Goal: Task Accomplishment & Management: Complete application form

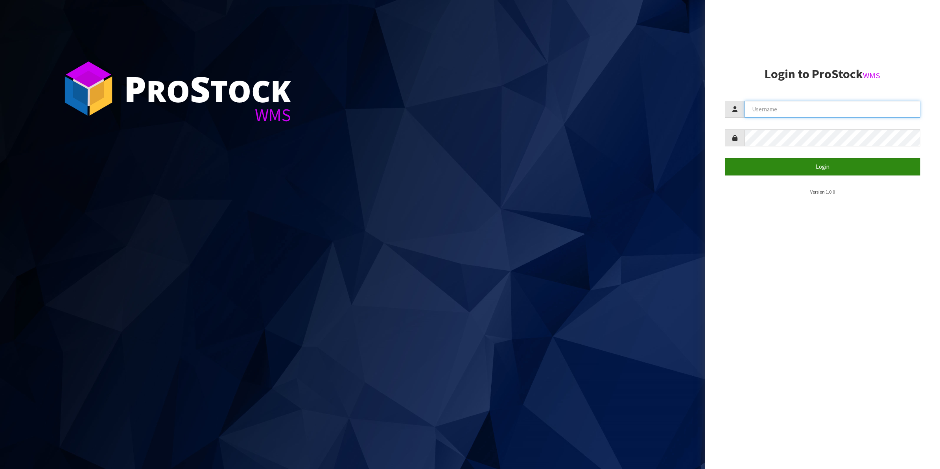
type input "Shingai"
click at [815, 164] on button "Login" at bounding box center [823, 166] width 196 height 17
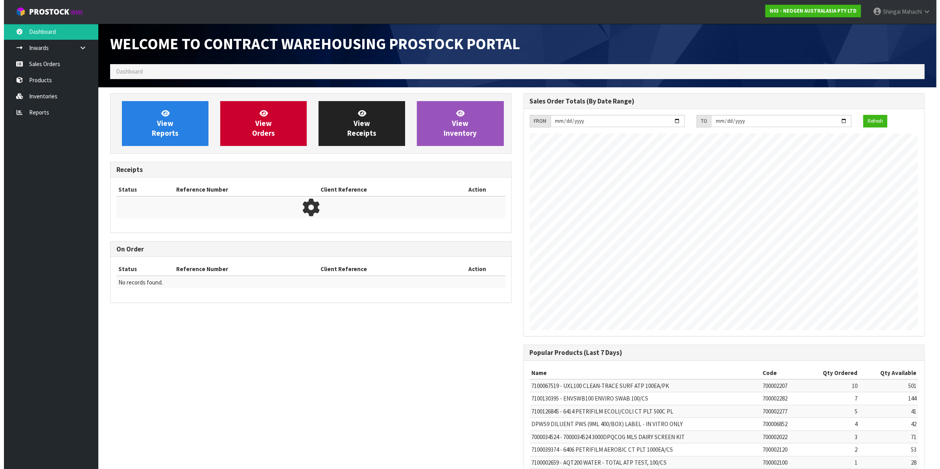
scroll to position [438, 413]
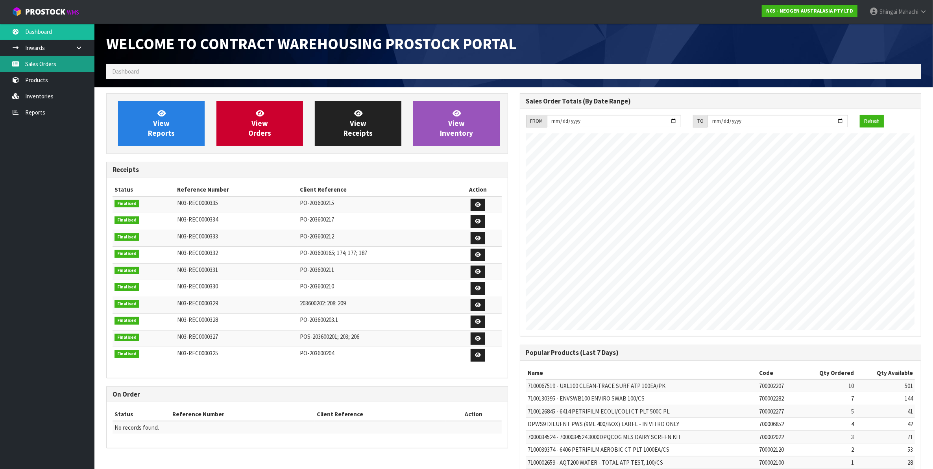
click at [40, 66] on link "Sales Orders" at bounding box center [47, 64] width 94 height 16
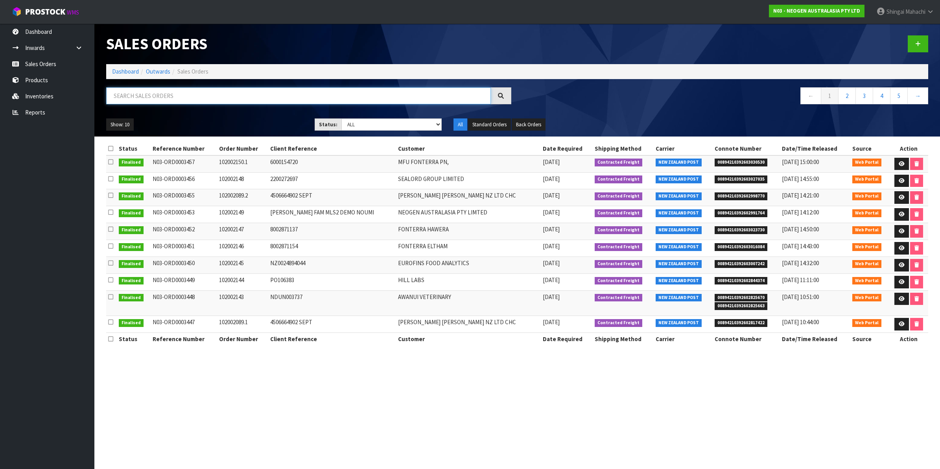
click at [126, 93] on input "text" at bounding box center [298, 95] width 385 height 17
click at [123, 94] on input "text" at bounding box center [298, 95] width 385 height 17
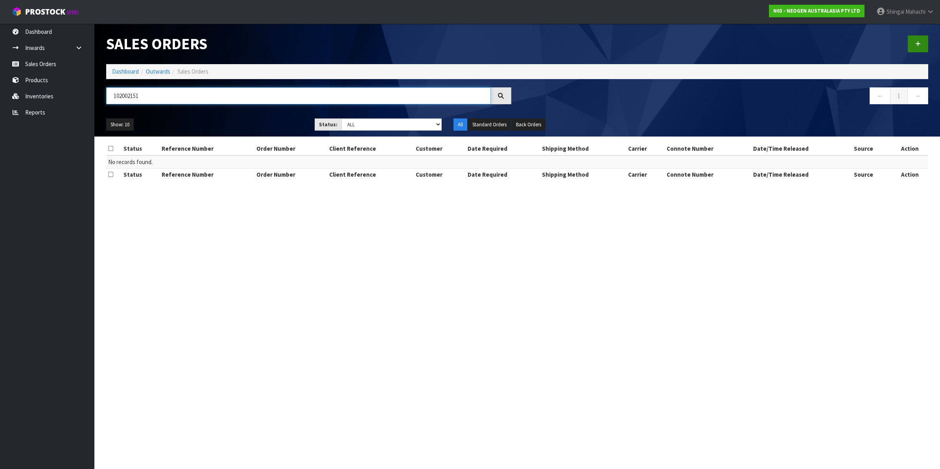
type input "102002151"
click at [917, 39] on link at bounding box center [918, 43] width 20 height 17
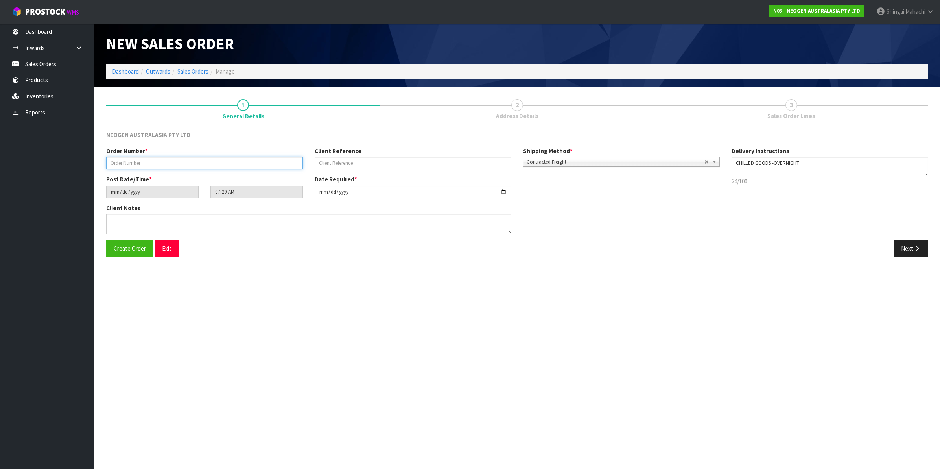
click at [124, 159] on input "text" at bounding box center [204, 163] width 197 height 12
type input "102002151"
click at [357, 157] on input "text" at bounding box center [413, 163] width 197 height 12
click at [337, 160] on input "text" at bounding box center [413, 163] width 197 height 12
paste input "PO-00003196"
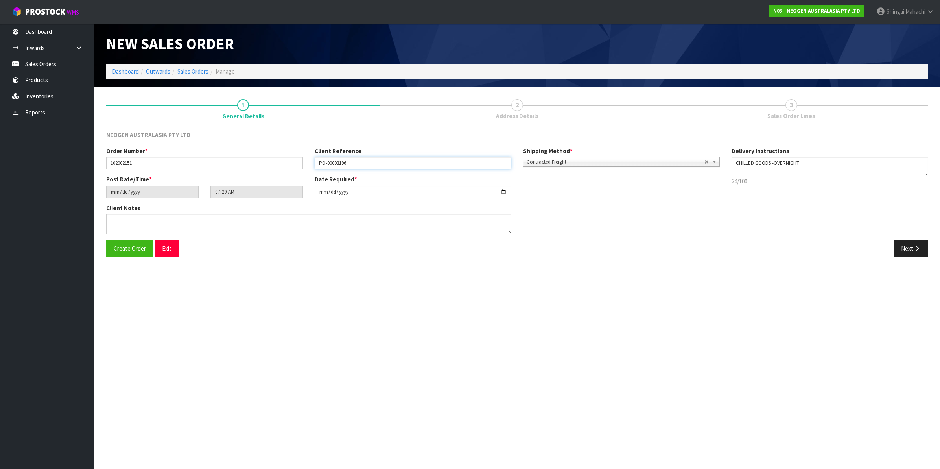
type input "PO-00003196"
click at [118, 223] on textarea at bounding box center [308, 224] width 405 height 20
paste textarea "MYRL LIM"
type textarea "ATTN: MYRL LIM"
click at [909, 246] on button "Next" at bounding box center [911, 248] width 35 height 17
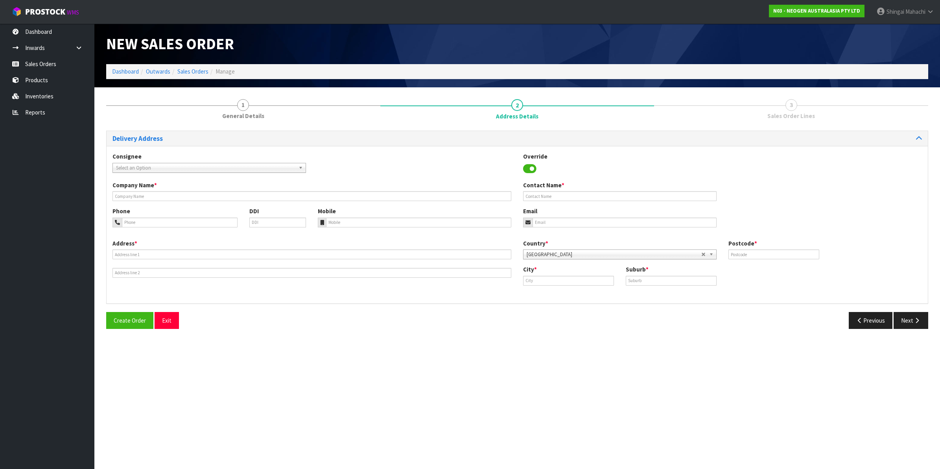
click at [147, 168] on span "Select an Option" at bounding box center [205, 167] width 179 height 9
type input "acorn"
click at [147, 208] on em "ACORN" at bounding box center [154, 209] width 16 height 7
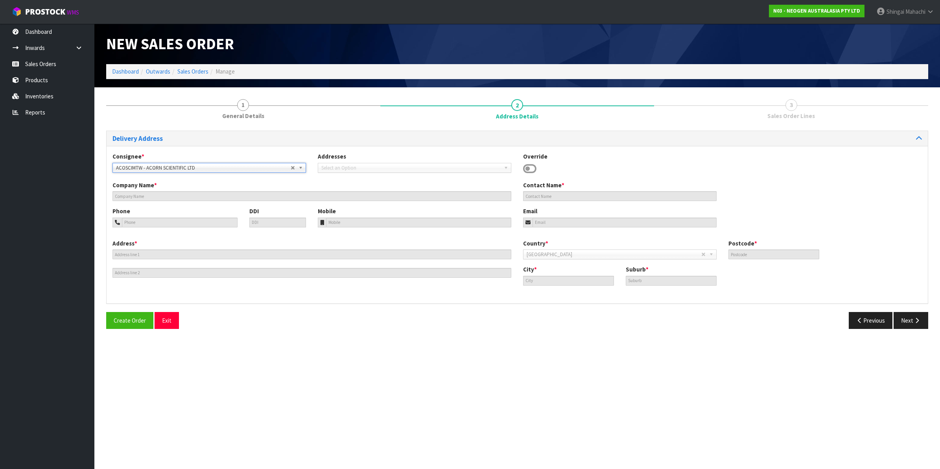
type input "ACORN SCIENTIFIC LTD"
type input "11/49 MT. WELLINGTON HWY"
type input "1060"
type input "Auckland"
type input "MT WELLINGTON"
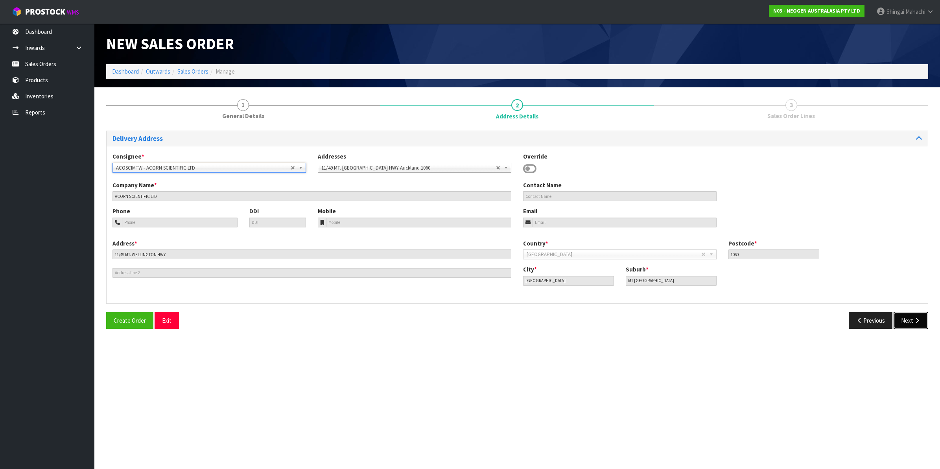
click at [913, 320] on icon "button" at bounding box center [916, 320] width 7 height 6
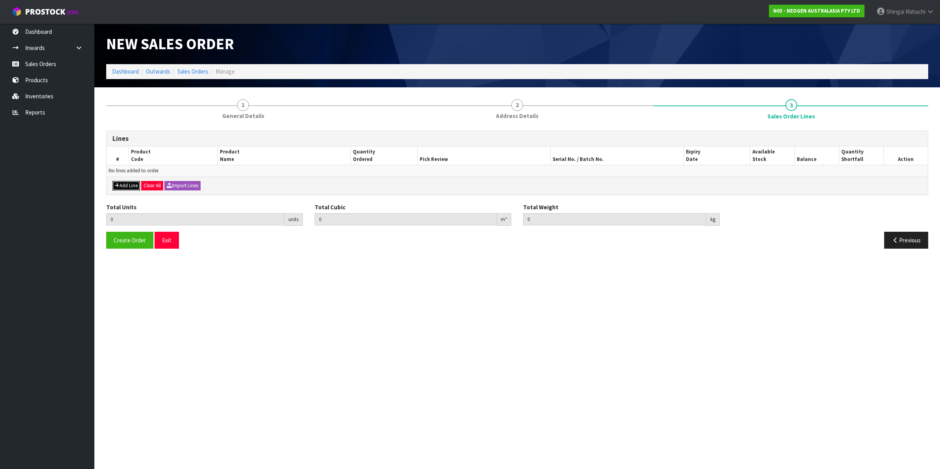
click at [132, 187] on button "Add Line" at bounding box center [126, 185] width 28 height 9
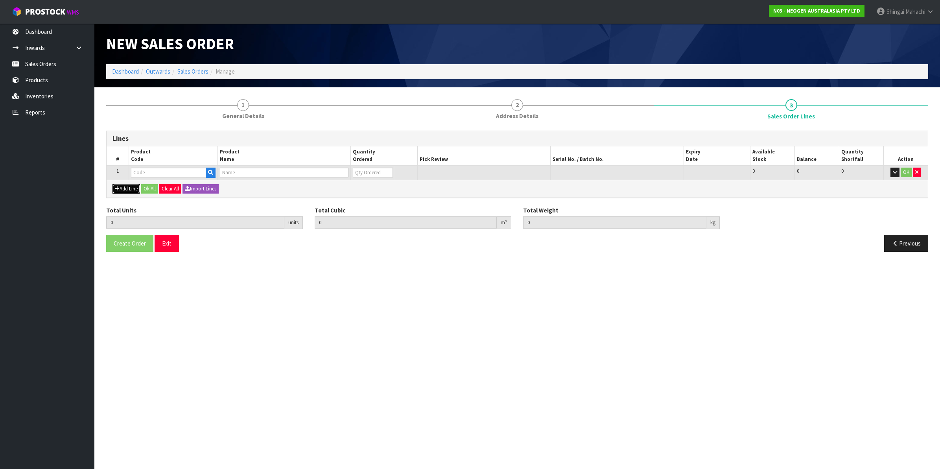
click at [132, 185] on button "Add Line" at bounding box center [126, 188] width 28 height 9
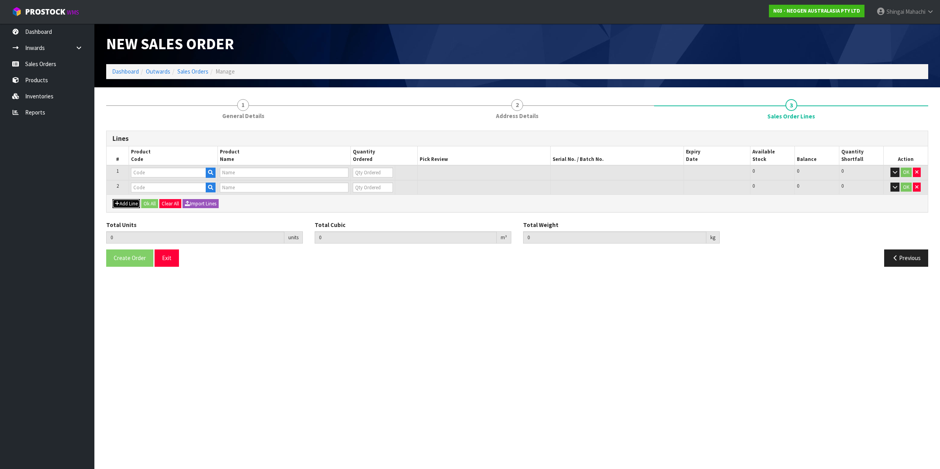
click at [128, 203] on button "Add Line" at bounding box center [126, 203] width 28 height 9
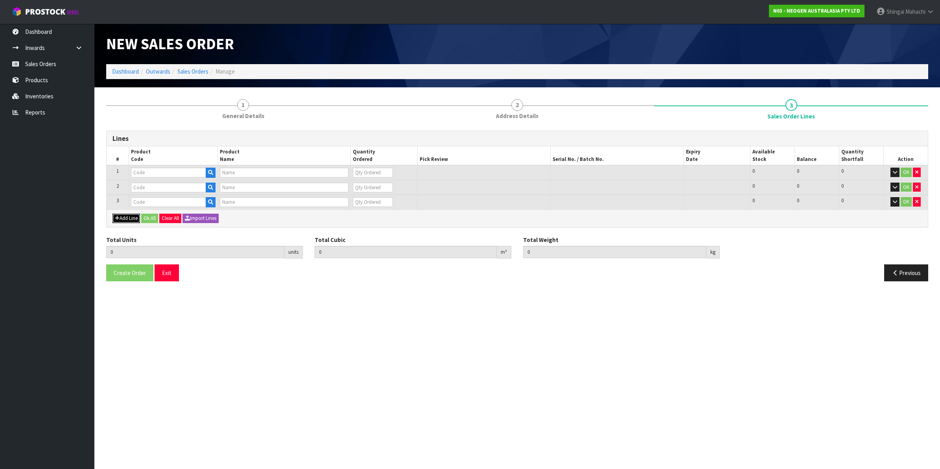
click at [127, 214] on button "Add Line" at bounding box center [126, 218] width 28 height 9
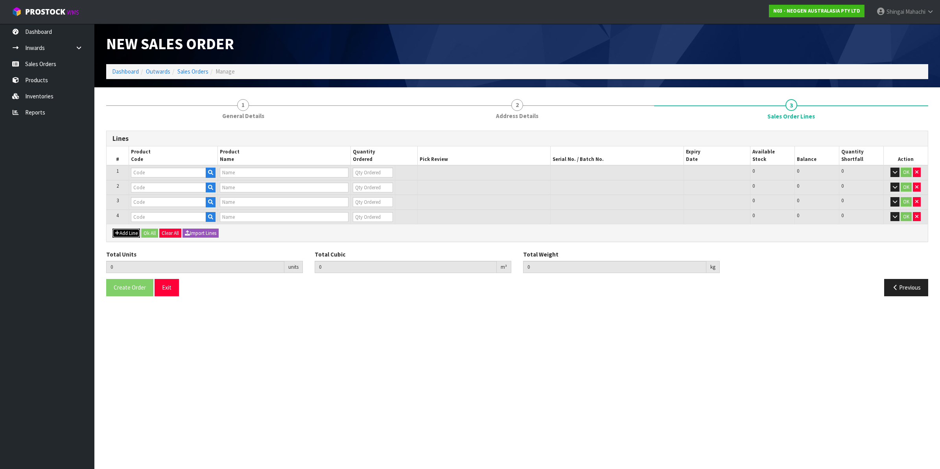
click at [123, 229] on button "Add Line" at bounding box center [126, 233] width 28 height 9
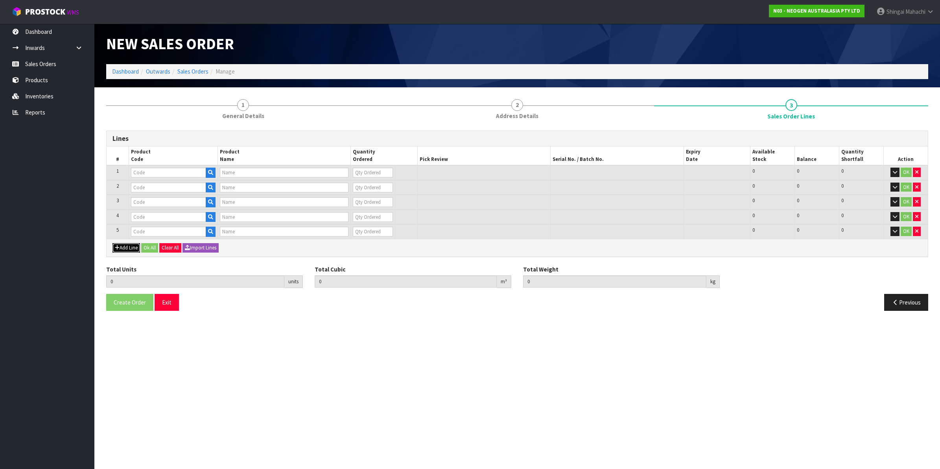
click at [132, 249] on button "Add Line" at bounding box center [126, 247] width 28 height 9
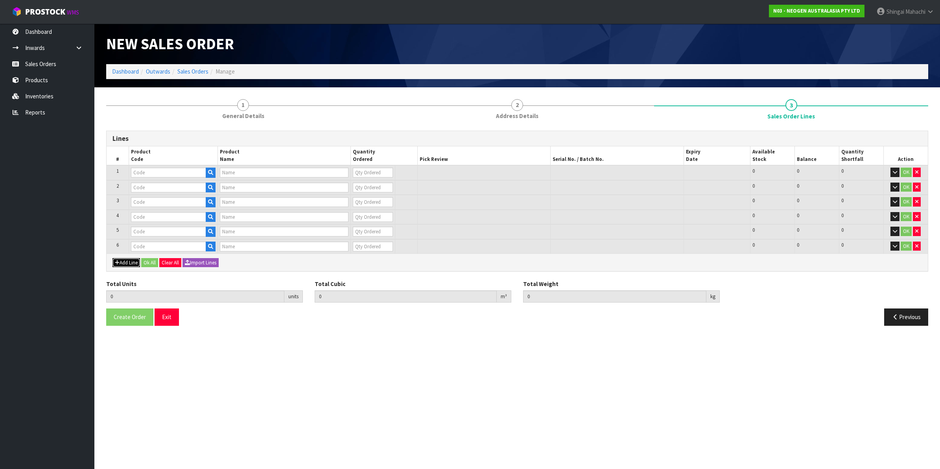
click at [129, 259] on button "Add Line" at bounding box center [126, 262] width 28 height 9
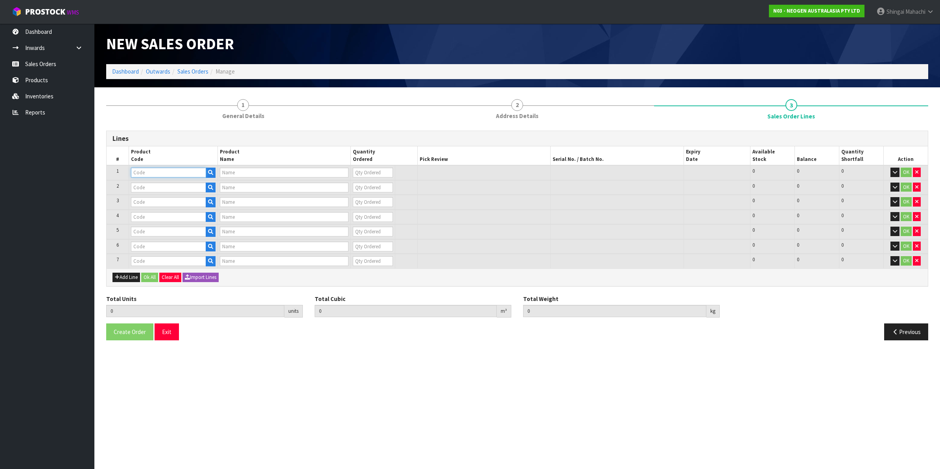
click at [166, 172] on input "text" at bounding box center [168, 173] width 75 height 10
paste input "700002278"
type input "700002278"
type input "7100126846 - 6410 PETRIFILM COLIFORM PLT 50/CS PL"
type input "0"
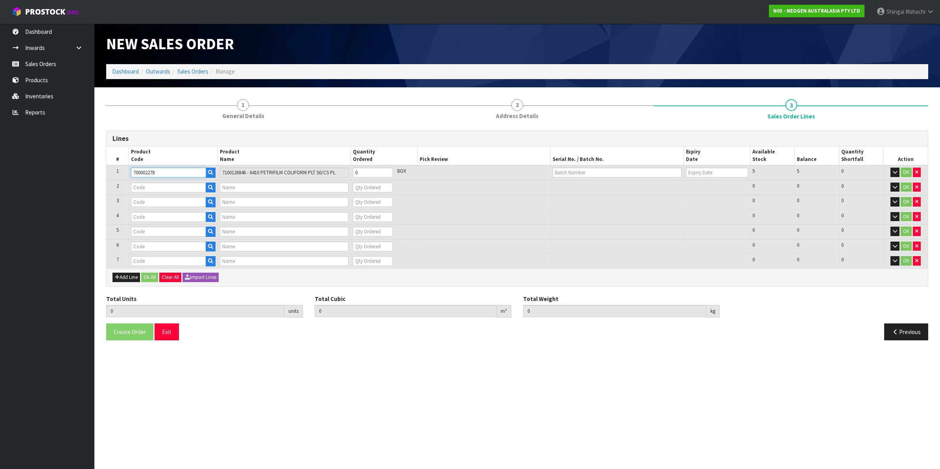
type input "700002278"
click at [140, 189] on input "text" at bounding box center [168, 187] width 75 height 10
paste input "700007627"
type input "700007627"
type input "7100002605 - 6425 PETRIFILM FLAT SPREADER 2/CS"
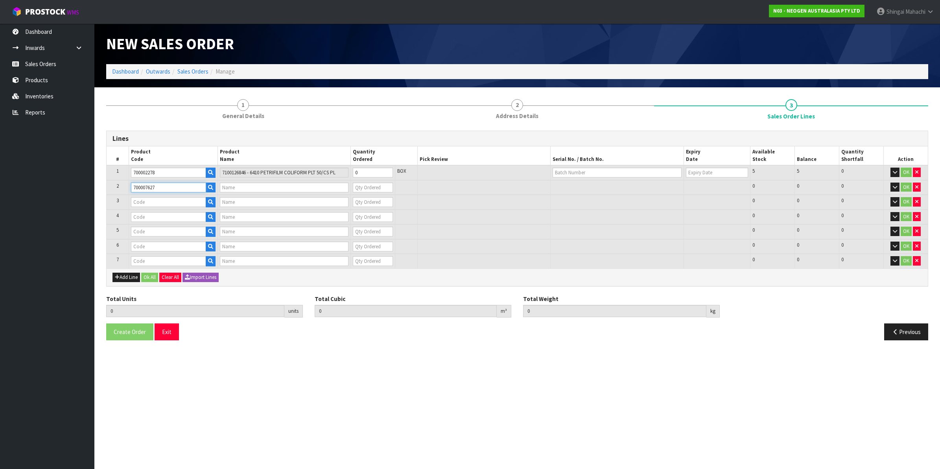
type input "0"
type input "700007627"
click at [138, 201] on input "text" at bounding box center [168, 202] width 75 height 10
paste input "700002275"
type input "700002275"
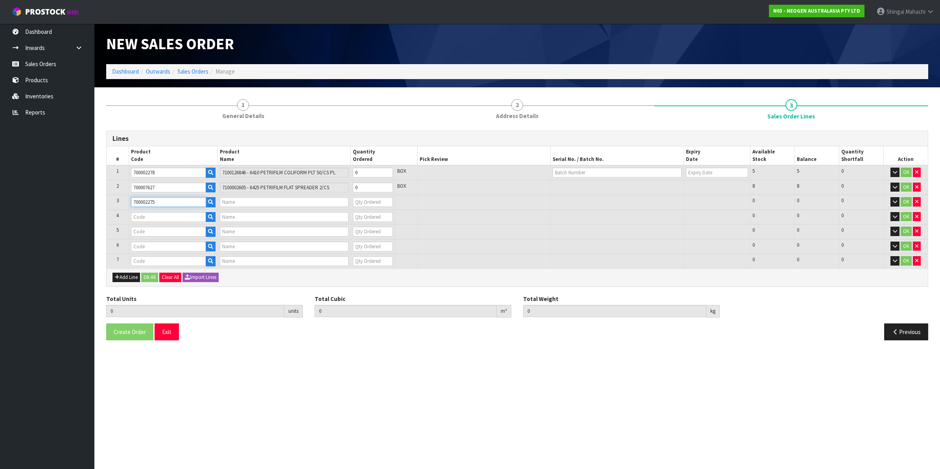
type input "7100126818 - 6420 PETRIFILM ENTEROBCT PLT 50/CS PL"
type input "0"
type input "700002275"
click at [155, 212] on input "text" at bounding box center [168, 217] width 75 height 10
paste input "700006920"
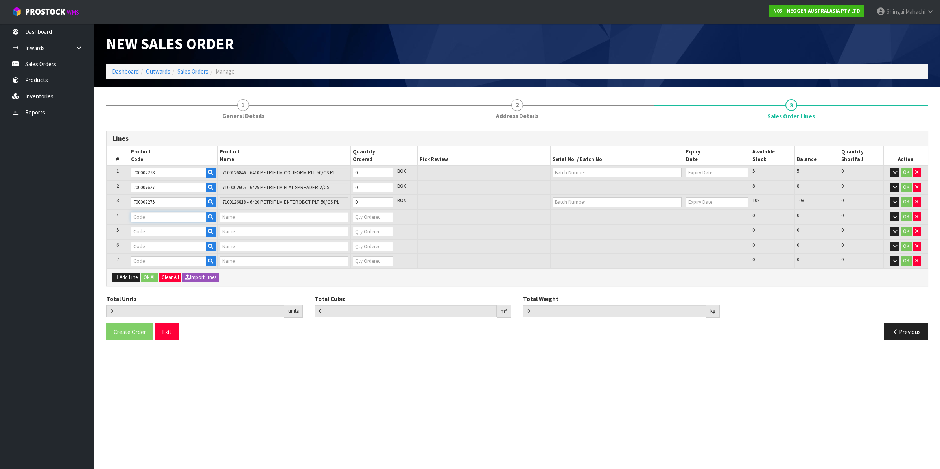
type input "700006920"
type input "6482 PETRIFILM BC CT PLT 50EA/CS"
type input "0"
type input "700006920"
click at [156, 233] on input "text" at bounding box center [168, 232] width 75 height 10
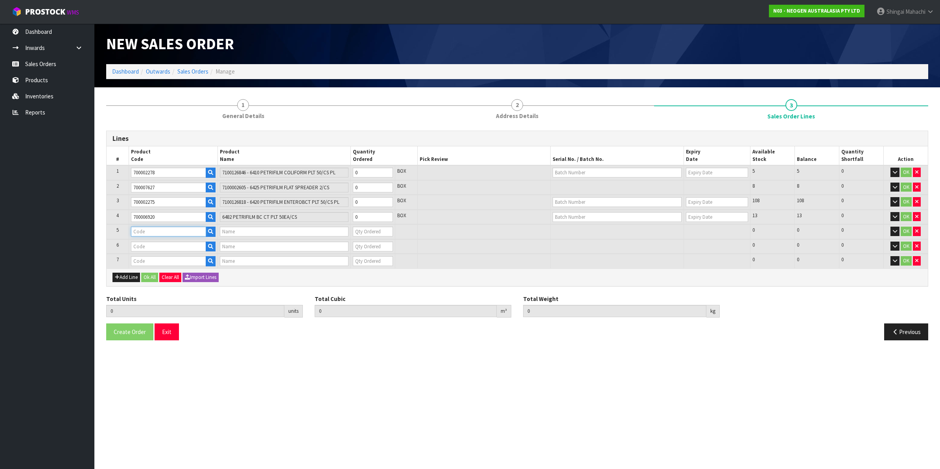
paste input "700002209"
type input "700002209"
type input "7100067521 - PRO100 SURFACE PROTEIN PLUS 100/CS"
type input "0"
type input "700002209"
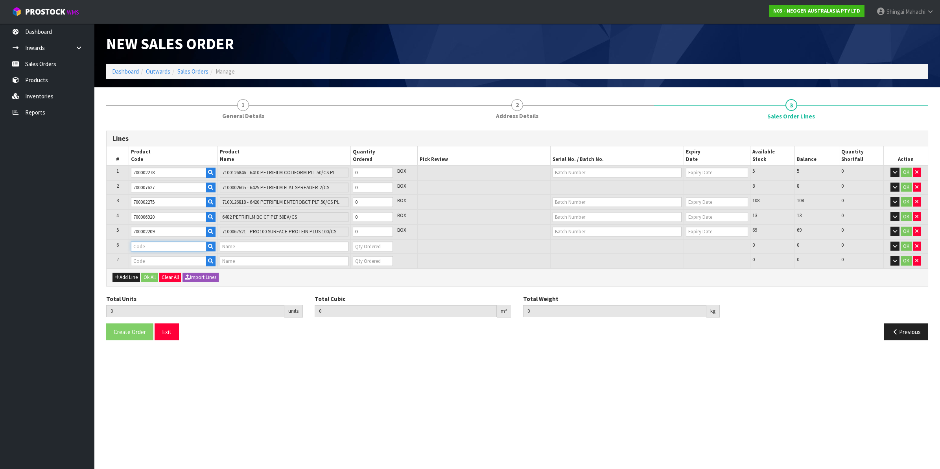
click at [158, 246] on input "text" at bounding box center [168, 246] width 75 height 10
paste input "700002207"
type input "700002207"
type input "7100067519 - UXL100 CLEAN-TRACE SURF ATP 100EA/PK"
type input "0"
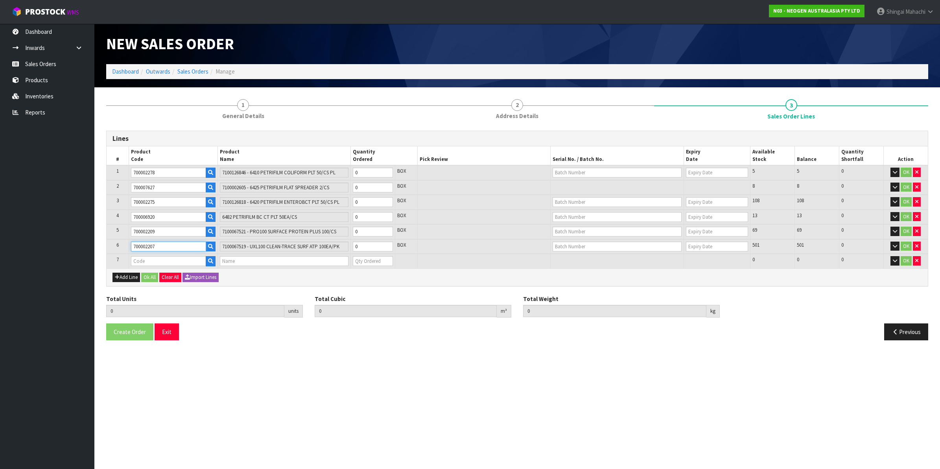
type input "700002207"
click at [152, 259] on input "text" at bounding box center [168, 261] width 75 height 10
paste input "700002282"
type input "700002282"
type input "0.000000"
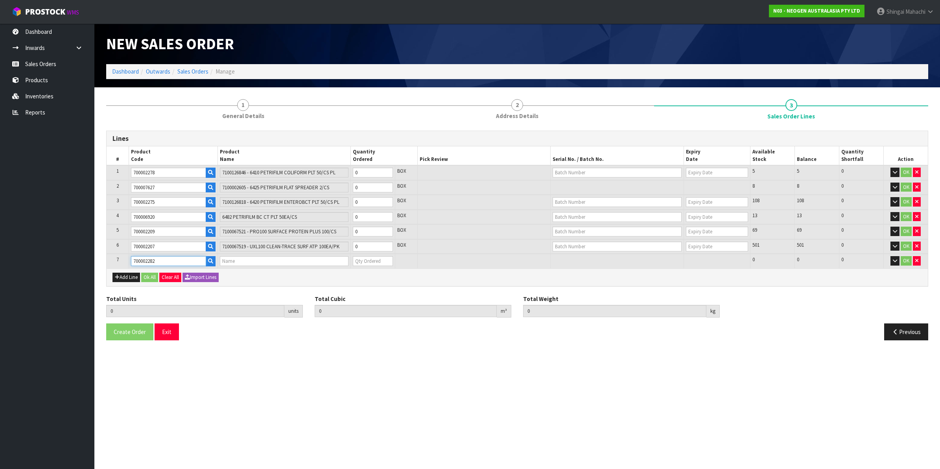
type input "0.000"
type input "7100130395 - ENVSWB100 ENVIRO SWAB 100/CS"
type input "0"
type input "700002282"
click at [346, 174] on tr "1 700002278 7100126846 - 6410 PETRIFILM COLIFORM PLT 50/CS PL 0 BOX 5 5 0 OK" at bounding box center [517, 172] width 821 height 15
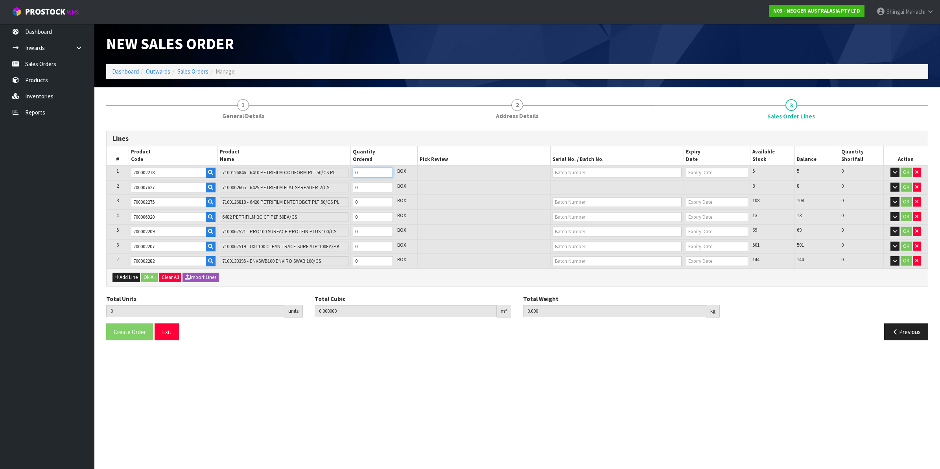
type input "2"
type input "0.002584"
type input "0.48"
type input "2"
click at [346, 190] on tr "2 700007627 7100002605 - 6425 PETRIFILM FLAT SPREADER 2/CS 0 BOX 8 8 0 OK" at bounding box center [517, 187] width 821 height 15
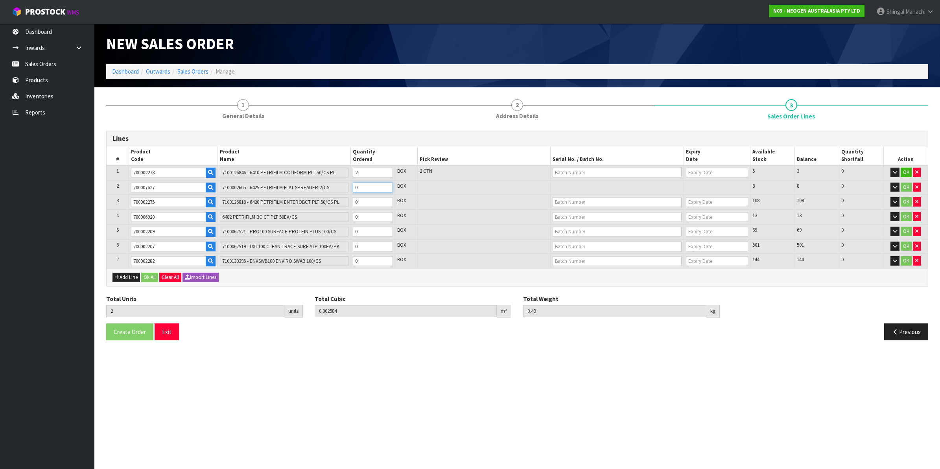
type input "5"
type input "0.003376"
type input "0.66"
type input "3"
click at [333, 204] on tr "3 700002275 7100126818 - 6420 PETRIFILM ENTEROBCT PLT 50/CS PL 0 BOX 108 108 0 …" at bounding box center [517, 202] width 821 height 15
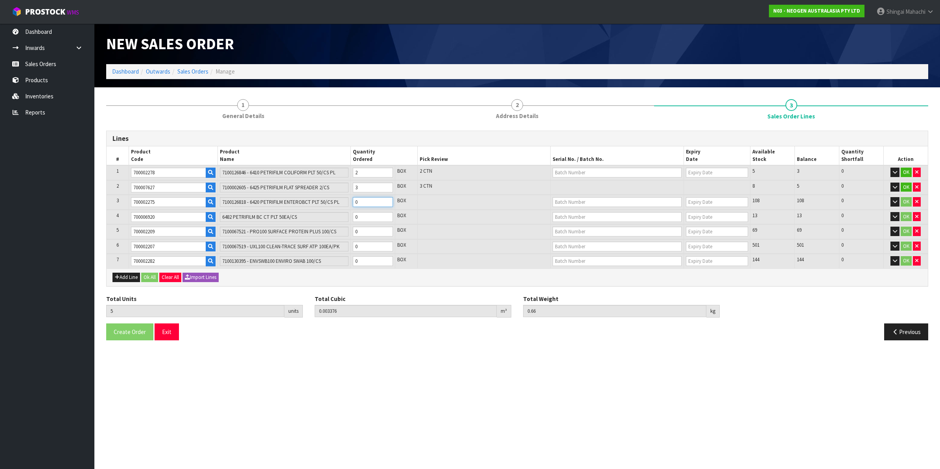
type input "6"
type input "0.005161"
type input "0.86"
type input "1"
click at [339, 219] on tr "4 700006920 6482 PETRIFILM BC CT PLT 50EA/CS 0 BOX 13 13 0 OK" at bounding box center [517, 217] width 821 height 15
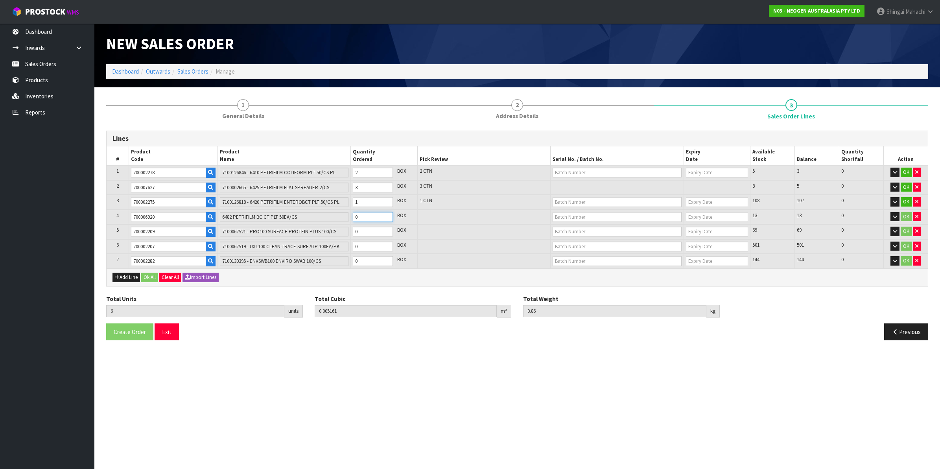
type input "9"
type input "0.009481"
type input "1.46"
type input "3"
click at [347, 234] on tr "5 700002209 7100067521 - PRO100 SURFACE PROTEIN PLUS 100/CS 0 BOX 69 69 0 OK" at bounding box center [517, 231] width 821 height 15
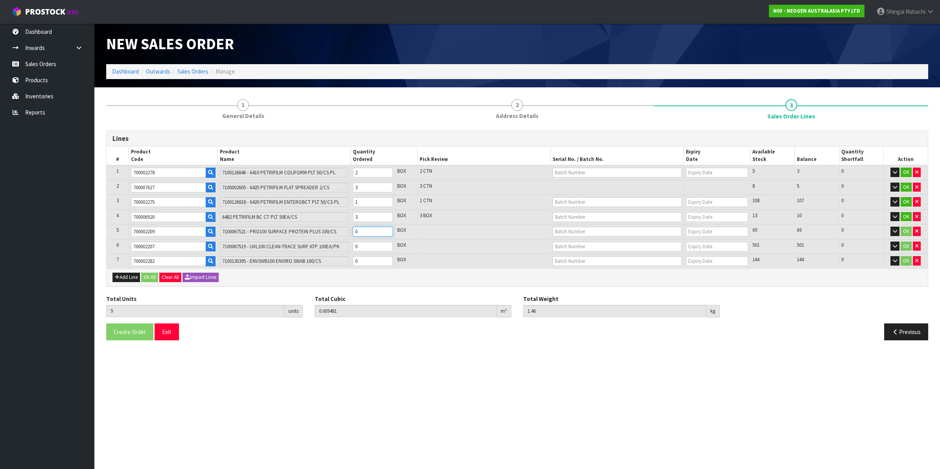
type input "10"
type input "0.014161"
type input "2.31"
type input "1"
click at [346, 245] on tr "6 700002207 7100067519 - UXL100 CLEAN-TRACE SURF ATP 100EA/PK 0 BOX 501 501 0 OK" at bounding box center [517, 246] width 821 height 15
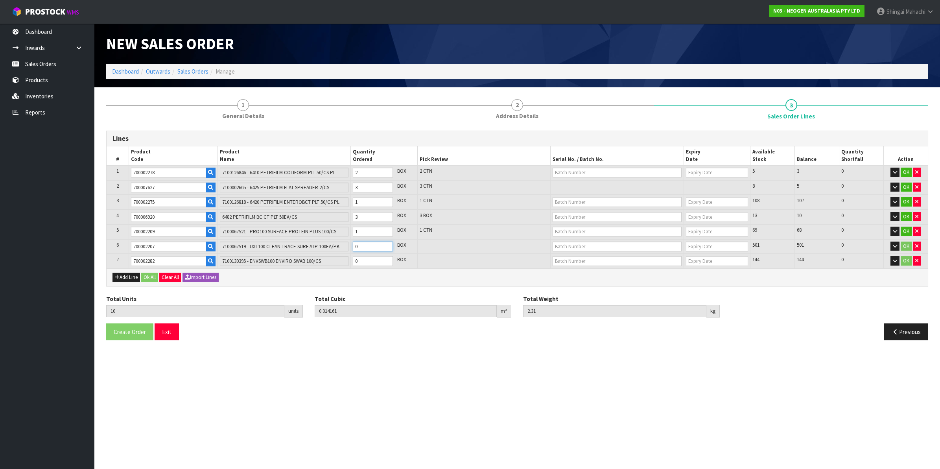
type input "13"
type input "0.033649"
type input "5.19"
type input "3"
click at [343, 264] on tr "7 700002282 7100130395 - ENVSWB100 ENVIRO SWAB 100/CS 0 BOX 144 144 0 OK" at bounding box center [517, 261] width 821 height 15
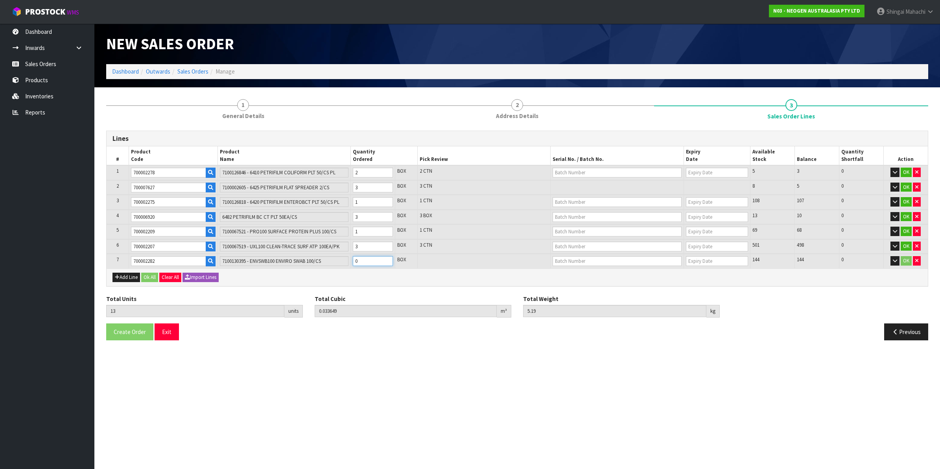
type input "14"
type input "0.047509"
type input "7.09"
type input "1"
click at [571, 172] on input "text" at bounding box center [617, 173] width 129 height 10
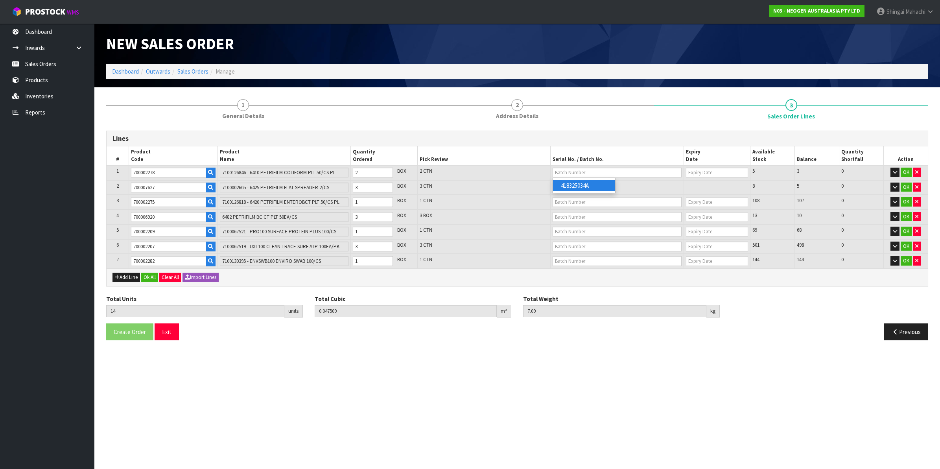
click at [583, 190] on link "418325034A" at bounding box center [584, 185] width 62 height 11
type input "418325034A"
type input "04/08/2026"
click at [571, 201] on input "text" at bounding box center [617, 202] width 129 height 10
click at [579, 217] on link "418324291A" at bounding box center [584, 215] width 62 height 11
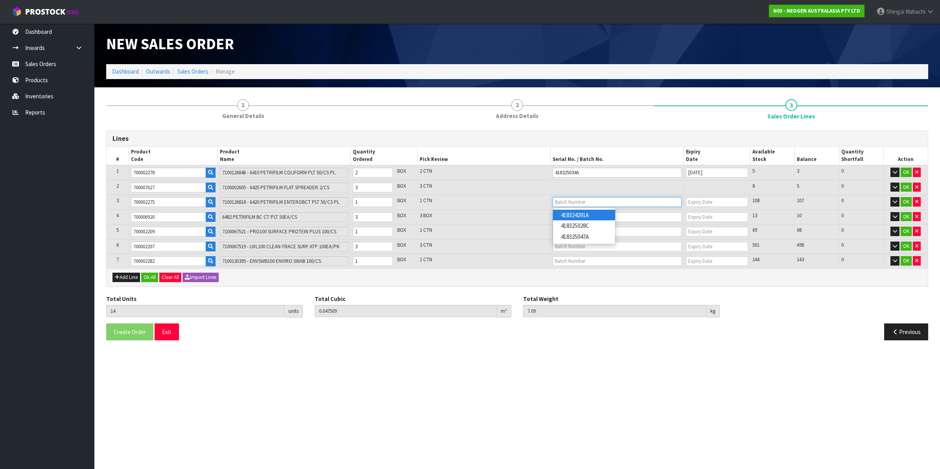
type input "418324291A"
type input "17/04/2026"
click at [571, 217] on input "text" at bounding box center [617, 217] width 129 height 10
click at [588, 230] on link "418325042A" at bounding box center [584, 229] width 62 height 11
type input "418325042A"
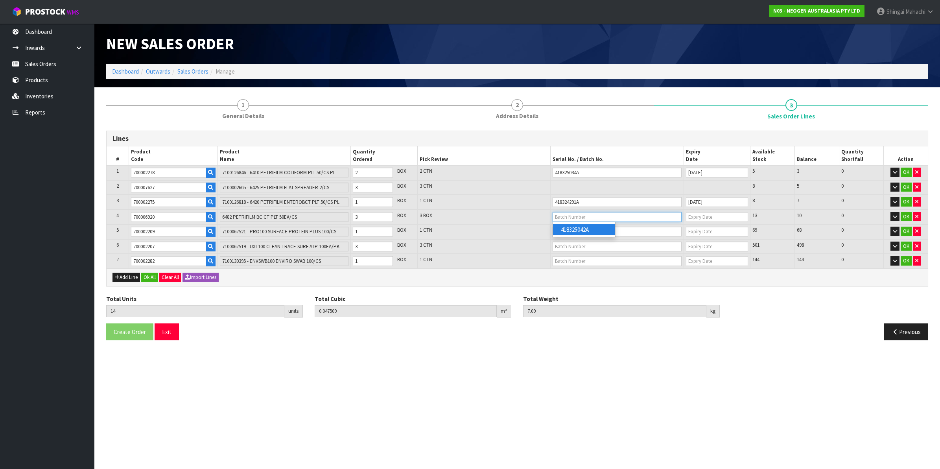
type input "12/08/2026"
click at [568, 231] on input "text" at bounding box center [617, 232] width 129 height 10
click at [589, 245] on link "3000032799" at bounding box center [584, 244] width 62 height 11
type input "3000032799"
type input "14/10/2026"
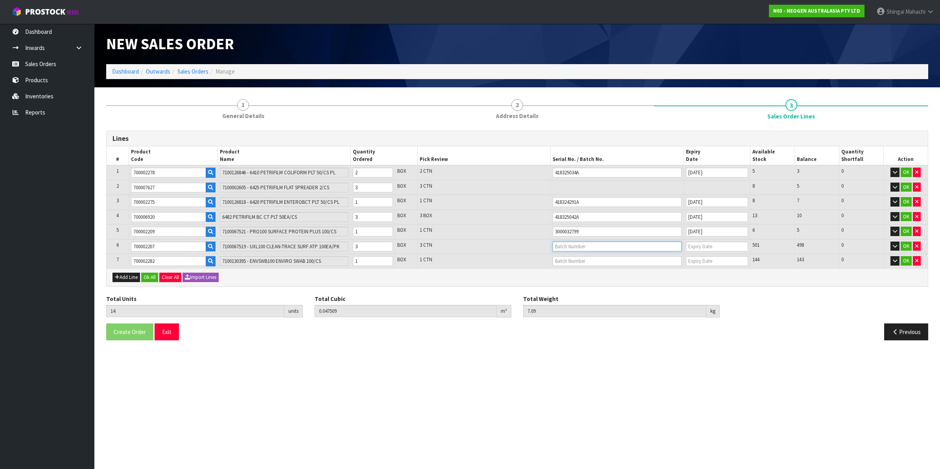
click at [563, 244] on input "text" at bounding box center [617, 246] width 129 height 10
click at [585, 303] on link "3000034282" at bounding box center [584, 302] width 62 height 11
type input "3000034282"
type input "11/04/2026"
click at [564, 258] on input "text" at bounding box center [617, 261] width 129 height 10
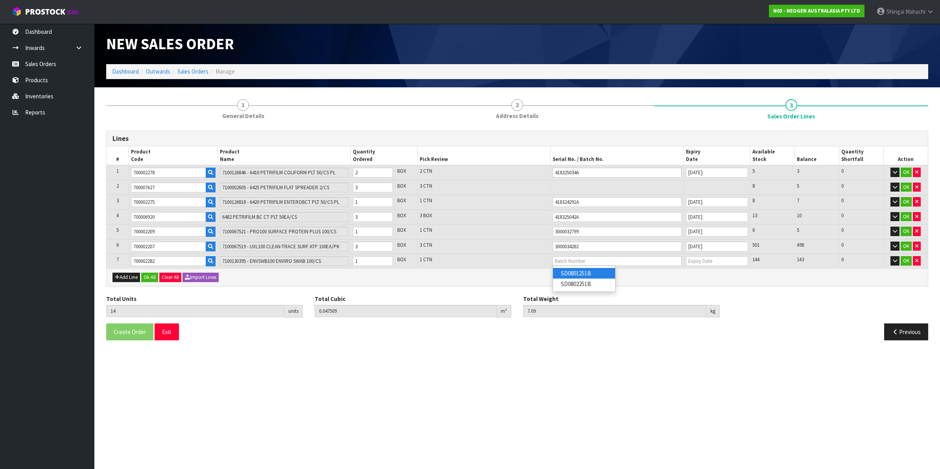
click at [590, 273] on link "SD0801251B" at bounding box center [584, 273] width 62 height 11
type input "SD0801251B"
type input "01/02/2027"
click at [905, 170] on button "OK" at bounding box center [906, 172] width 11 height 9
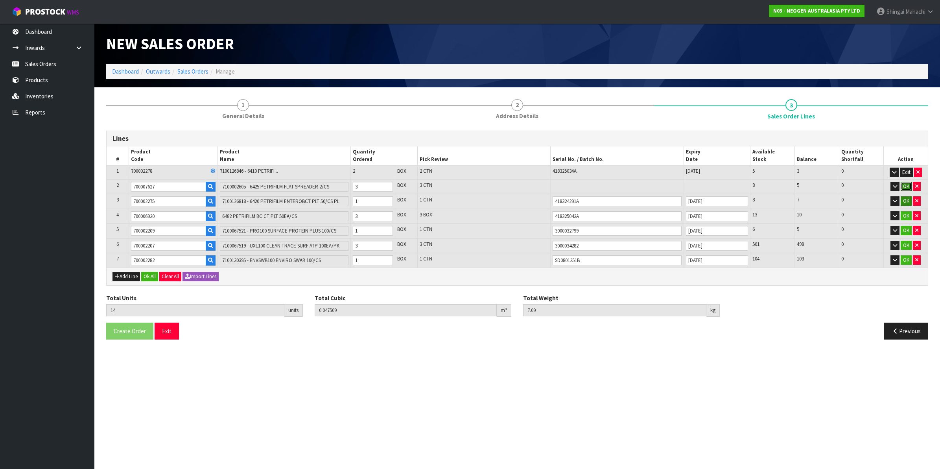
drag, startPoint x: 905, startPoint y: 183, endPoint x: 905, endPoint y: 195, distance: 11.8
click at [905, 184] on button "OK" at bounding box center [906, 186] width 11 height 9
click at [905, 200] on button "OK" at bounding box center [906, 199] width 11 height 9
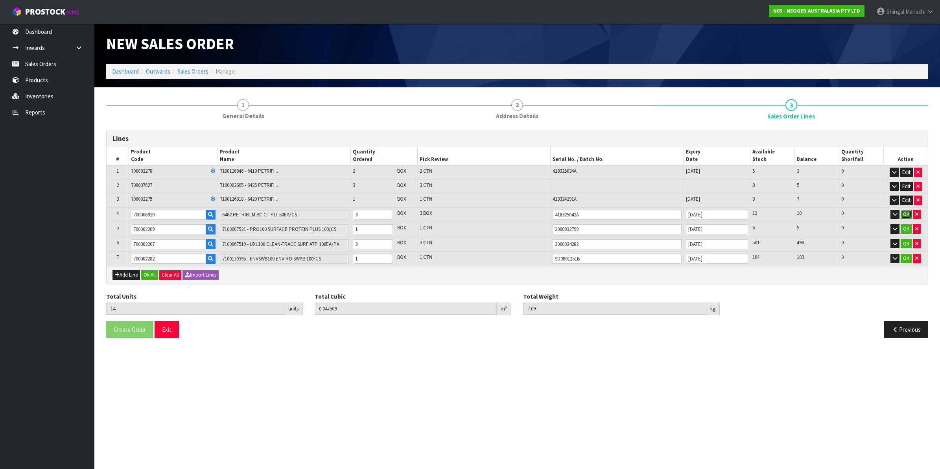
click at [905, 214] on button "OK" at bounding box center [906, 214] width 11 height 9
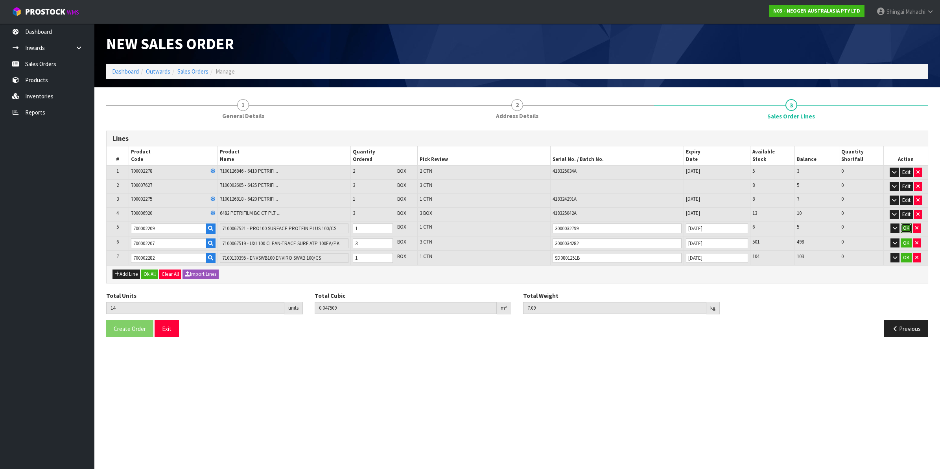
drag, startPoint x: 904, startPoint y: 227, endPoint x: 899, endPoint y: 248, distance: 21.3
click at [903, 227] on button "OK" at bounding box center [906, 227] width 11 height 9
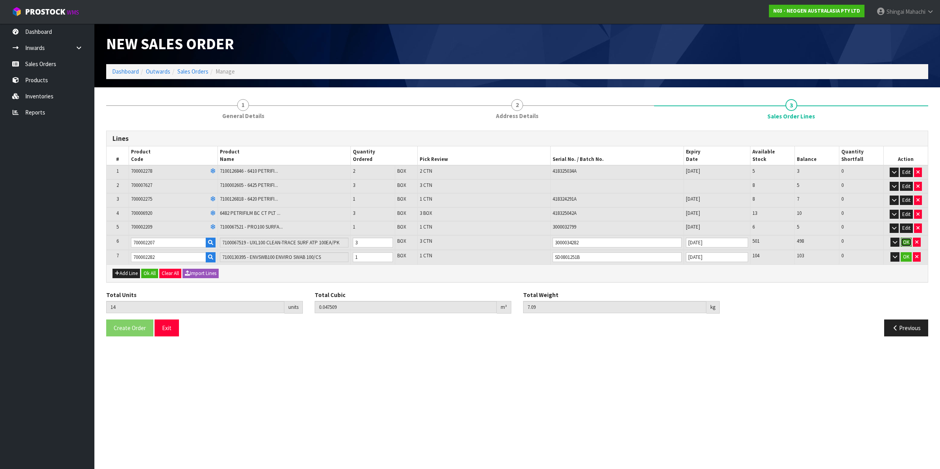
click at [907, 242] on button "OK" at bounding box center [906, 242] width 11 height 9
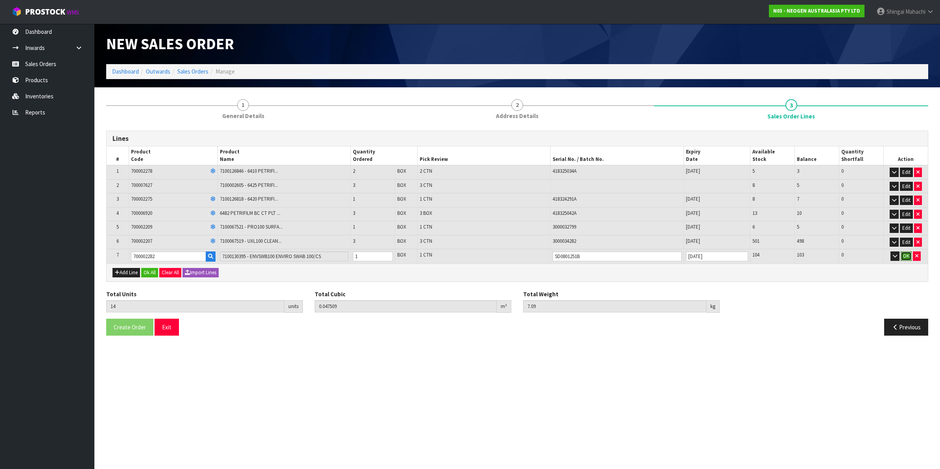
click at [907, 253] on button "OK" at bounding box center [906, 255] width 11 height 9
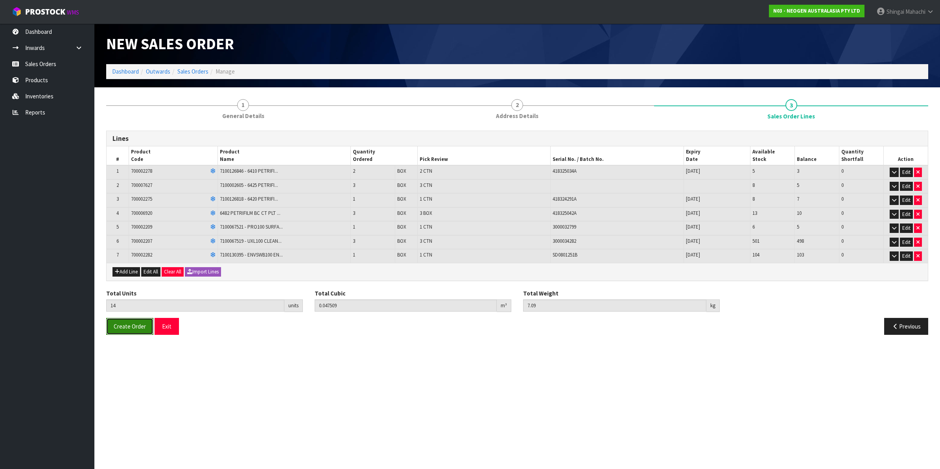
click at [126, 328] on span "Create Order" at bounding box center [130, 326] width 32 height 7
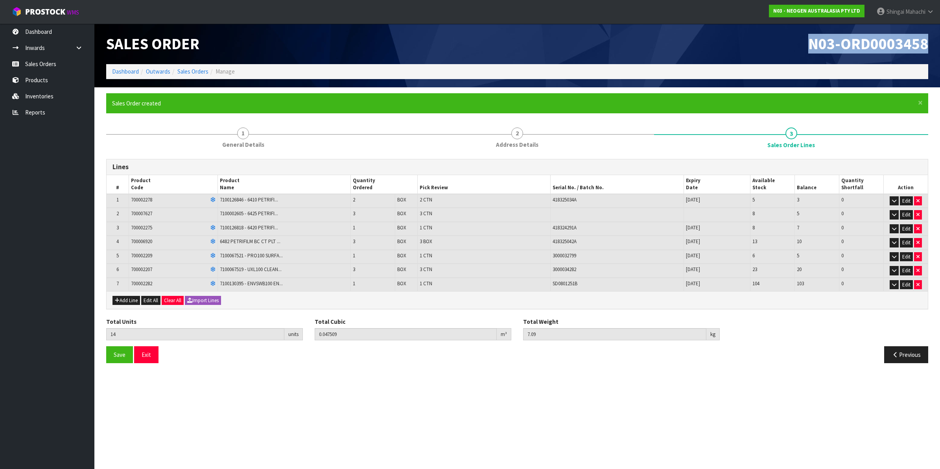
drag, startPoint x: 804, startPoint y: 41, endPoint x: 932, endPoint y: 52, distance: 128.3
click at [932, 52] on div "N03-ORD0003458" at bounding box center [725, 44] width 417 height 41
copy span "N03-ORD0003458"
click at [194, 71] on link "Sales Orders" at bounding box center [192, 71] width 31 height 7
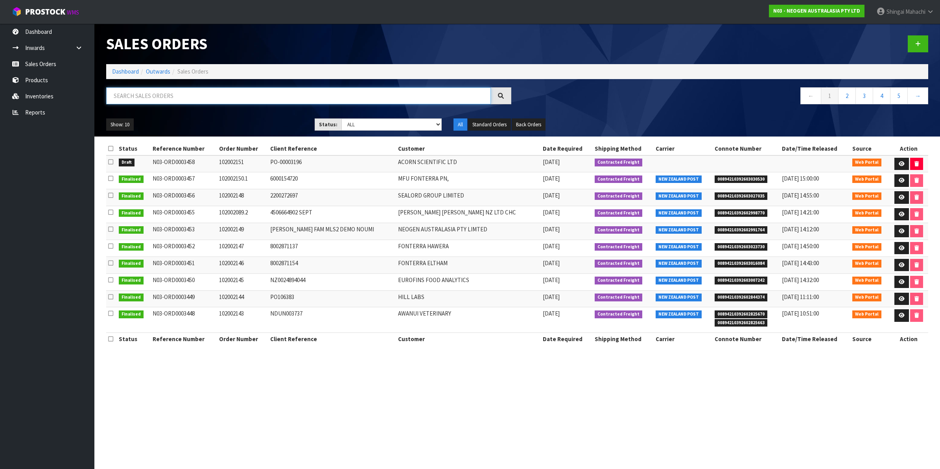
click at [161, 95] on input "text" at bounding box center [298, 95] width 385 height 17
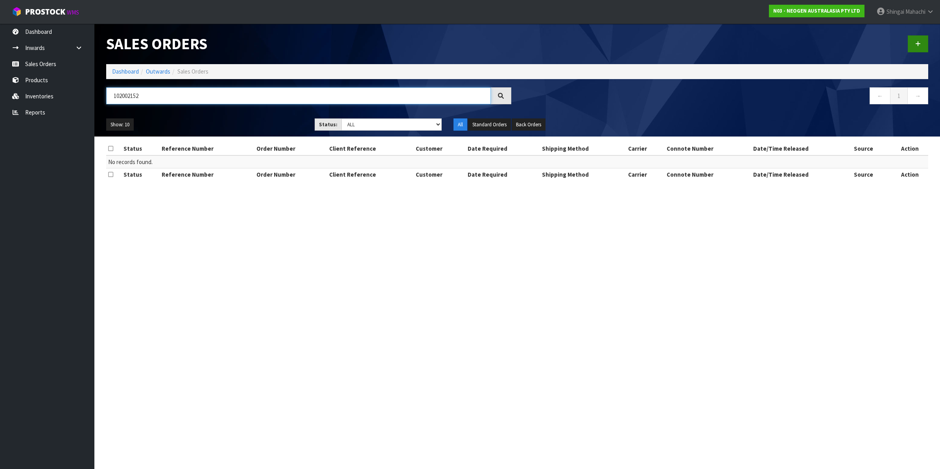
type input "102002152"
click at [919, 43] on icon at bounding box center [918, 44] width 6 height 6
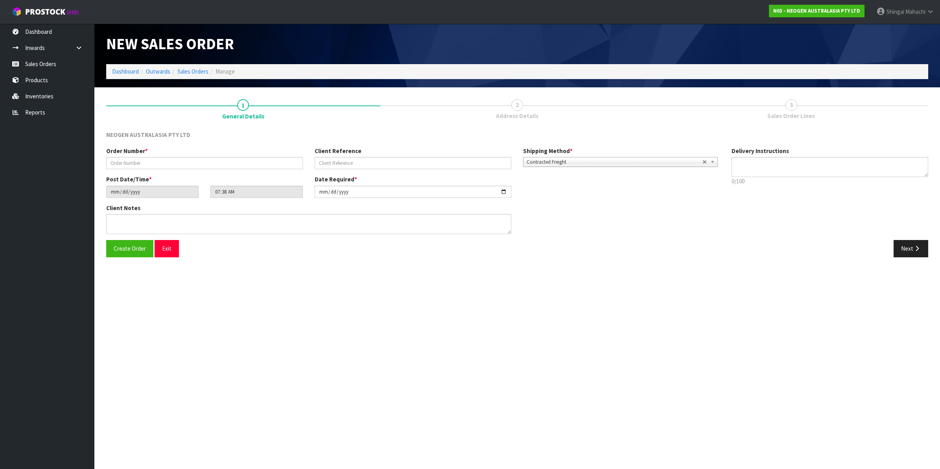
type textarea "CHILLED GOODS -OVERNIGHT"
click at [126, 162] on input "text" at bounding box center [204, 163] width 197 height 12
type input "102002152"
click at [336, 164] on input "text" at bounding box center [413, 163] width 197 height 12
click at [330, 160] on input "text" at bounding box center [413, 163] width 197 height 12
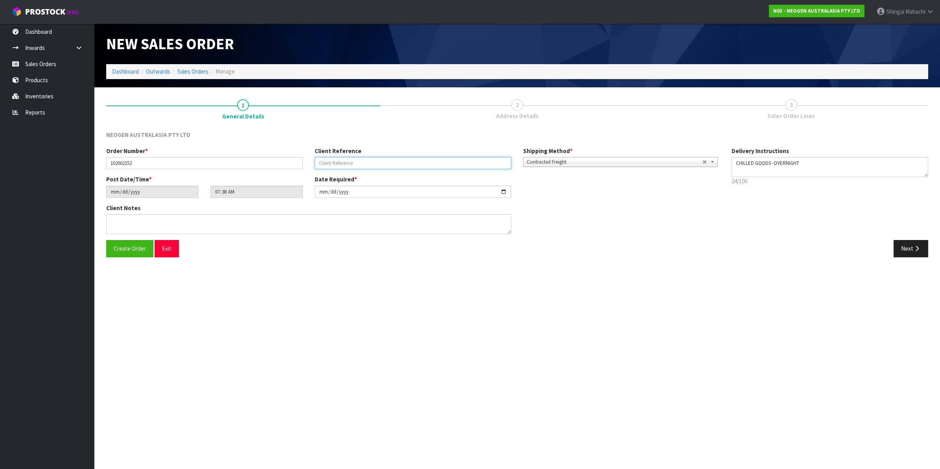
paste input "8002871347"
type input "8002871347"
click at [908, 245] on button "Next" at bounding box center [911, 248] width 35 height 17
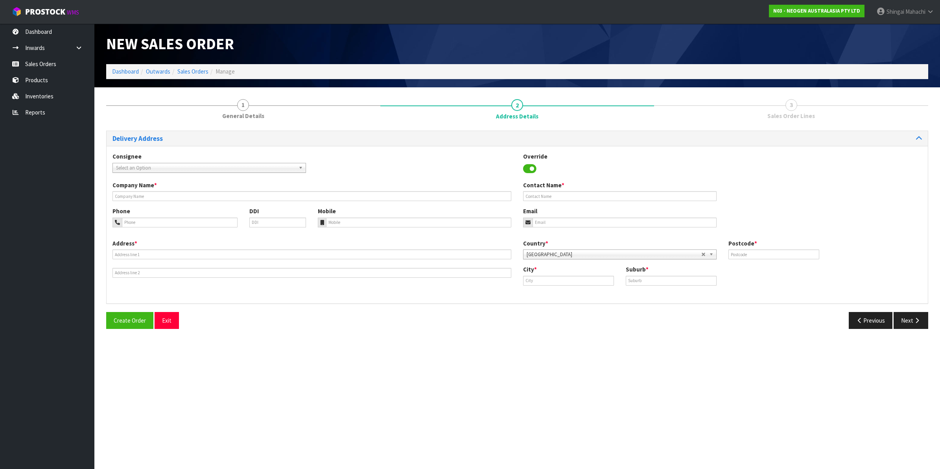
click at [147, 166] on span "Select an Option" at bounding box center [205, 167] width 179 height 9
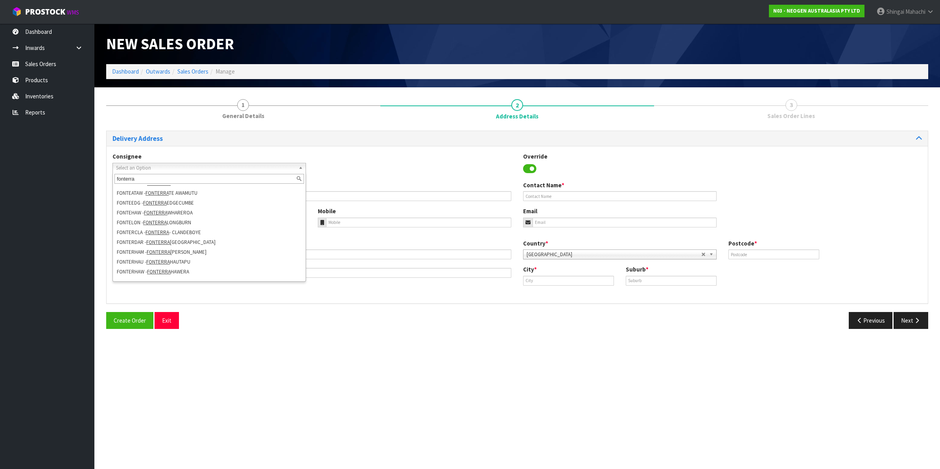
scroll to position [63, 0]
type input "fonterra"
click at [182, 253] on li "FONTERHAU - FONTERRA HAUTAPU" at bounding box center [209, 255] width 190 height 10
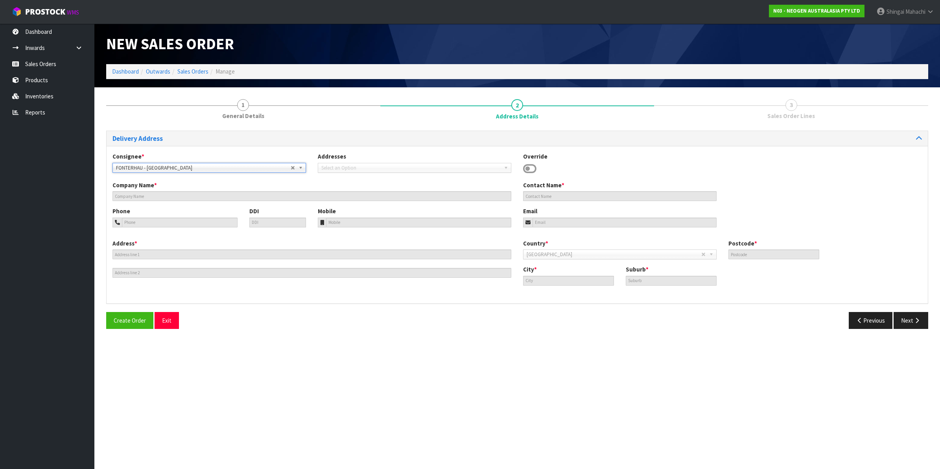
type input "FONTERRA HAUTAPU"
type input "SITE STORE 287 VICTORIA ROAD"
type input "3493"
type input "CAMBRIDGE"
type input "HAUTAPU, RD1"
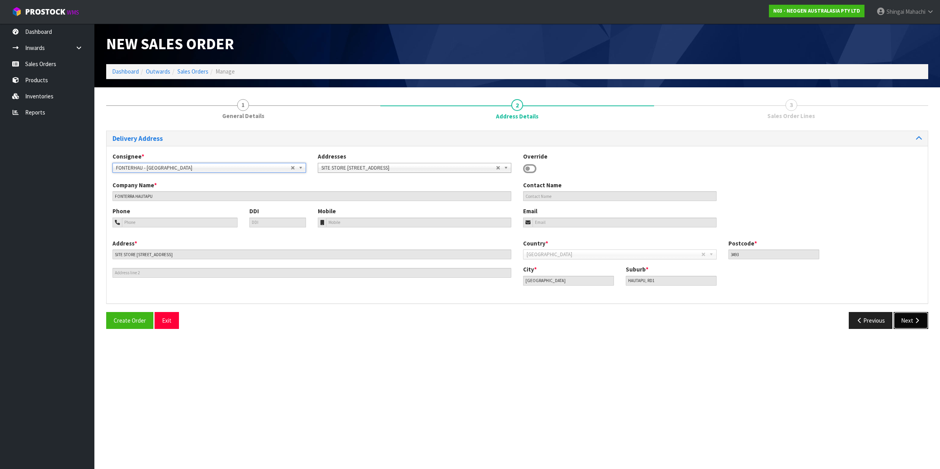
click at [914, 324] on button "Next" at bounding box center [911, 320] width 35 height 17
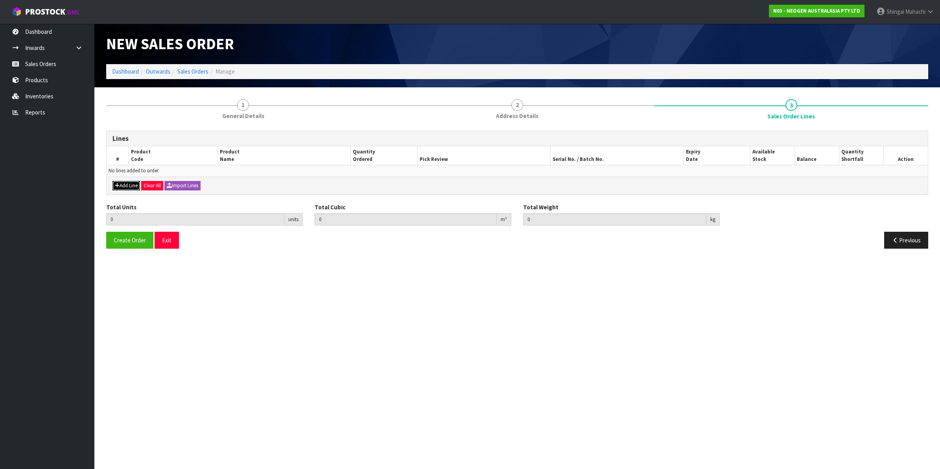
click at [122, 188] on button "Add Line" at bounding box center [126, 185] width 28 height 9
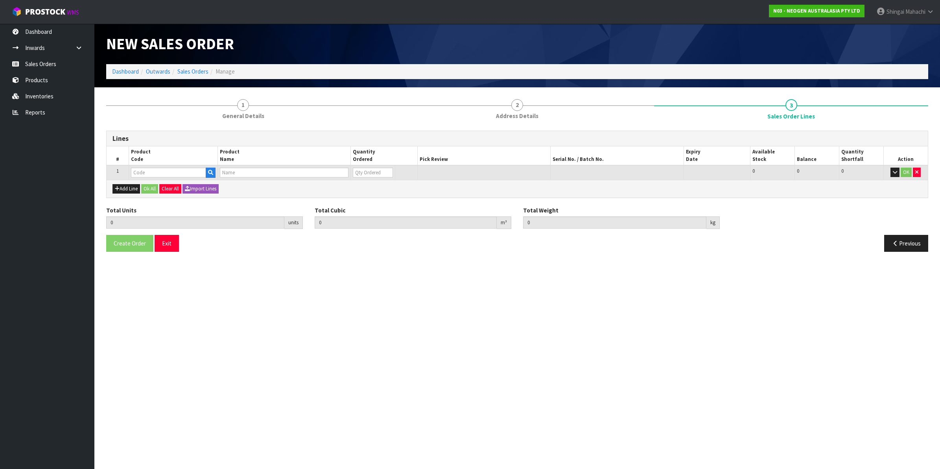
click at [149, 180] on div "Add Line Ok All Clear All Import Lines" at bounding box center [517, 189] width 821 height 18
click at [150, 173] on input "text" at bounding box center [168, 173] width 75 height 10
paste input "700002207"
type input "700002207"
type input "0.000000"
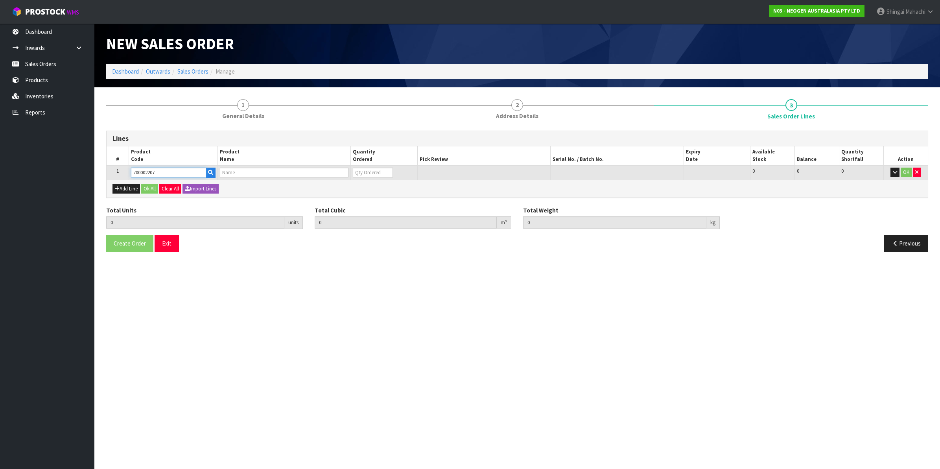
type input "0.000"
type input "7100067519 - UXL100 CLEAN-TRACE SURF ATP 100EA/PK"
type input "0"
type input "700002207"
click at [334, 173] on tr "1 700002207 7100067519 - UXL100 CLEAN-TRACE SURF ATP 100EA/PK 0 BOX 501 501 0 OK" at bounding box center [517, 172] width 821 height 15
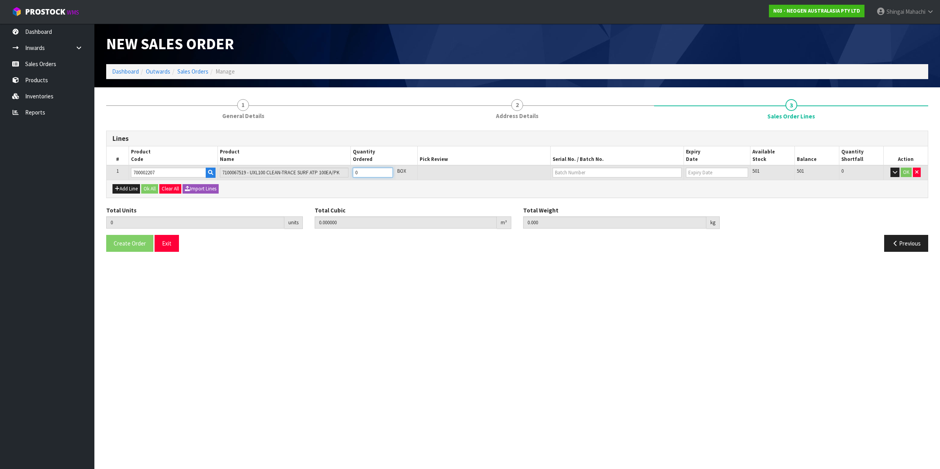
type input "4"
type input "0.025984"
type input "3.84"
type input "4"
click at [564, 170] on input "text" at bounding box center [617, 173] width 129 height 10
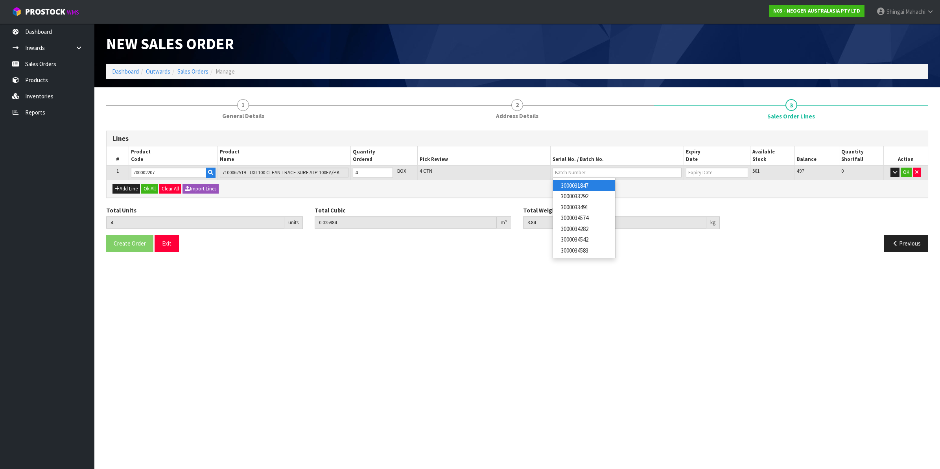
click at [591, 186] on link "3000031847" at bounding box center [584, 185] width 62 height 11
type input "3000031847"
type input "[DATE]"
click at [905, 173] on button "OK" at bounding box center [906, 172] width 11 height 9
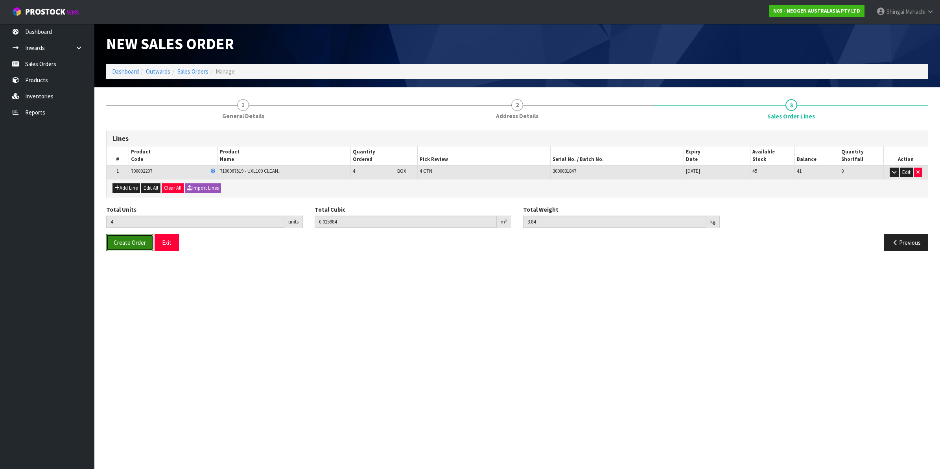
click at [127, 239] on span "Create Order" at bounding box center [130, 242] width 32 height 7
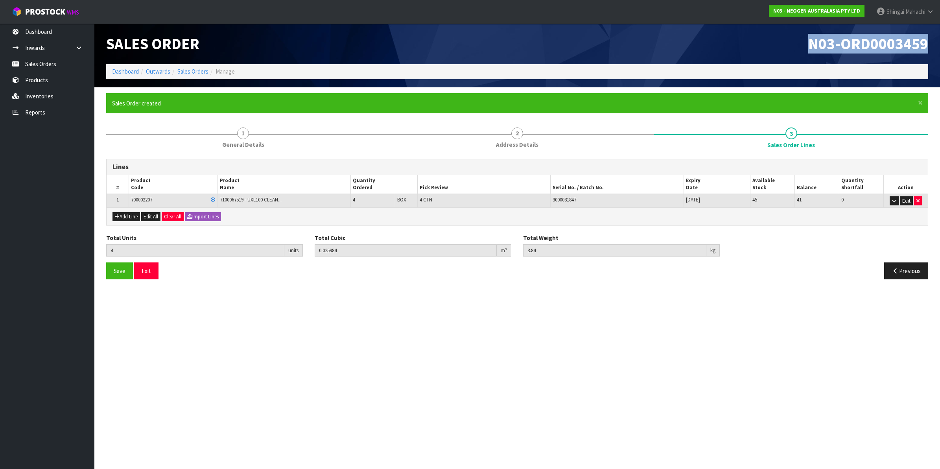
drag, startPoint x: 809, startPoint y: 42, endPoint x: 929, endPoint y: 40, distance: 119.2
click at [929, 40] on div "N03-ORD0003459" at bounding box center [725, 44] width 417 height 41
copy span "N03-ORD0003459"
click at [193, 72] on link "Sales Orders" at bounding box center [192, 71] width 31 height 7
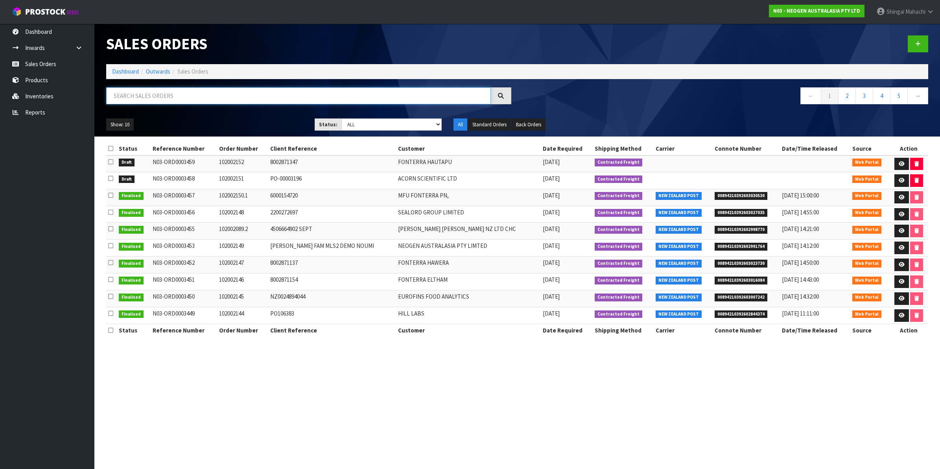
click at [151, 96] on input "text" at bounding box center [298, 95] width 385 height 17
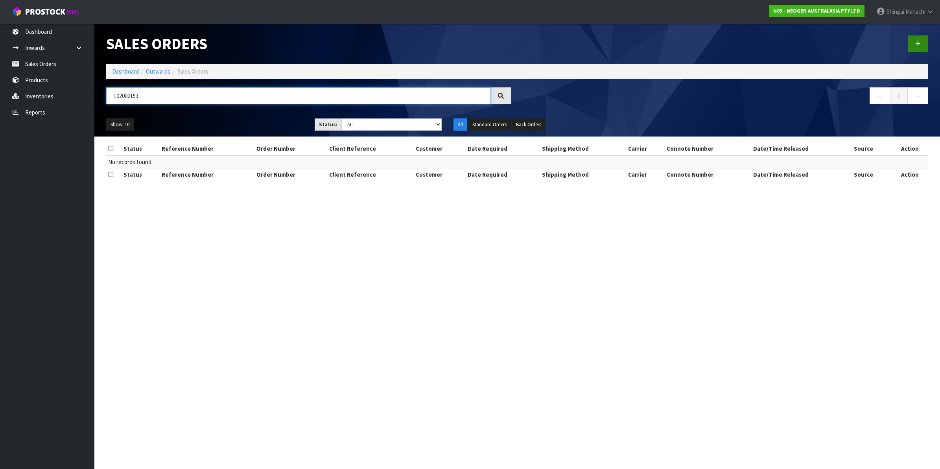
type input "102002153"
click at [919, 42] on icon at bounding box center [918, 44] width 6 height 6
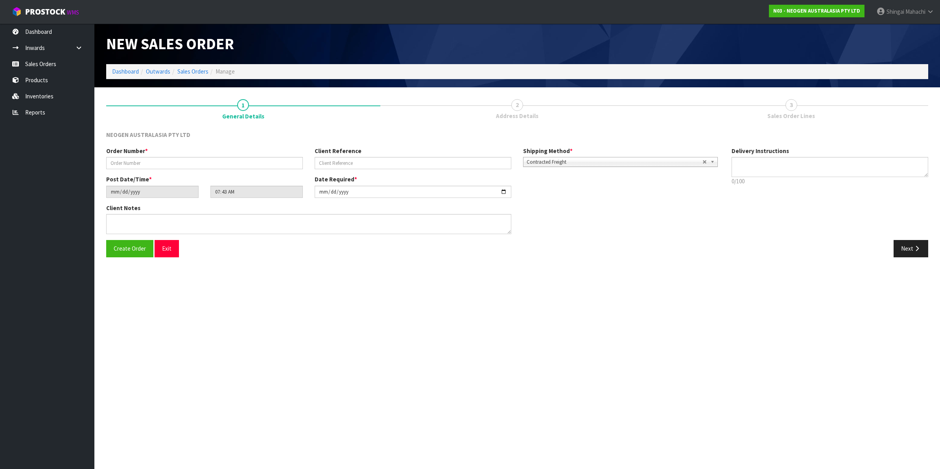
type textarea "CHILLED GOODS -OVERNIGHT"
click at [132, 162] on input "text" at bounding box center [204, 163] width 197 height 12
type input "102002153"
click at [331, 160] on input "text" at bounding box center [413, 163] width 197 height 12
paste input "PO037061"
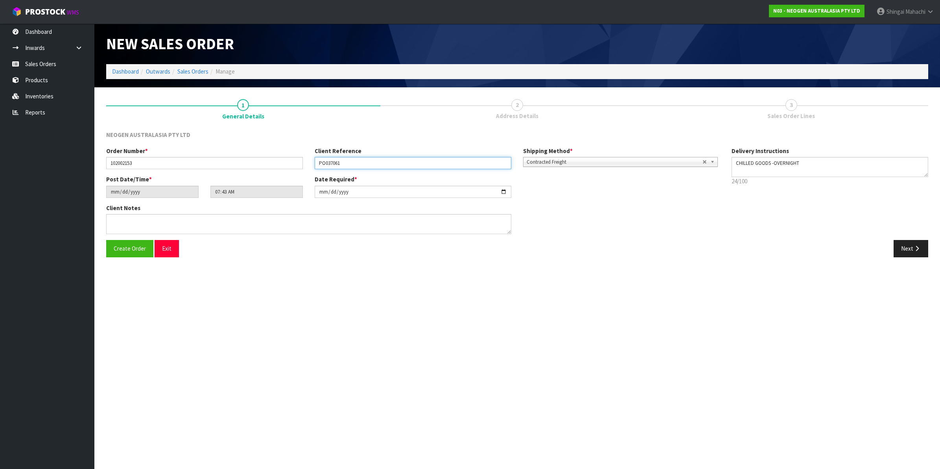
type input "PO037061"
click at [130, 221] on textarea at bounding box center [308, 224] width 405 height 20
paste textarea "KEN GUO"
type textarea "ATTN: KEN GUO"
click at [916, 248] on icon "button" at bounding box center [916, 248] width 7 height 6
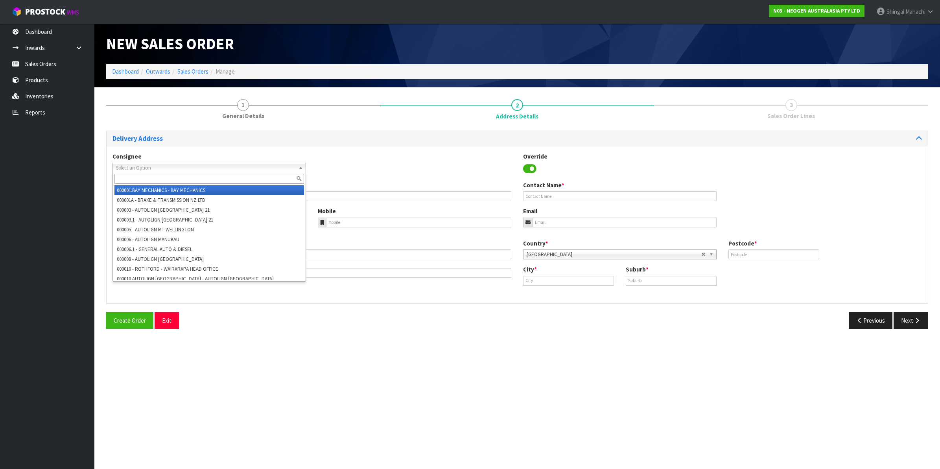
click at [138, 164] on span "Select an Option" at bounding box center [205, 167] width 179 height 9
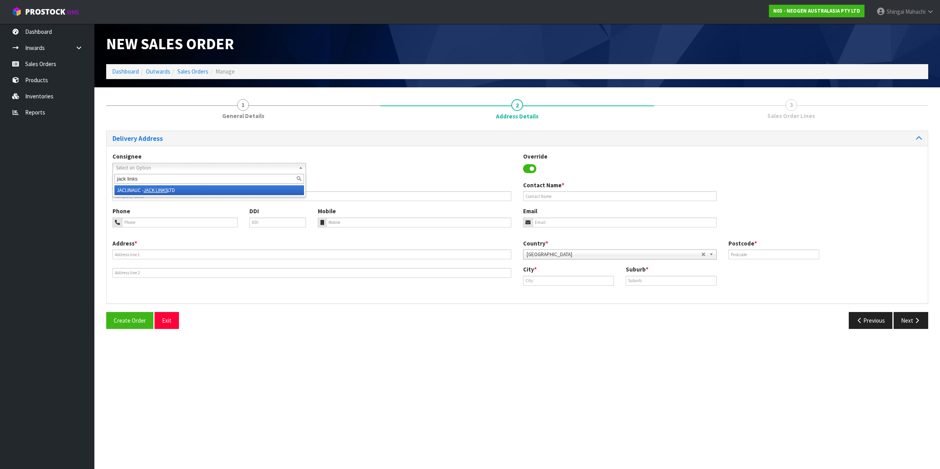
type input "jack links"
click at [164, 190] on em "JACK LINKS" at bounding box center [156, 190] width 24 height 7
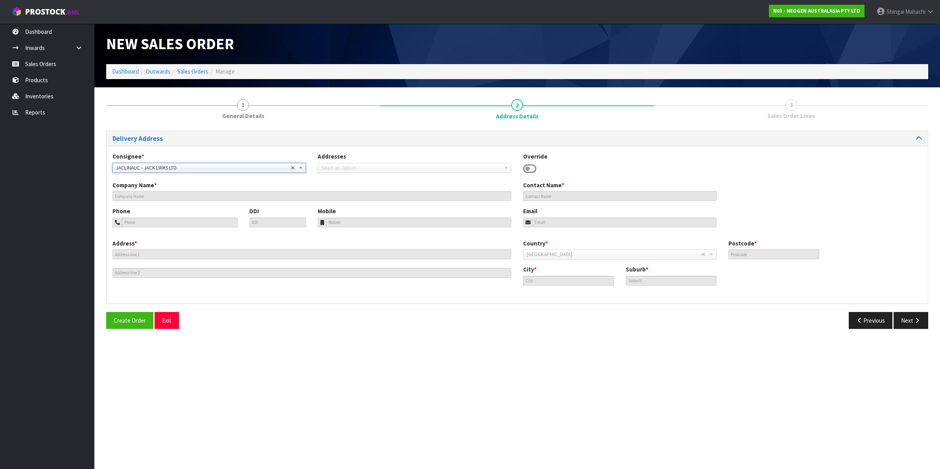
type input "JACK LINKS LTD"
type input "159 MONTGOMERIE ROAD"
type input "2022"
type input "[GEOGRAPHIC_DATA]"
type input "MANGERE"
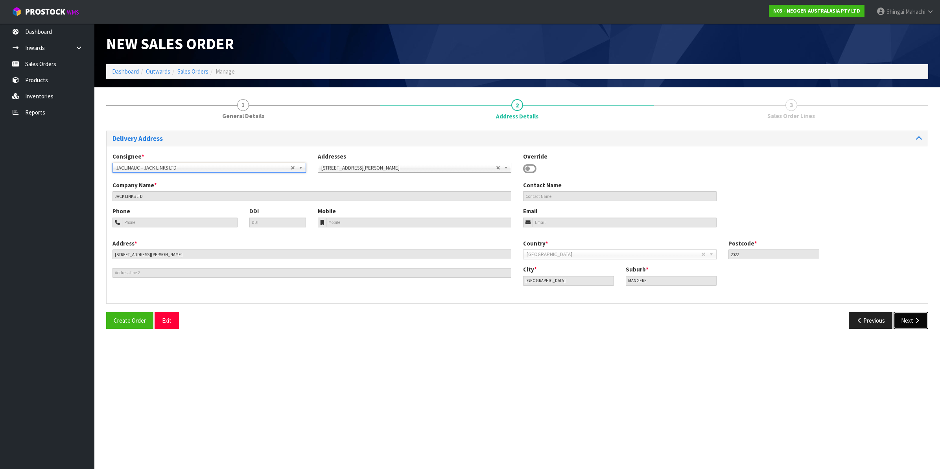
click at [912, 314] on button "Next" at bounding box center [911, 320] width 35 height 17
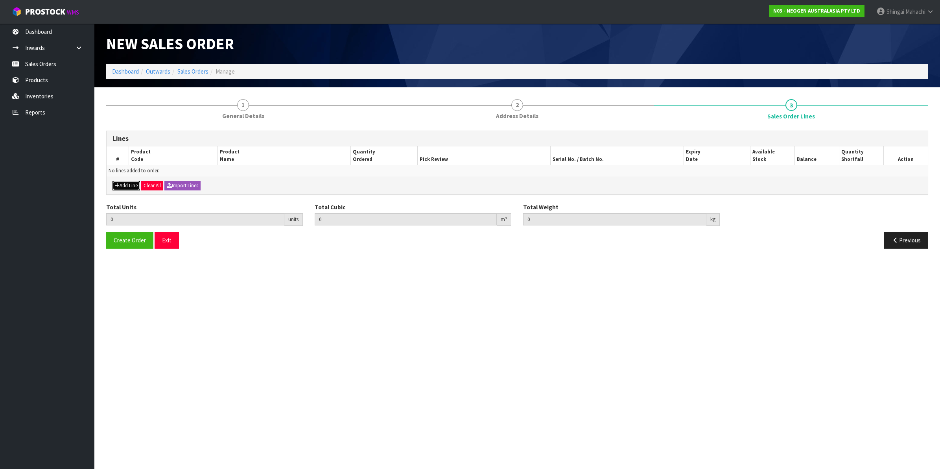
click at [128, 183] on button "Add Line" at bounding box center [126, 185] width 28 height 9
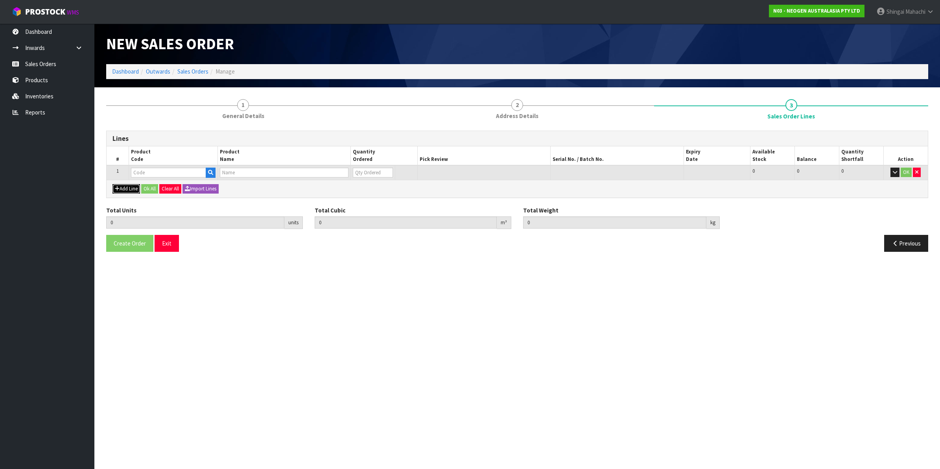
click at [125, 189] on button "Add Line" at bounding box center [126, 188] width 28 height 9
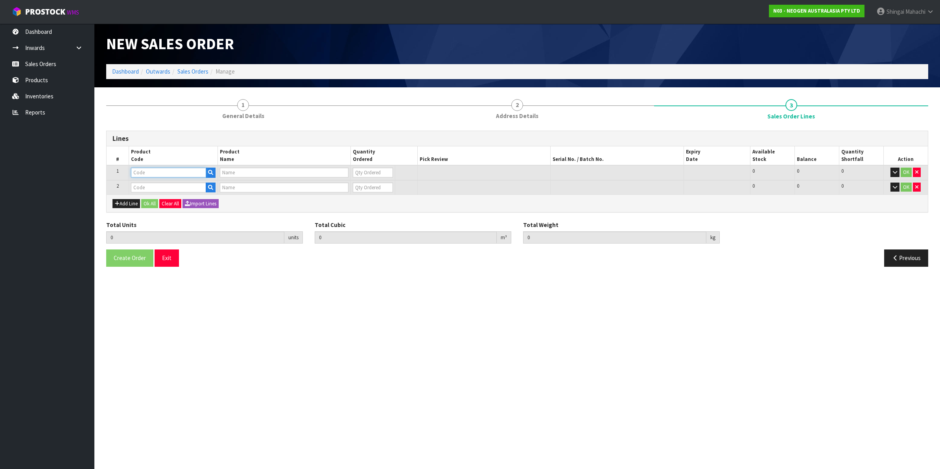
click at [155, 169] on input "text" at bounding box center [168, 173] width 75 height 10
paste input "700002120"
type input "700002120"
type input "7100039374 - 6406 PETRIFILM AEROBIC CT PLT 1000EA/CS"
type input "0"
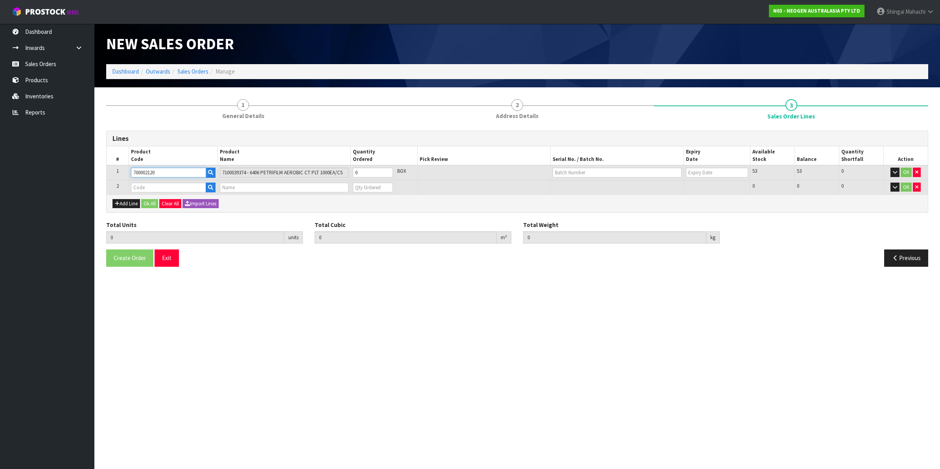
type input "700002120"
click at [144, 187] on input "text" at bounding box center [168, 187] width 75 height 10
paste input "700002148"
type input "700002148"
type input "0.000000"
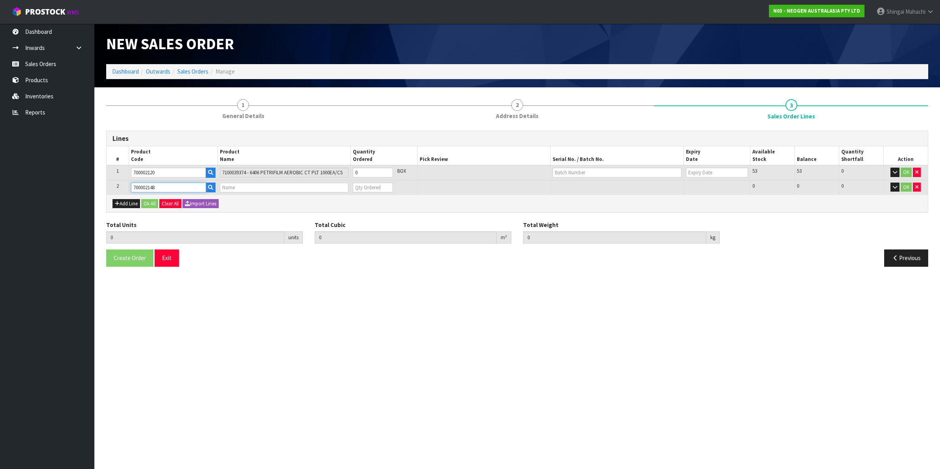
type input "0.000"
type input "7100040141 - 6477 PETRIFILM RAPD YNM CT PLT 500EA/CS"
type input "0"
type input "700002148"
click at [315, 173] on tr "1 700002120 7100039374 - 6406 PETRIFILM AEROBIC CT PLT 1000EA/CS 0 BOX 53 53 0 …" at bounding box center [517, 172] width 821 height 15
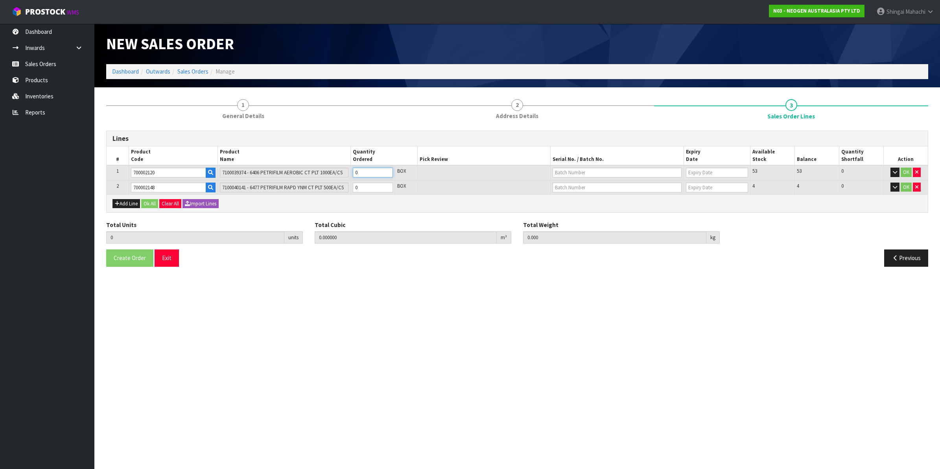
type input "1"
type input "0.00736"
type input "2"
type input "1"
click at [313, 186] on tr "2 700002148 7100040141 - 6477 PETRIFILM RAPD YNM CT PLT 500EA/CS 0 BOX 4 4 0 OK" at bounding box center [517, 187] width 821 height 15
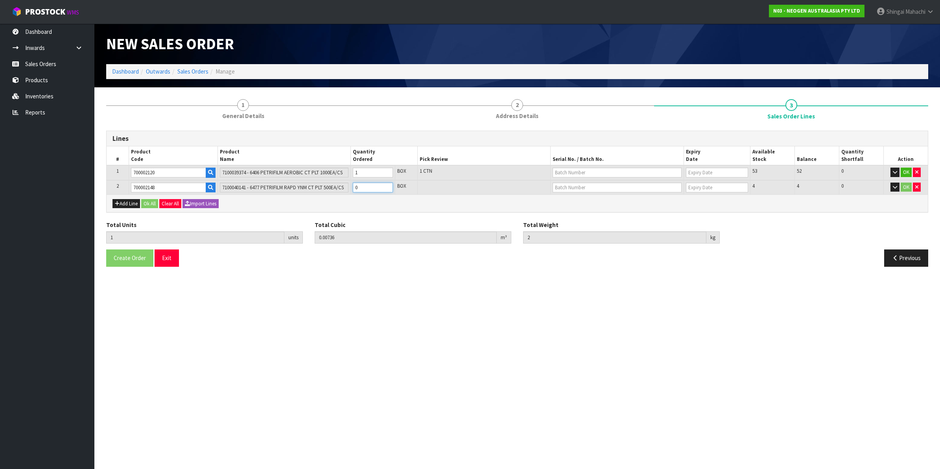
type input "2"
type input "0.017202"
type input "3.6"
type input "1"
click at [573, 173] on input "text" at bounding box center [617, 173] width 129 height 10
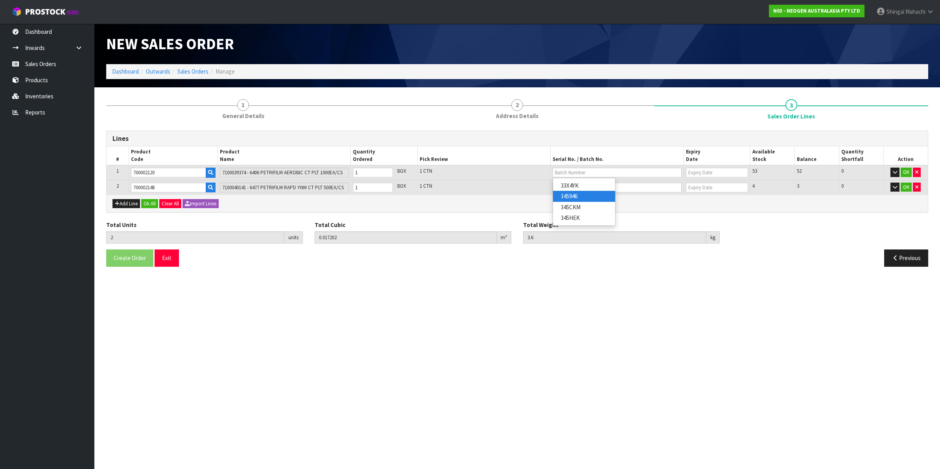
click at [583, 197] on link "345946" at bounding box center [584, 196] width 62 height 11
type input "345946"
type input "[DATE]"
click at [575, 189] on input "text" at bounding box center [617, 187] width 129 height 10
click at [584, 202] on link "34563Y" at bounding box center [584, 200] width 62 height 11
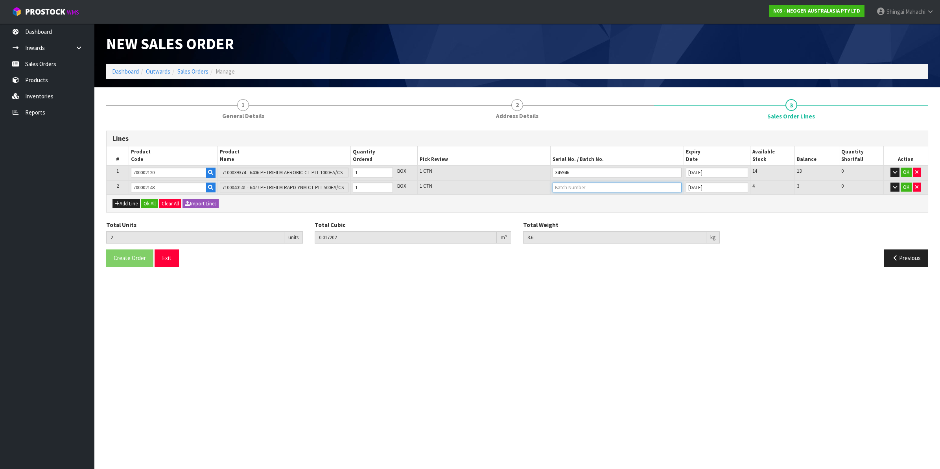
type input "34563Y"
type input "09/10/2026"
click at [905, 171] on button "OK" at bounding box center [906, 172] width 11 height 9
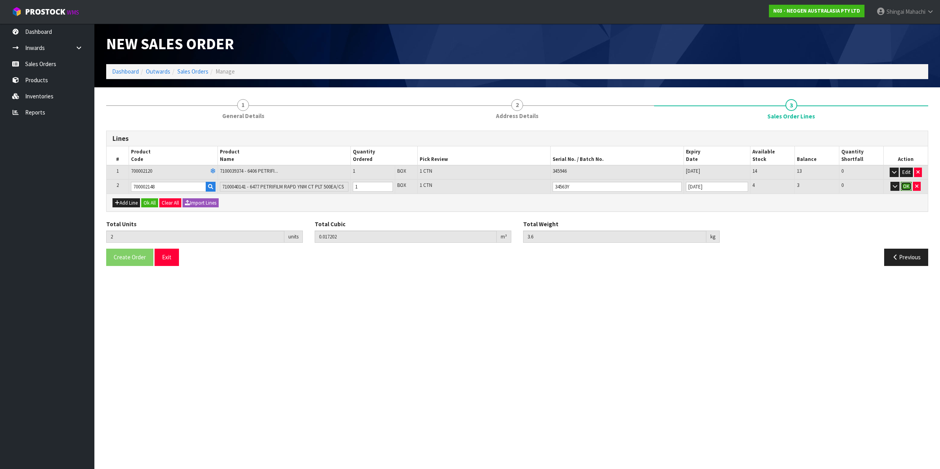
click at [905, 186] on button "OK" at bounding box center [906, 186] width 11 height 9
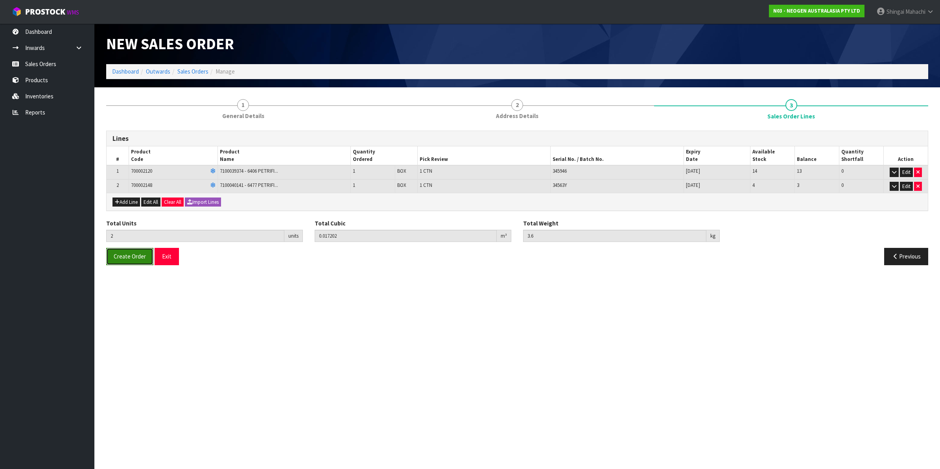
click at [130, 256] on span "Create Order" at bounding box center [130, 255] width 32 height 7
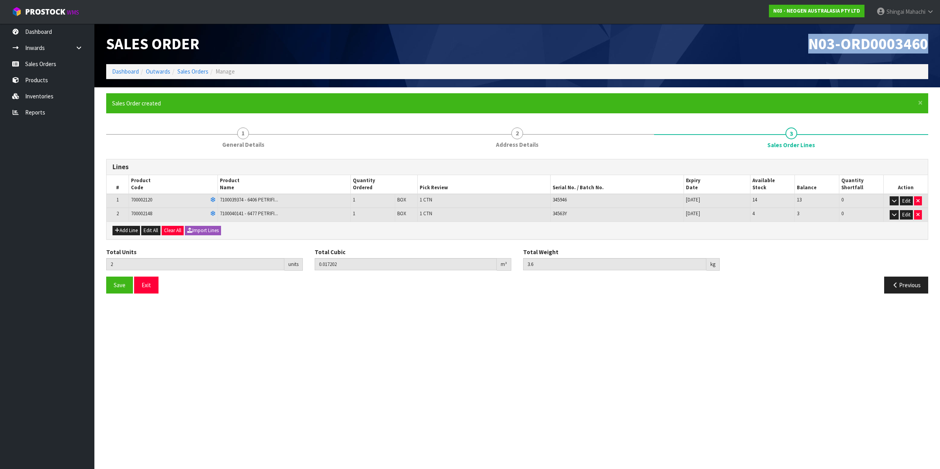
drag, startPoint x: 807, startPoint y: 42, endPoint x: 925, endPoint y: 42, distance: 118.0
click at [925, 42] on h1 "N03-ORD0003460" at bounding box center [725, 43] width 405 height 17
click at [198, 69] on link "Sales Orders" at bounding box center [192, 71] width 31 height 7
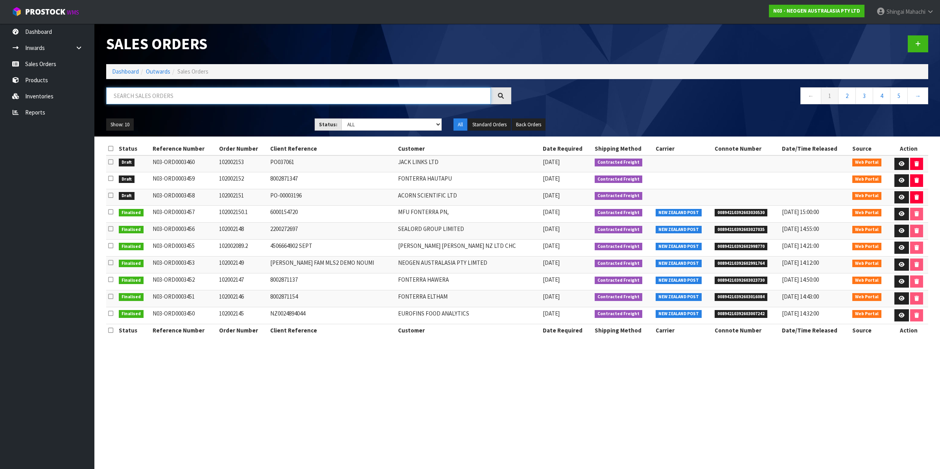
click at [184, 94] on input "text" at bounding box center [298, 95] width 385 height 17
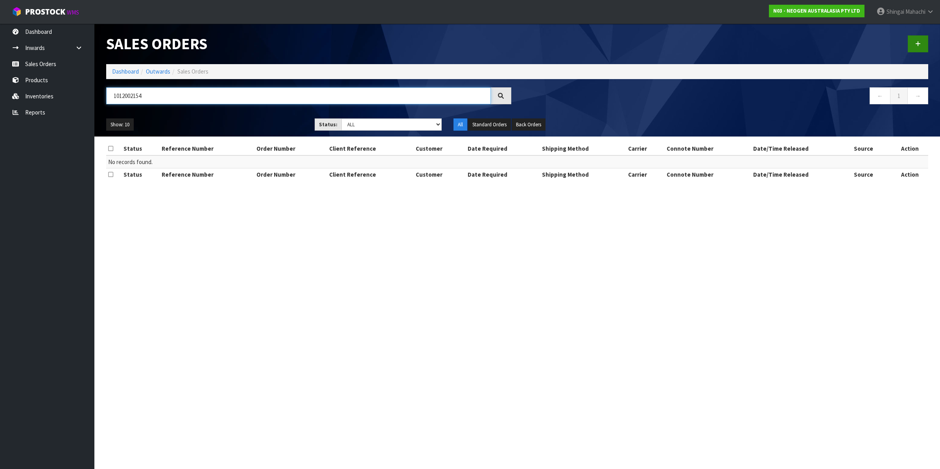
type input "1012002154"
click at [920, 46] on link at bounding box center [918, 43] width 20 height 17
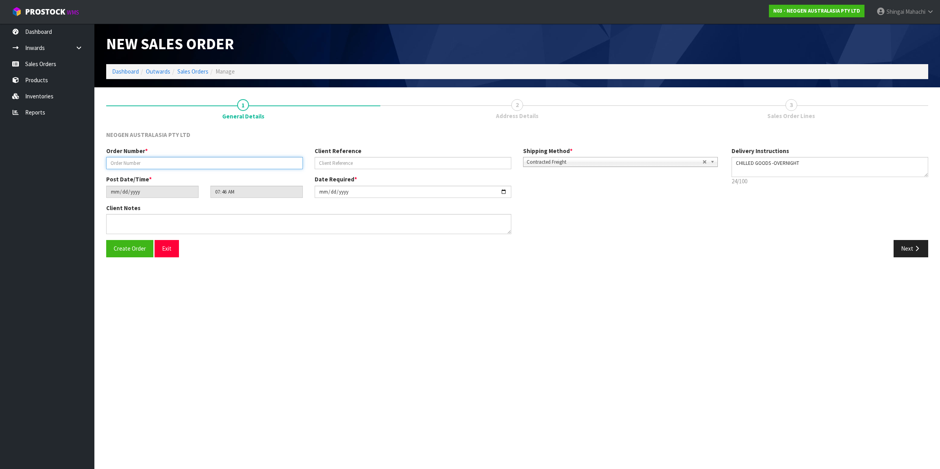
click at [126, 162] on input "text" at bounding box center [204, 163] width 197 height 12
type input "102002154"
click at [327, 161] on input "text" at bounding box center [413, 163] width 197 height 12
click at [330, 160] on input "text" at bounding box center [413, 163] width 197 height 12
paste input "NZ0024894174"
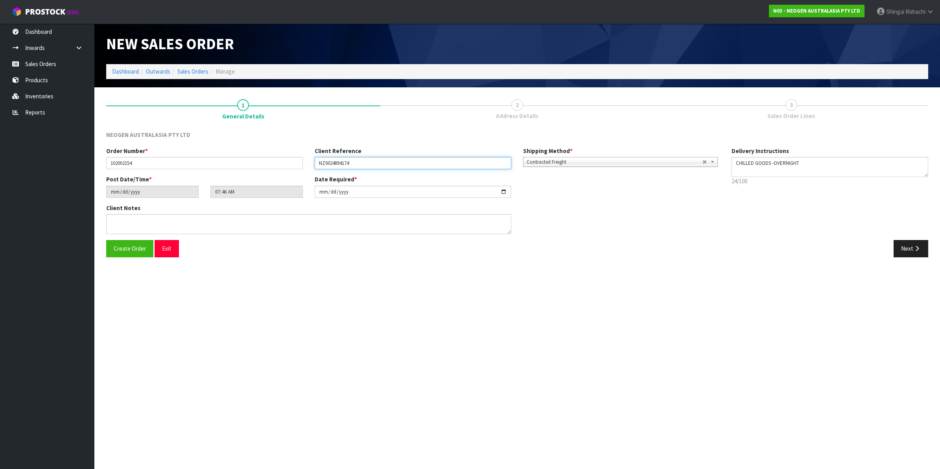
type input "NZ0024894174"
drag, startPoint x: 912, startPoint y: 250, endPoint x: 573, endPoint y: 221, distance: 340.2
click at [912, 250] on button "Next" at bounding box center [911, 248] width 35 height 17
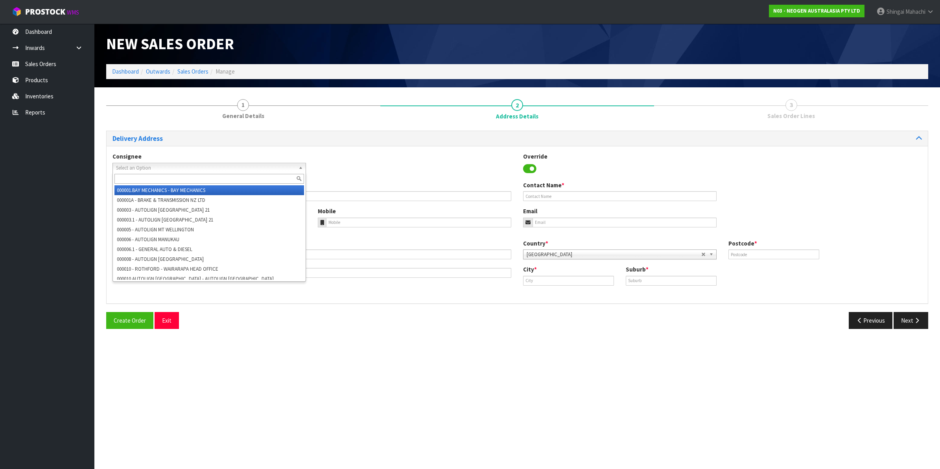
click at [131, 163] on link "Select an Option" at bounding box center [209, 168] width 194 height 10
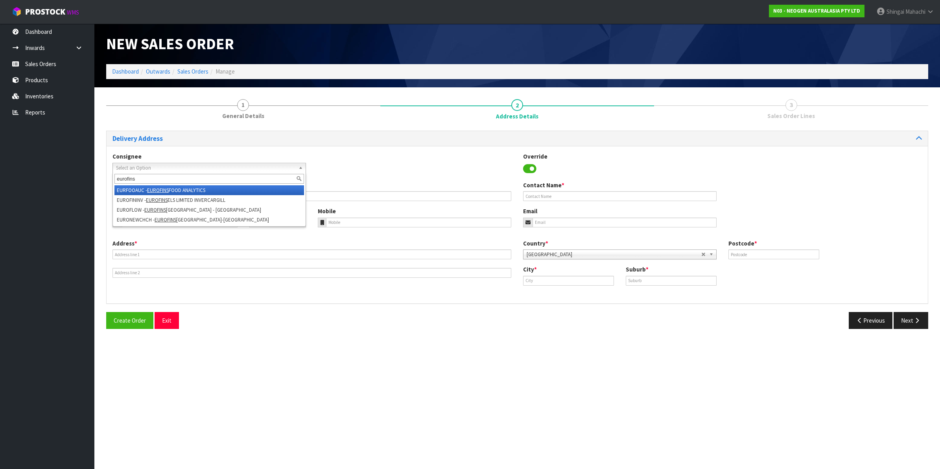
type input "eurofins"
click at [168, 192] on em "EUROFINS" at bounding box center [158, 190] width 22 height 7
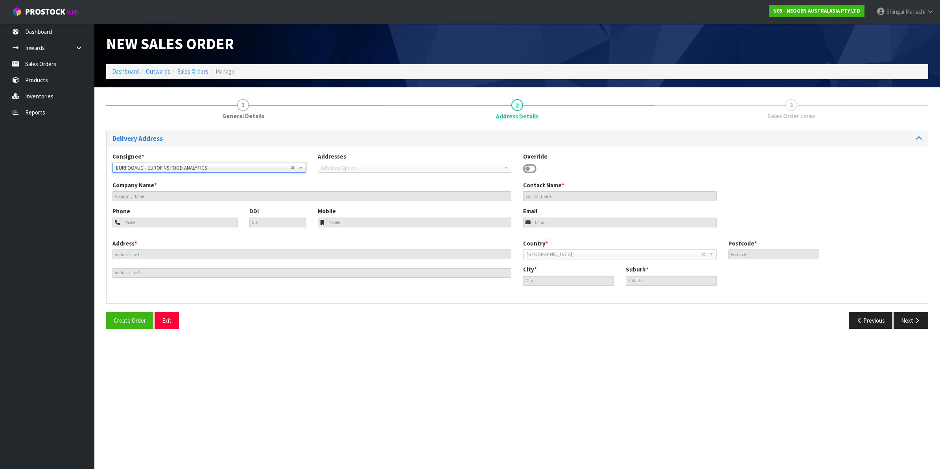
type input "EUROFINS FOOD ANALYTICS"
type input "ATT: SULEYMAN GURBANOV"
type input "35 O'RORKE ROAD"
type input "1061"
type input "Auckland"
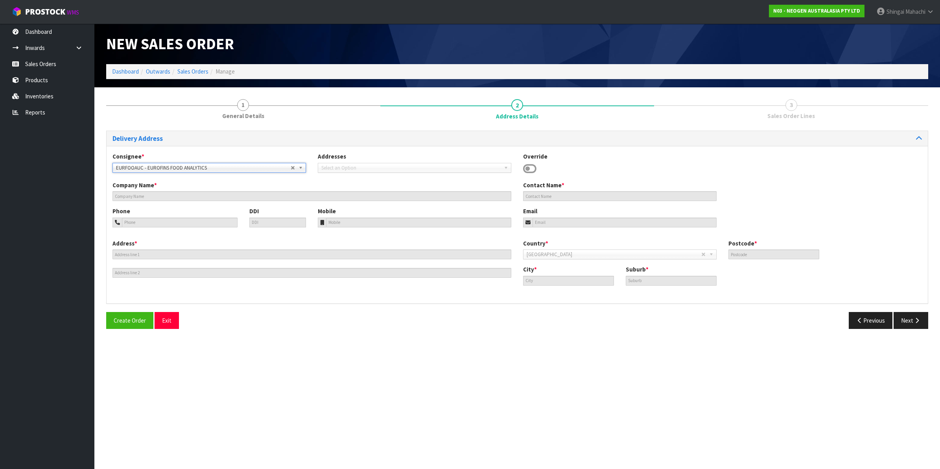
type input "PENROSE"
click at [907, 317] on button "Next" at bounding box center [911, 320] width 35 height 17
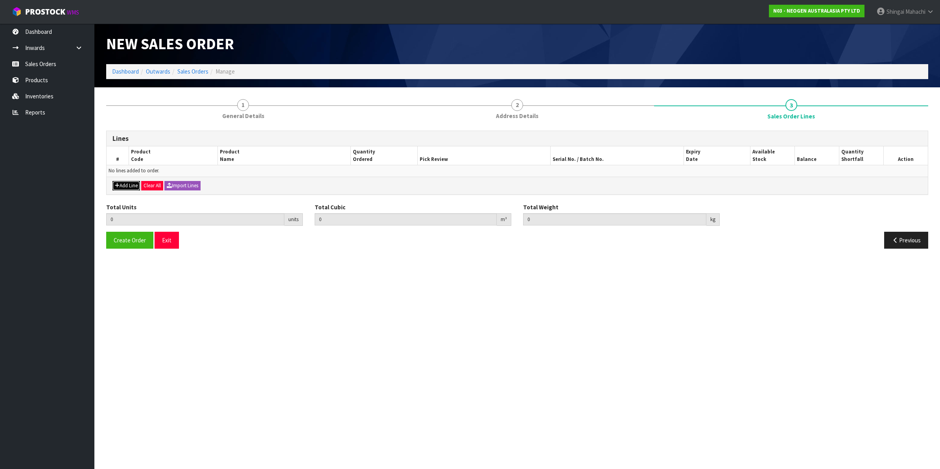
click at [131, 186] on button "Add Line" at bounding box center [126, 185] width 28 height 9
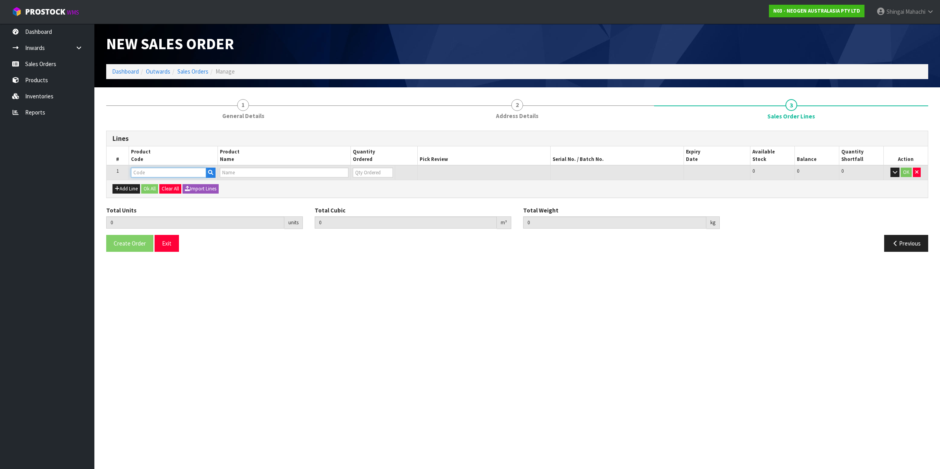
click at [149, 170] on input "text" at bounding box center [168, 173] width 75 height 10
click at [136, 173] on input "text" at bounding box center [168, 173] width 75 height 10
paste input "700005495"
type input "700005495"
type input "0.000000"
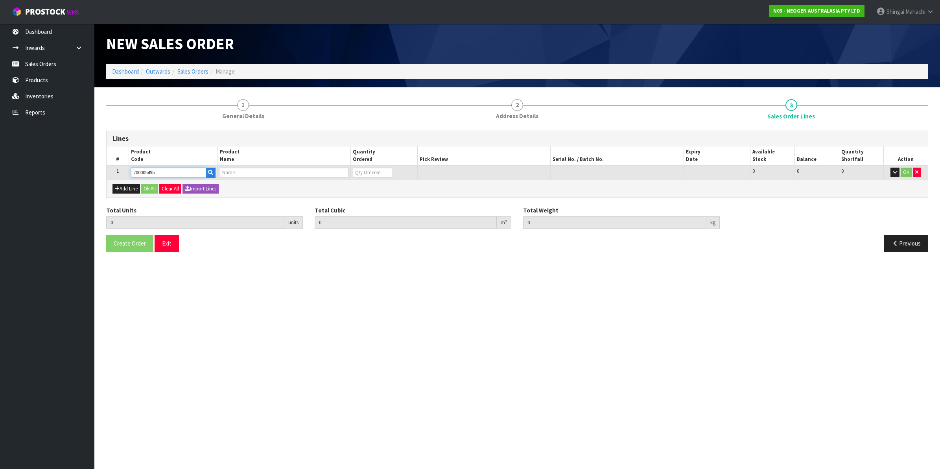
type input "0.000"
type input "7100263821 - 6479 PETRIFILM RAP AEROB PLT 500EA/CS PL"
type input "0"
type input "700005495"
click at [335, 173] on tr "1 700005495 7100263821 - 6479 PETRIFILM RAP AEROB PLT 500EA/CS PL 0 BOX 99 99 0…" at bounding box center [517, 172] width 821 height 15
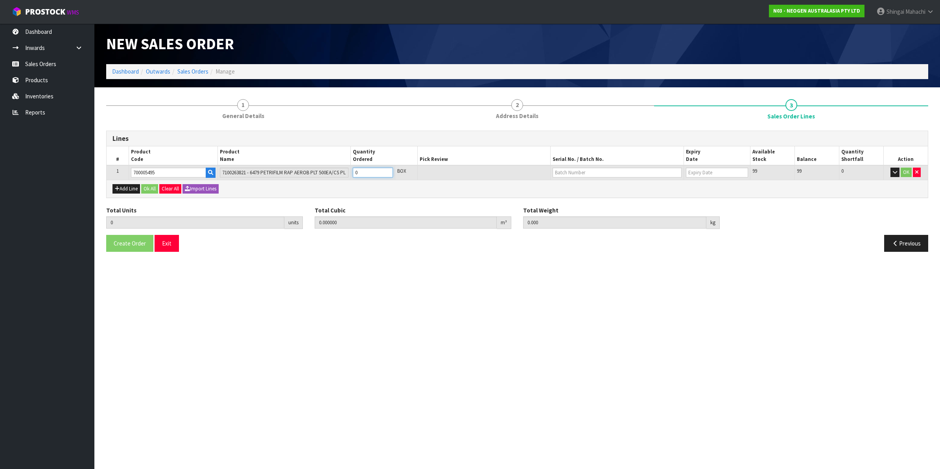
type input "1"
type input "0.009842"
type input "1.6"
type input "1"
click at [596, 175] on input "text" at bounding box center [617, 173] width 129 height 10
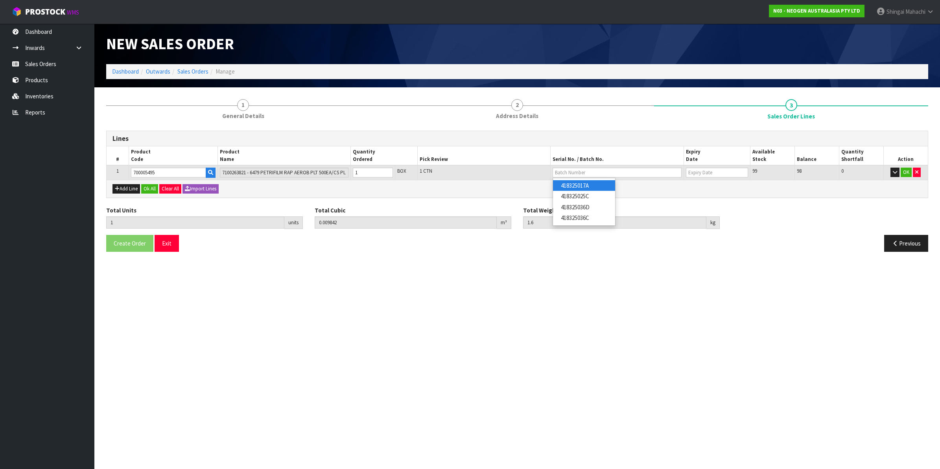
click at [596, 187] on link "418325017A" at bounding box center [584, 185] width 62 height 11
type input "418325017A"
type input "[DATE]"
click at [907, 168] on button "OK" at bounding box center [906, 172] width 11 height 9
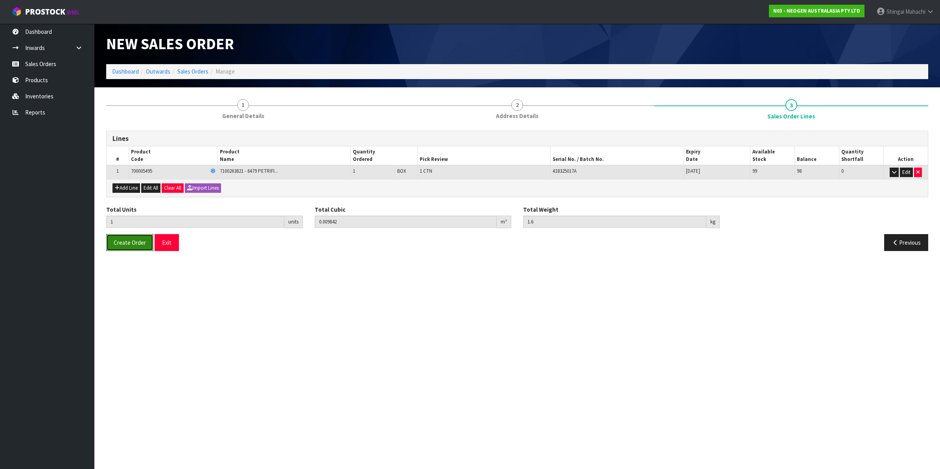
click at [137, 241] on span "Create Order" at bounding box center [130, 242] width 32 height 7
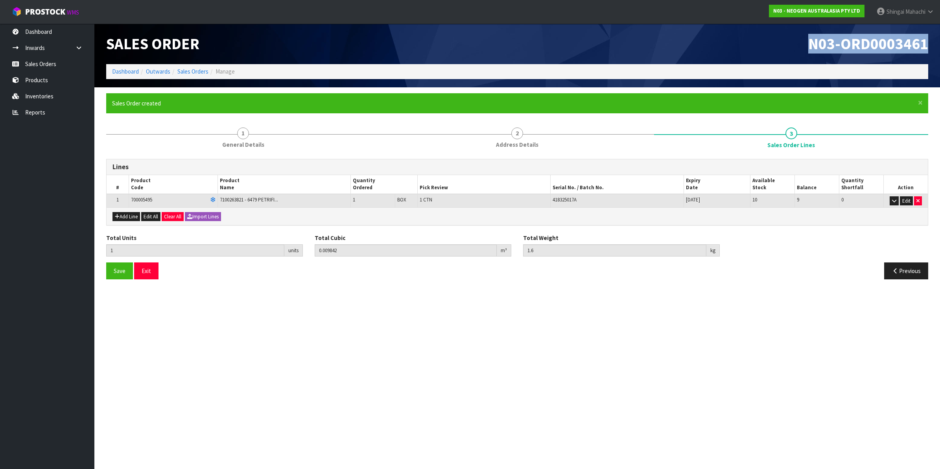
drag, startPoint x: 796, startPoint y: 40, endPoint x: 927, endPoint y: 44, distance: 131.8
click at [927, 44] on h1 "N03-ORD0003461" at bounding box center [725, 43] width 405 height 17
copy span "N03-ORD0003461"
click at [199, 73] on link "Sales Orders" at bounding box center [192, 71] width 31 height 7
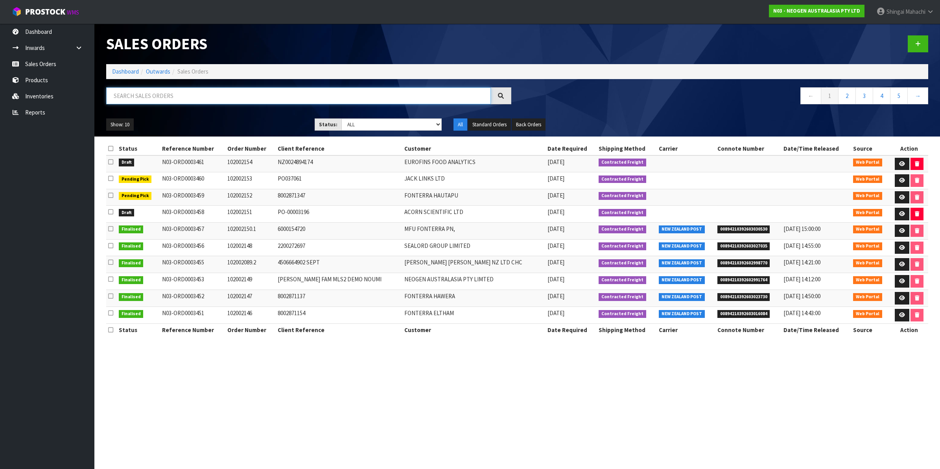
click at [143, 93] on input "text" at bounding box center [298, 95] width 385 height 17
click at [138, 97] on input "text" at bounding box center [298, 95] width 385 height 17
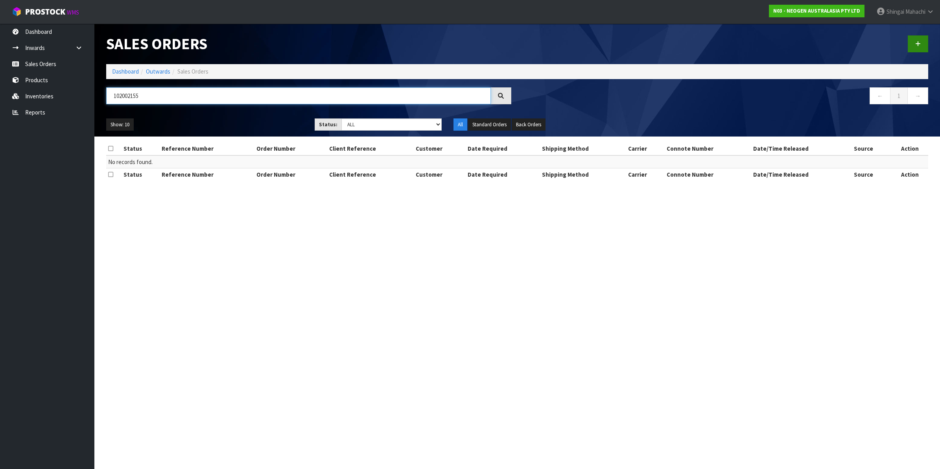
type input "102002155"
click at [917, 42] on icon at bounding box center [918, 44] width 6 height 6
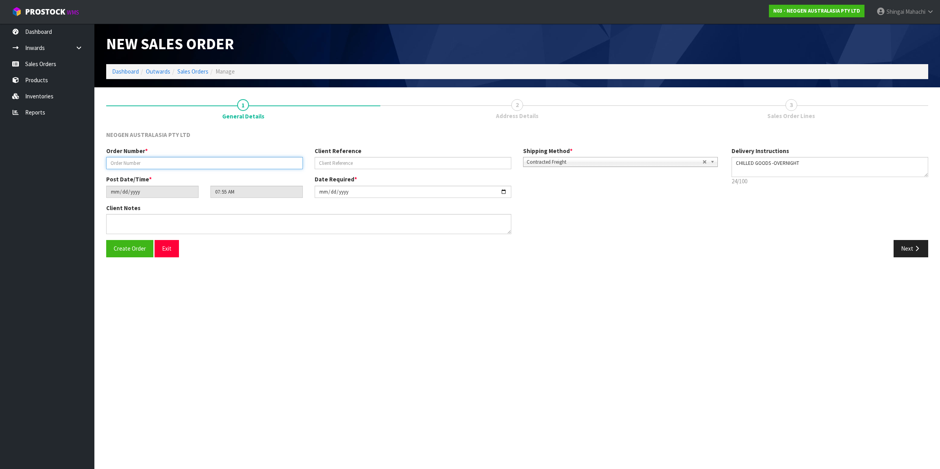
click at [138, 160] on input "text" at bounding box center [204, 163] width 197 height 12
type input "102002155"
click at [352, 166] on input "text" at bounding box center [413, 163] width 197 height 12
paste input "KCPF-25090118"
type input "KCPF-25090118"
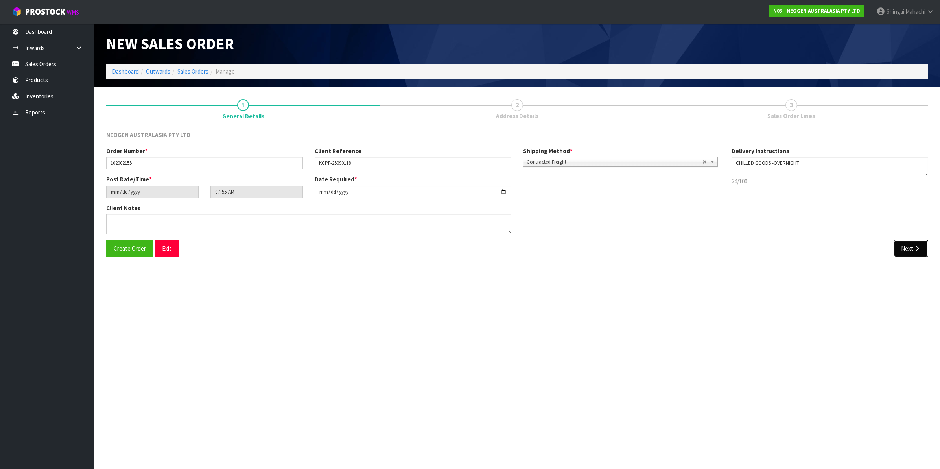
click at [917, 250] on icon "button" at bounding box center [916, 248] width 7 height 6
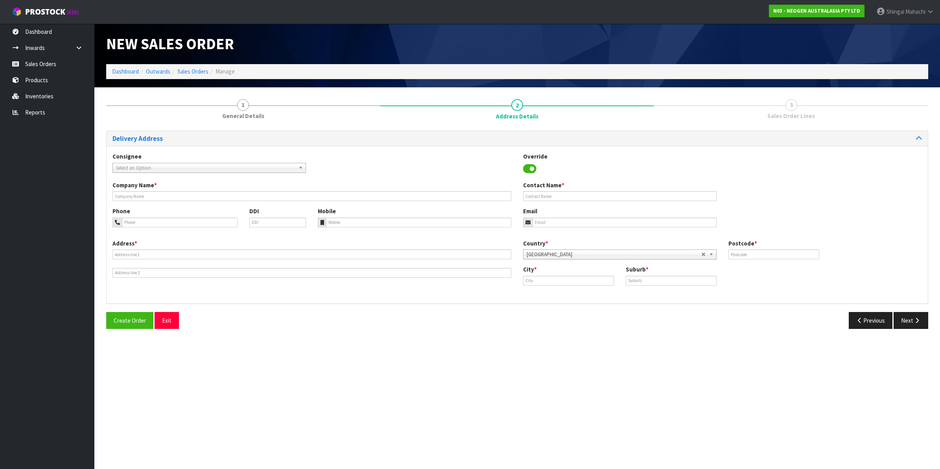
click at [129, 168] on span "Select an Option" at bounding box center [205, 167] width 179 height 9
type input "king country"
click at [215, 191] on li "KINCOUPETTAU - KING COUNTRY PET FOOD NEW ZEALAND LTD" at bounding box center [209, 190] width 190 height 10
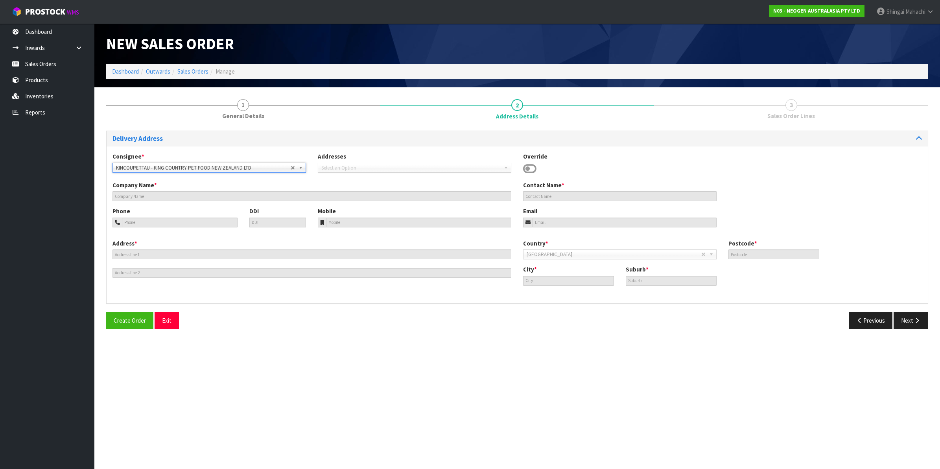
type input "KING COUNTRY PET FOOD NEW ZEALAND LTD"
type input "12 RACECOURSE ROAD, RD 2"
type input "3992"
type input "Taumarunui"
type input "MANUNUI,RD 2"
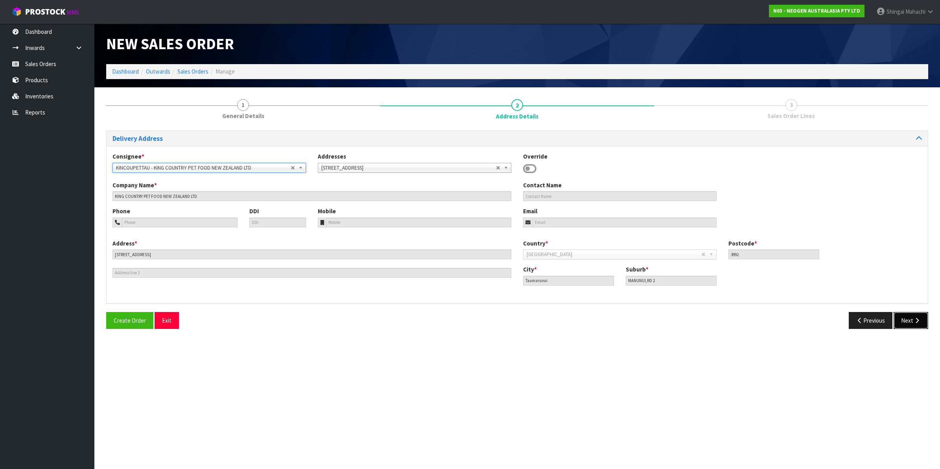
click at [905, 320] on button "Next" at bounding box center [911, 320] width 35 height 17
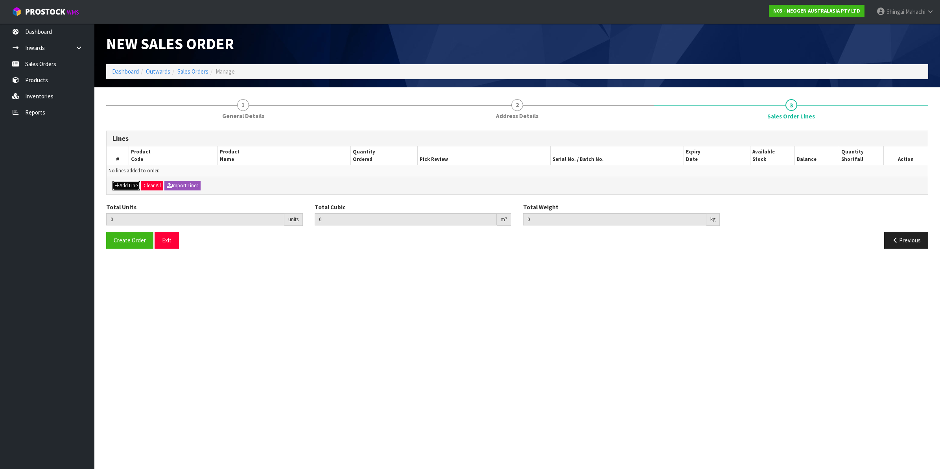
click at [124, 182] on button "Add Line" at bounding box center [126, 185] width 28 height 9
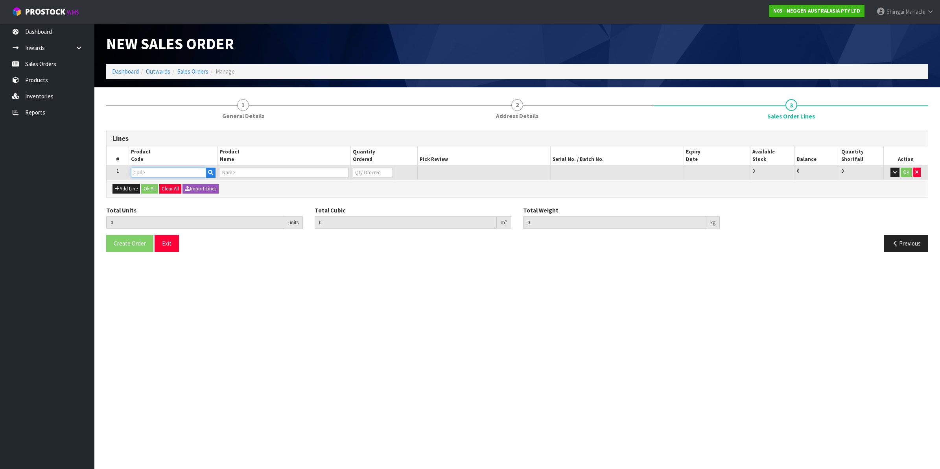
click at [143, 173] on input "text" at bounding box center [168, 173] width 75 height 10
click at [146, 168] on input "text" at bounding box center [168, 173] width 75 height 10
paste input "700002157"
type input "700002157"
type input "0.000000"
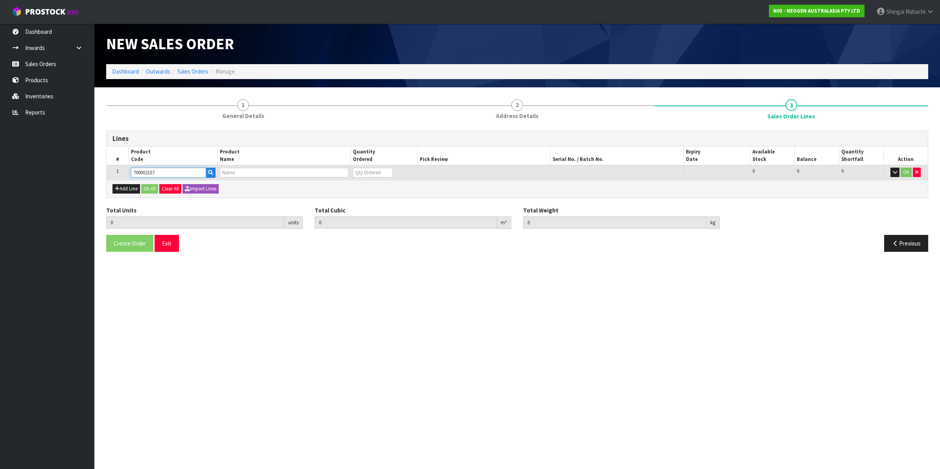
type input "0.000"
type input "7100062349 - MDA2SAL96, MDA2 [MEDICAL_DATA], 96 TESTS/KIT"
type input "0"
type input "700002157"
click at [343, 177] on tr "1 700002157 7100062349 - MDA2SAL96, MDA2 SALMONELLA, 96 TESTS/KIT 0 BOX 63 63 0…" at bounding box center [517, 172] width 821 height 15
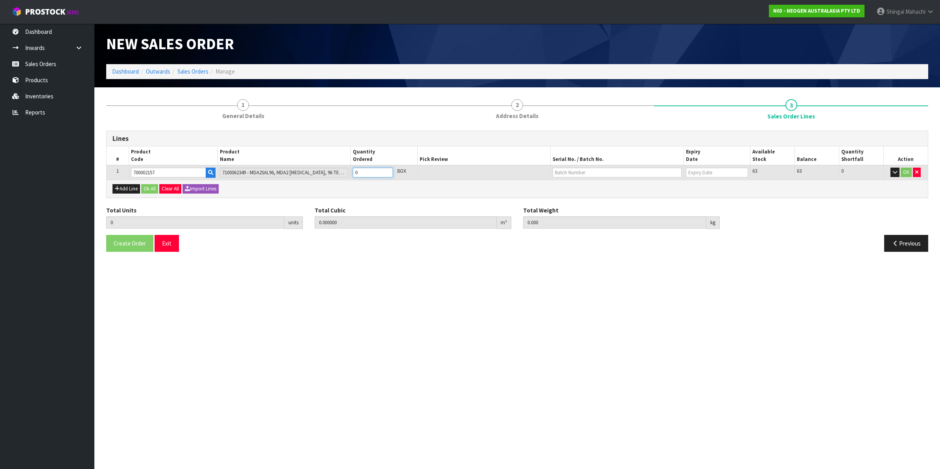
type input "2"
type input "0.003744"
type input "0.6"
type input "2"
click at [560, 172] on input "text" at bounding box center [617, 173] width 129 height 10
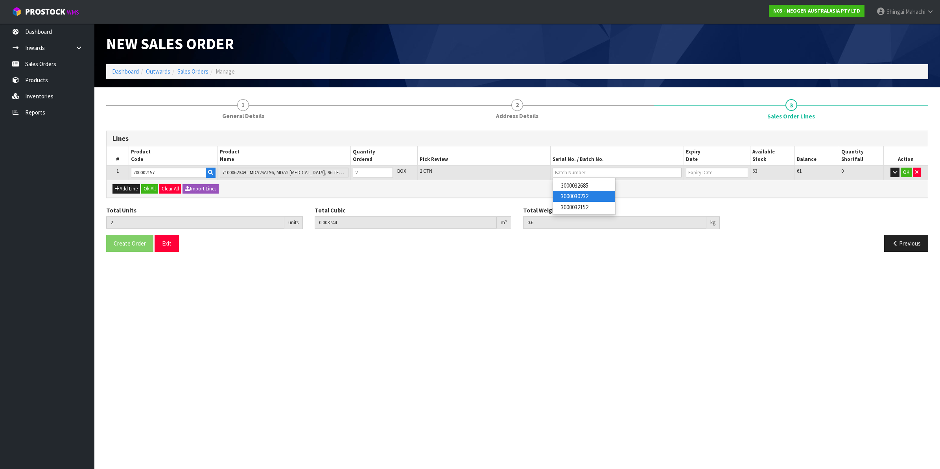
click at [588, 198] on link "3000030232" at bounding box center [584, 196] width 62 height 11
type input "3000030232"
type input "[DATE]"
click at [909, 171] on button "OK" at bounding box center [906, 172] width 11 height 9
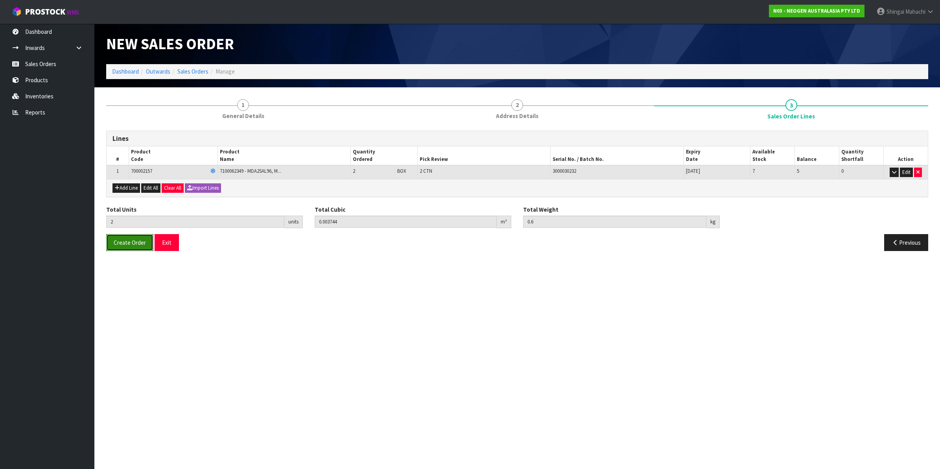
click at [134, 246] on span "Create Order" at bounding box center [130, 242] width 32 height 7
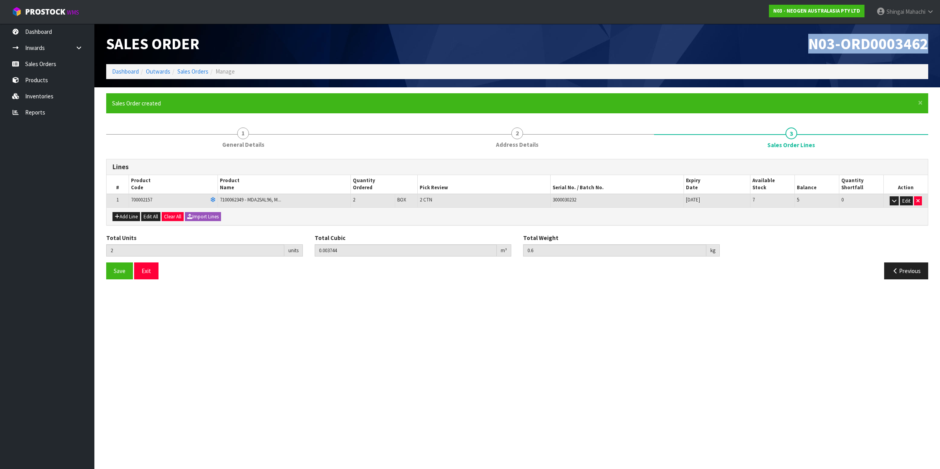
drag, startPoint x: 808, startPoint y: 43, endPoint x: 934, endPoint y: 50, distance: 126.4
click at [934, 50] on header "Sales Order N03-ORD0003462 Dashboard Outwards Sales Orders Manage" at bounding box center [517, 56] width 846 height 64
copy span "N03-ORD0003462"
click at [195, 72] on link "Sales Orders" at bounding box center [192, 71] width 31 height 7
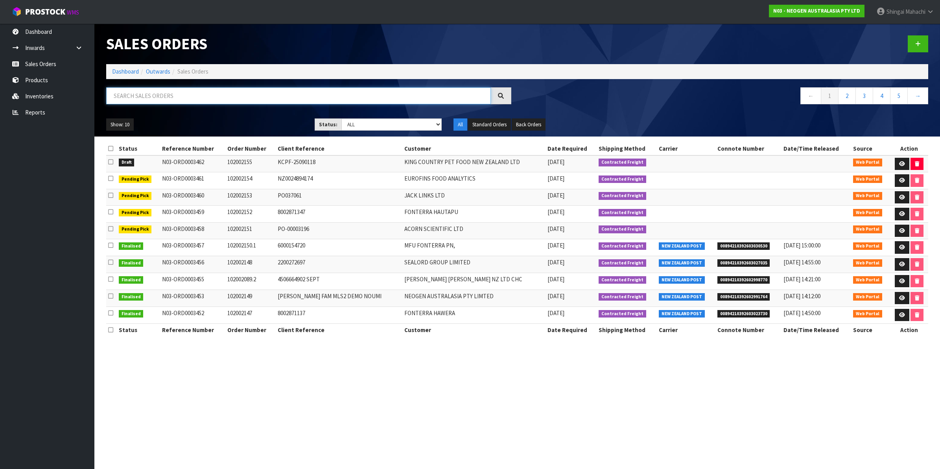
click at [122, 97] on input "text" at bounding box center [298, 95] width 385 height 17
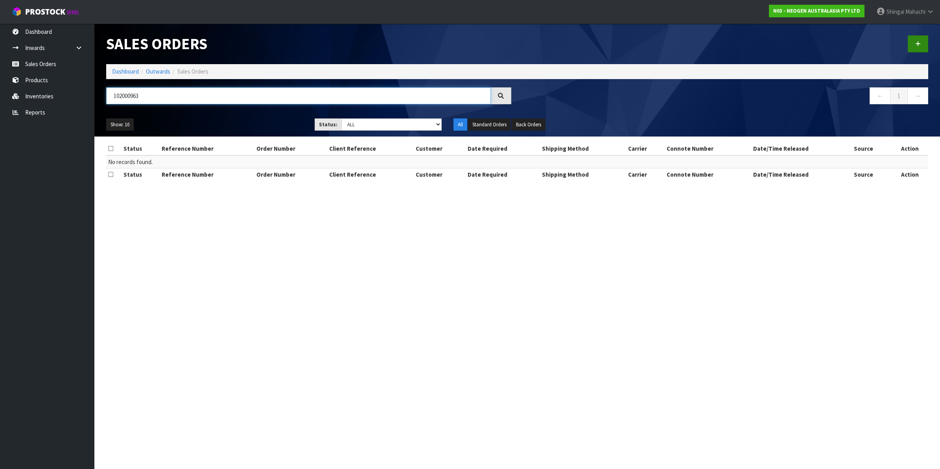
type input "102000963"
click at [916, 46] on icon at bounding box center [918, 44] width 6 height 6
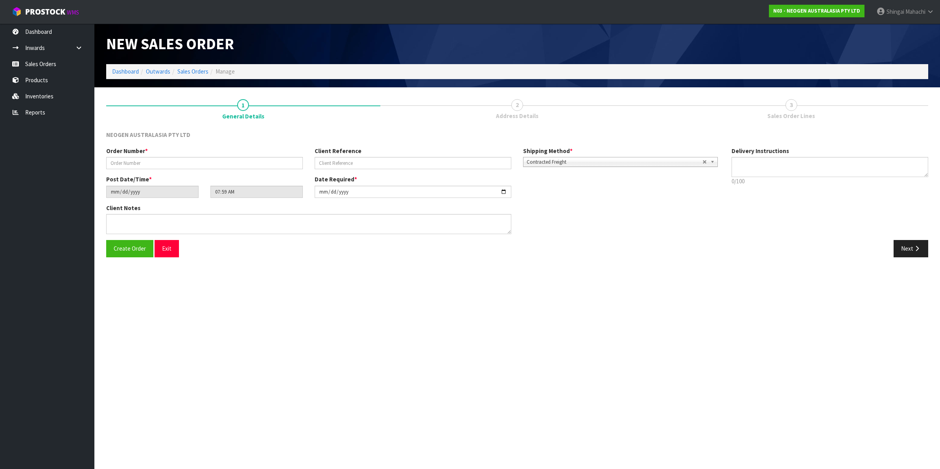
type textarea "CHILLED GOODS -OVERNIGHT"
click at [125, 168] on input "text" at bounding box center [204, 163] width 197 height 12
type input "102000963"
click at [334, 164] on input "text" at bounding box center [413, 163] width 197 height 12
paste input "PO061525 OCTOBER"
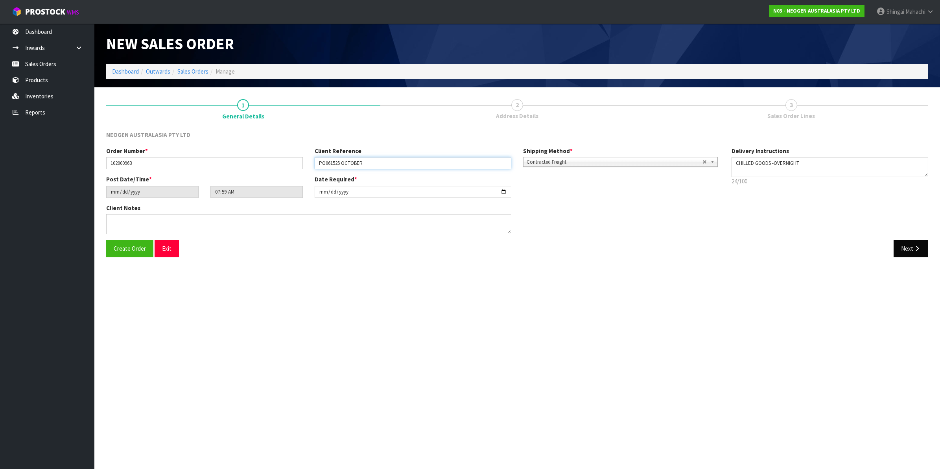
type input "PO061525 OCTOBER"
click at [917, 248] on icon "button" at bounding box center [916, 248] width 7 height 6
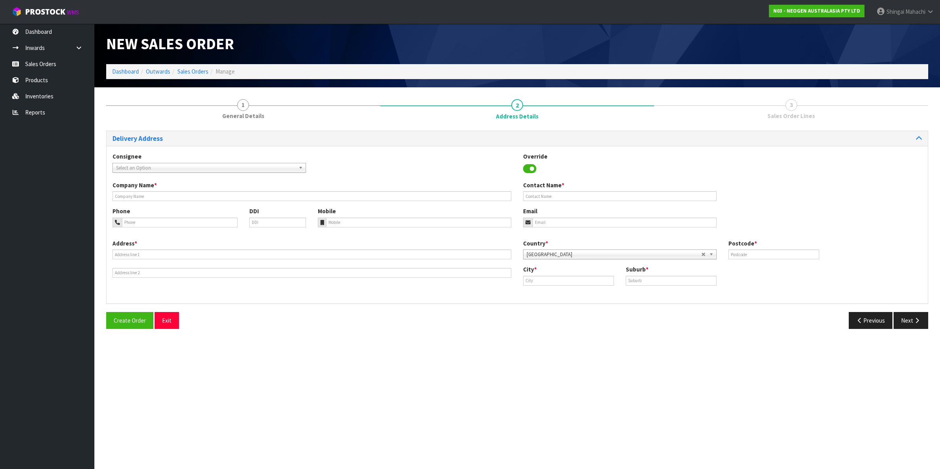
click at [127, 166] on span "Select an Option" at bounding box center [205, 167] width 179 height 9
type input "open country"
click at [185, 200] on li "OPECOUWAH - OPEN COUNTRY DAIRY LIMITED" at bounding box center [209, 200] width 190 height 10
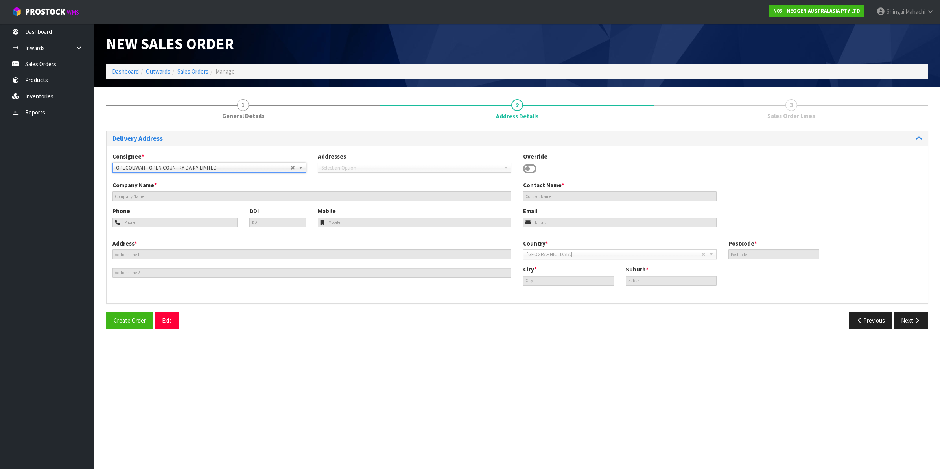
type input "OPEN COUNTRY DAIRY LIMITED"
type input "FACTORY ROAD"
type input "3401"
type input "WAHAROA"
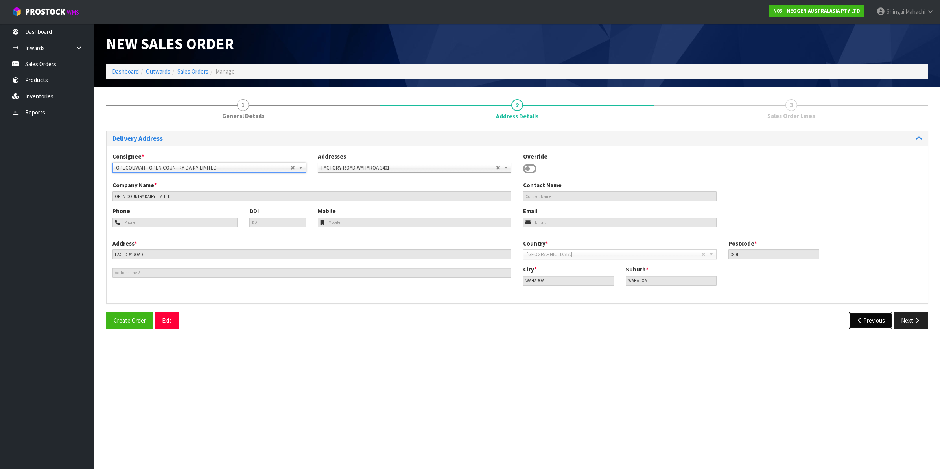
click at [861, 317] on button "Previous" at bounding box center [871, 320] width 44 height 17
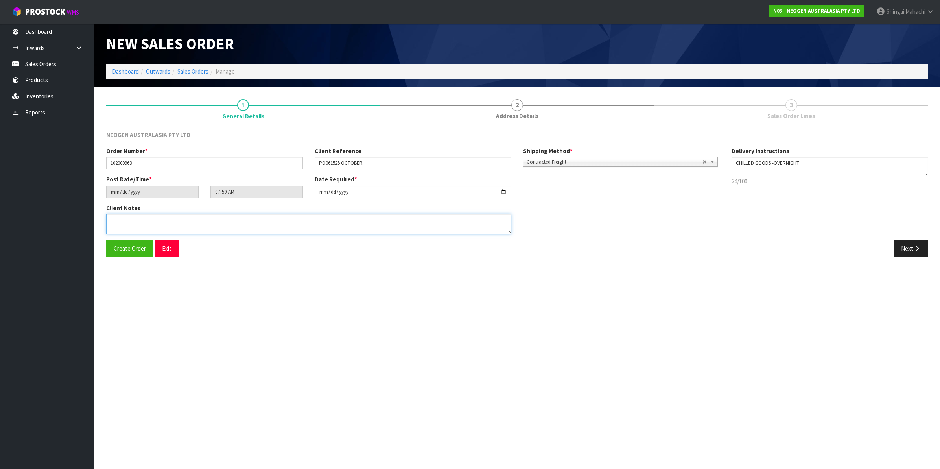
click at [142, 223] on textarea at bounding box center [308, 224] width 405 height 20
click at [124, 219] on textarea at bounding box center [308, 224] width 405 height 20
drag, startPoint x: 125, startPoint y: 219, endPoint x: 89, endPoint y: 214, distance: 36.4
click at [89, 214] on body "Toggle navigation ProStock WMS N03 - NEOGEN AUSTRALASIA PTY LTD Shingai Mahachi…" at bounding box center [470, 234] width 940 height 469
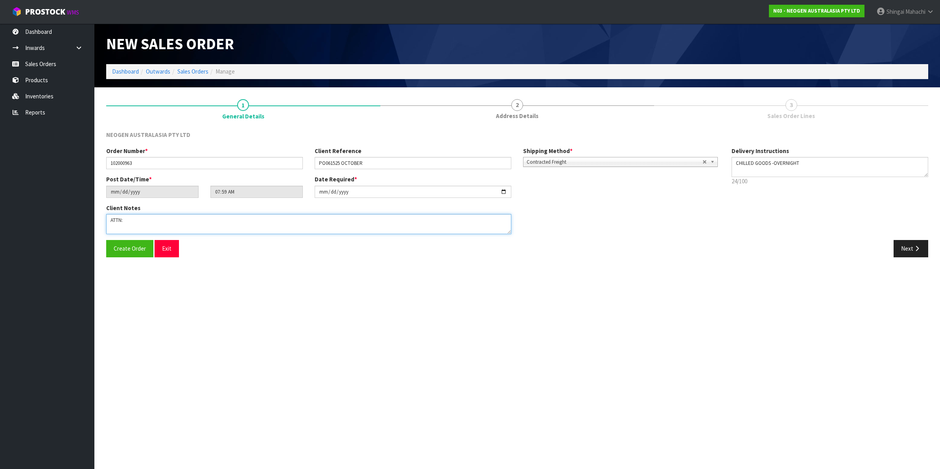
paste textarea "NGAIRE BAKER"
click at [121, 221] on textarea at bounding box center [308, 224] width 405 height 20
type textarea "ATTN: NGAIRE BAKER"
click at [905, 248] on button "Next" at bounding box center [911, 248] width 35 height 17
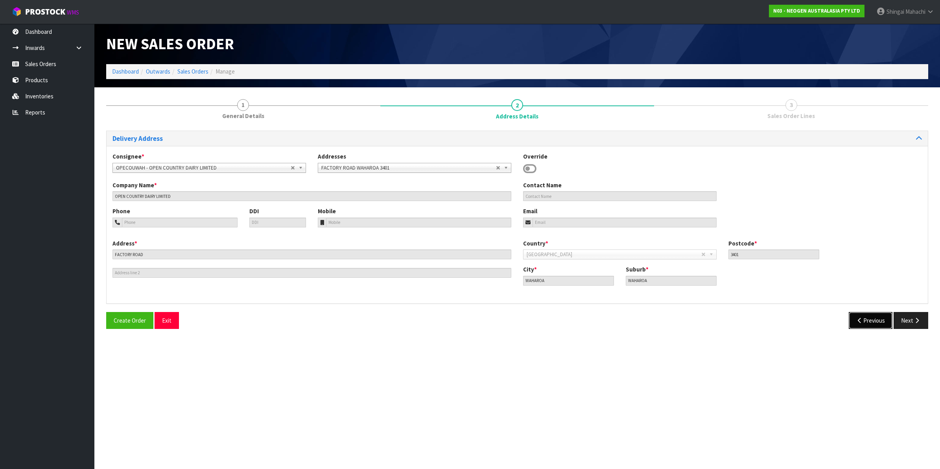
click at [875, 321] on button "Previous" at bounding box center [871, 320] width 44 height 17
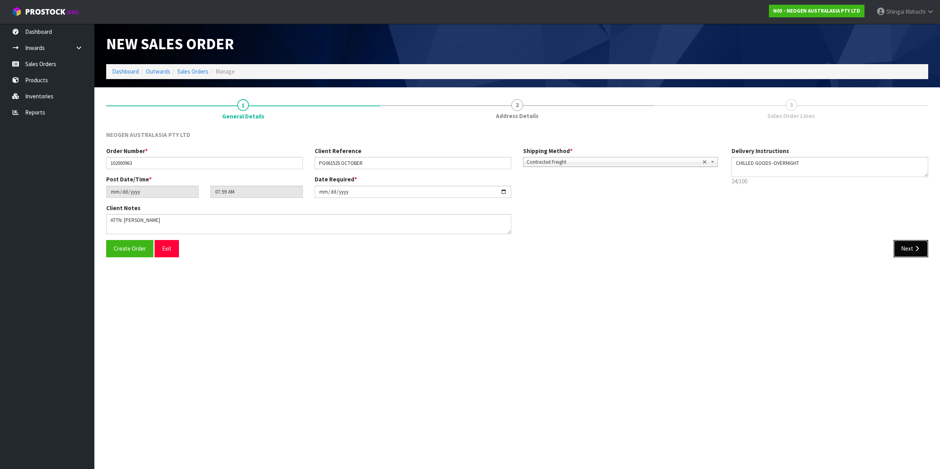
click at [906, 248] on button "Next" at bounding box center [911, 248] width 35 height 17
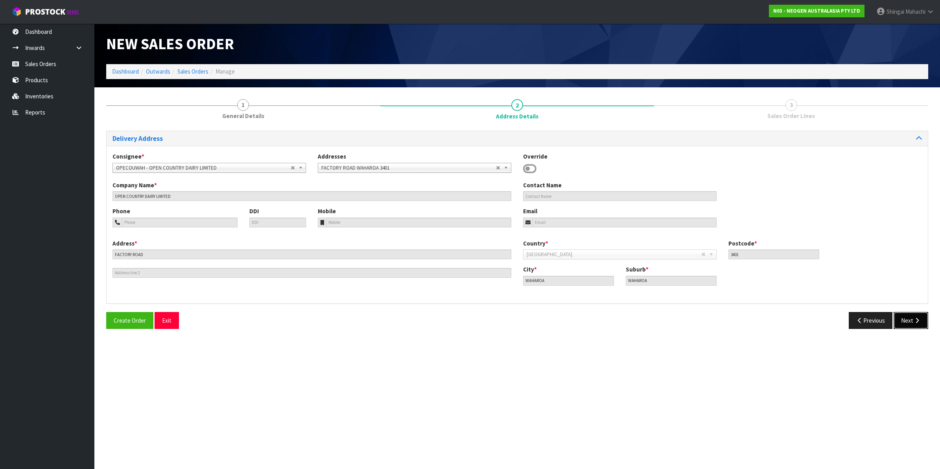
click at [910, 316] on button "Next" at bounding box center [911, 320] width 35 height 17
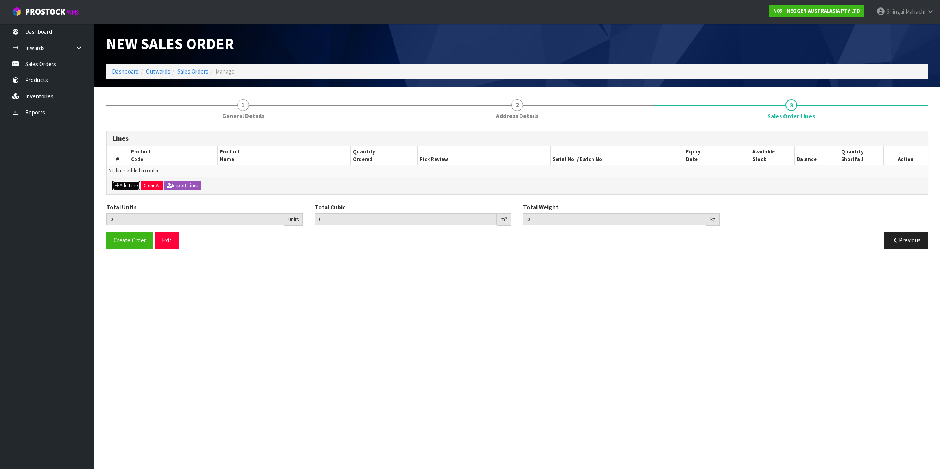
click at [123, 186] on button "Add Line" at bounding box center [126, 185] width 28 height 9
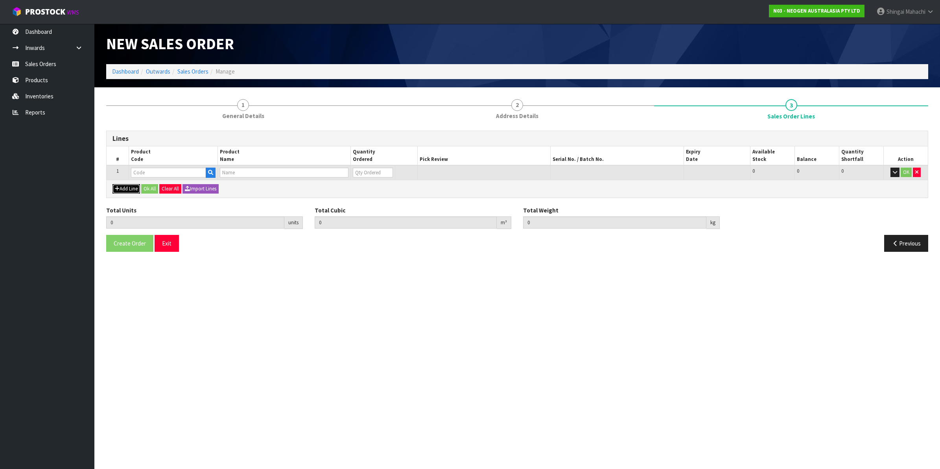
click at [119, 186] on icon "button" at bounding box center [117, 188] width 5 height 5
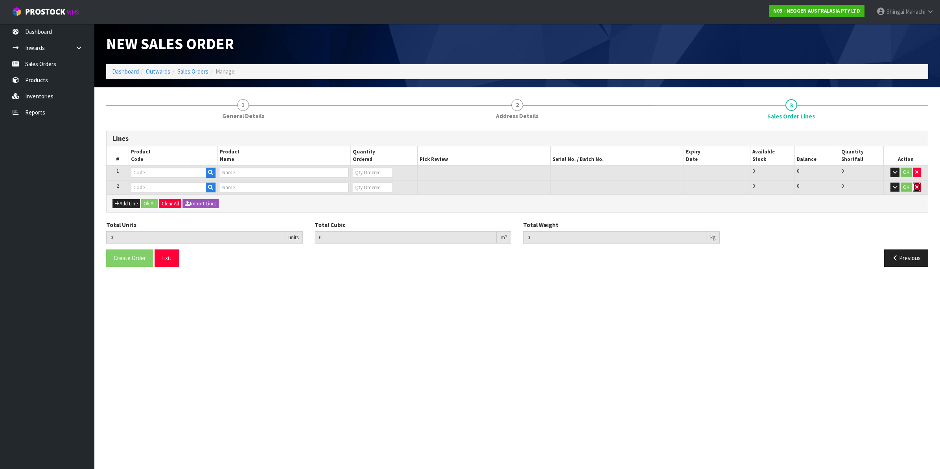
click at [918, 187] on icon "button" at bounding box center [916, 186] width 3 height 5
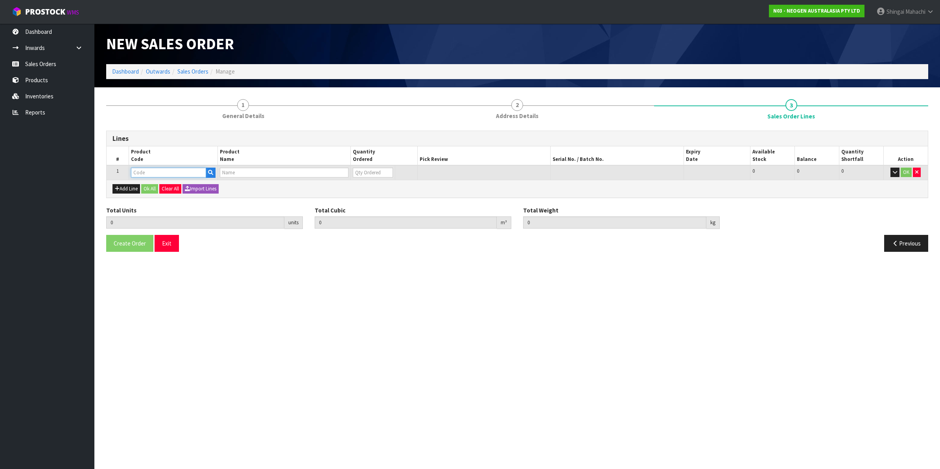
click at [158, 170] on input "text" at bounding box center [168, 173] width 75 height 10
paste input "700002207"
type input "700002207"
type input "0.000000"
type input "0.000"
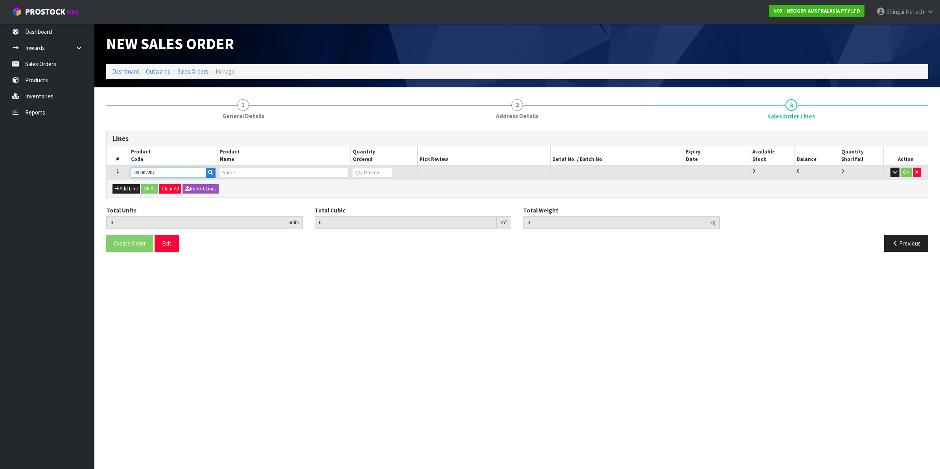
type input "7100067519 - UXL100 CLEAN-TRACE SURF ATP 100EA/PK"
type input "0"
type input "700002207"
click at [341, 175] on tr "1 700002207 7100067519 - UXL100 CLEAN-TRACE SURF ATP 100EA/PK 0 BOX 494 494 0 OK" at bounding box center [517, 172] width 821 height 15
type input "6"
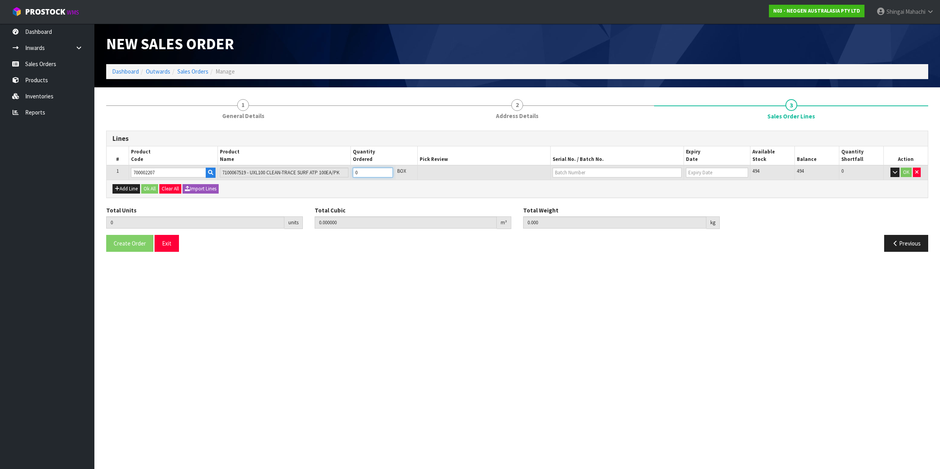
type input "0.038976"
type input "5.76"
type input "6"
click at [559, 172] on input "text" at bounding box center [617, 173] width 129 height 10
click at [579, 186] on link "3000031847" at bounding box center [584, 185] width 62 height 11
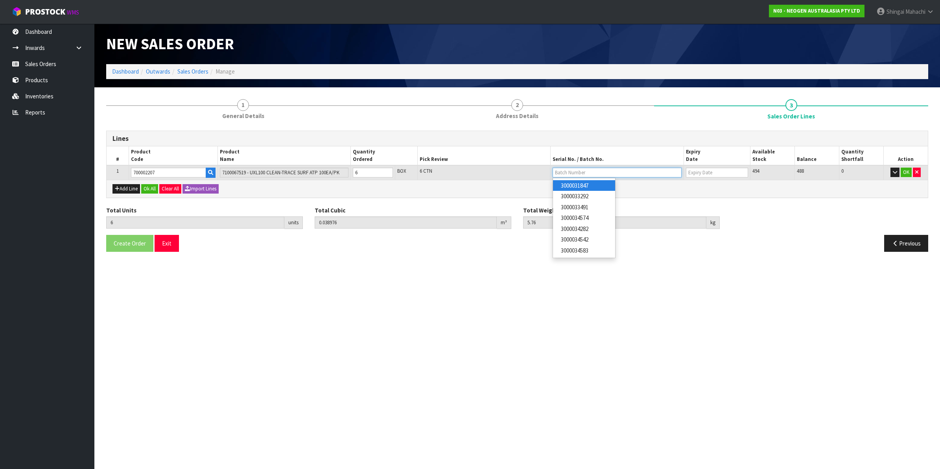
type input "3000031847"
type input "[DATE]"
click at [907, 168] on button "OK" at bounding box center [906, 172] width 11 height 9
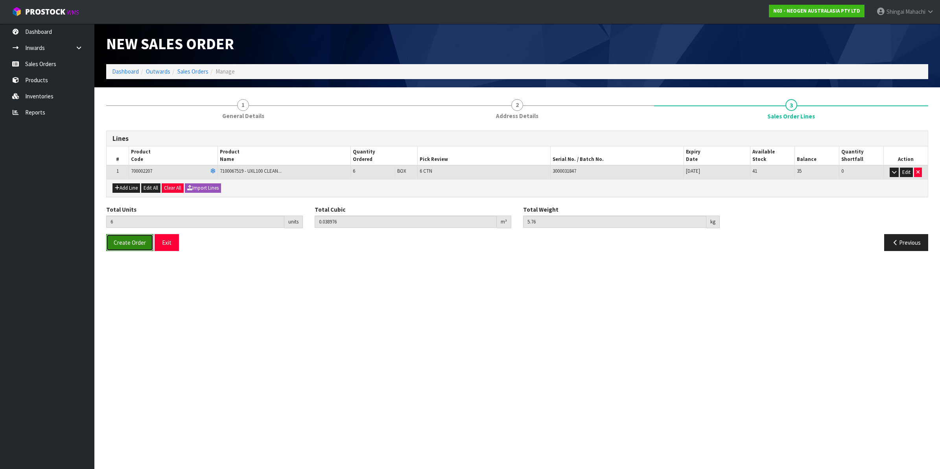
click at [131, 246] on span "Create Order" at bounding box center [130, 242] width 32 height 7
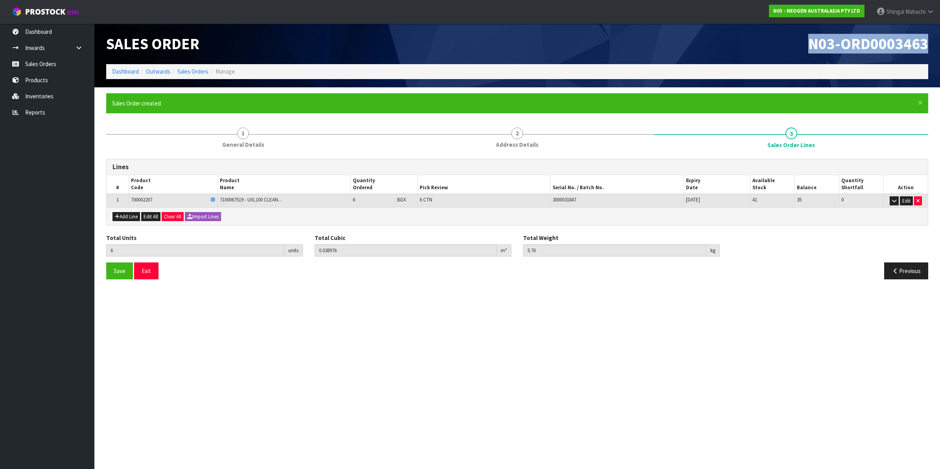
drag, startPoint x: 808, startPoint y: 41, endPoint x: 940, endPoint y: 44, distance: 132.2
click at [940, 44] on html "Toggle navigation ProStock WMS N03 - NEOGEN AUSTRALASIA PTY LTD [PERSON_NAME] L…" at bounding box center [470, 234] width 940 height 469
copy span "N03-ORD0003463"
click at [194, 73] on link "Sales Orders" at bounding box center [192, 71] width 31 height 7
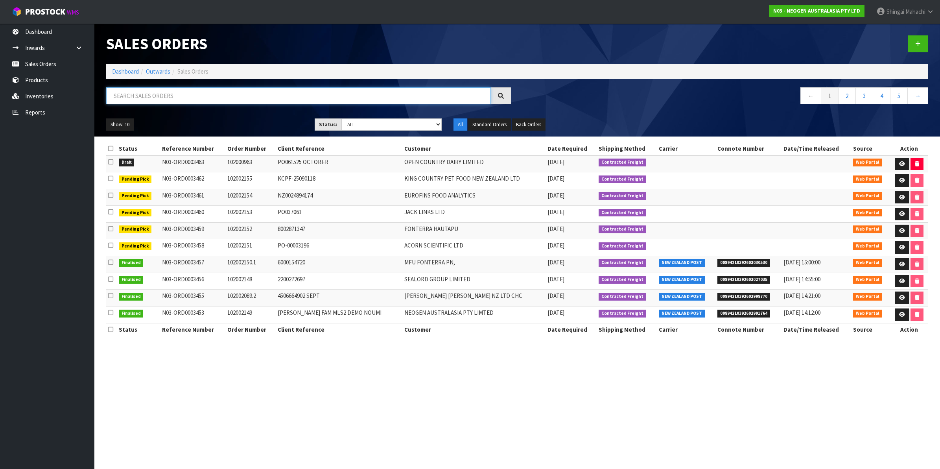
click at [174, 94] on input "text" at bounding box center [298, 95] width 385 height 17
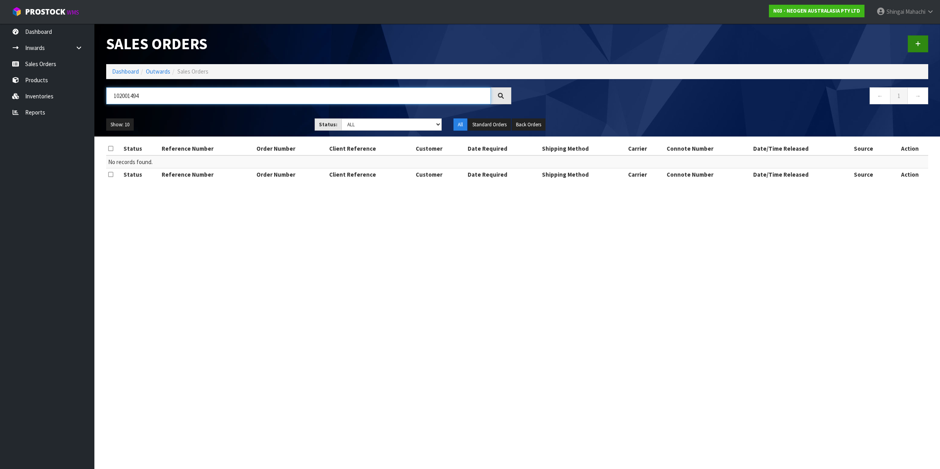
type input "102001494"
click at [915, 42] on icon at bounding box center [918, 44] width 6 height 6
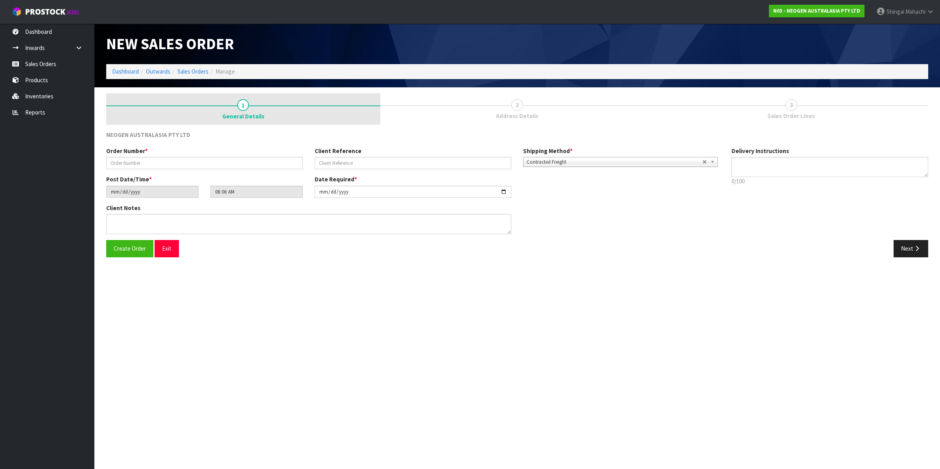
type textarea "CHILLED GOODS -OVERNIGHT"
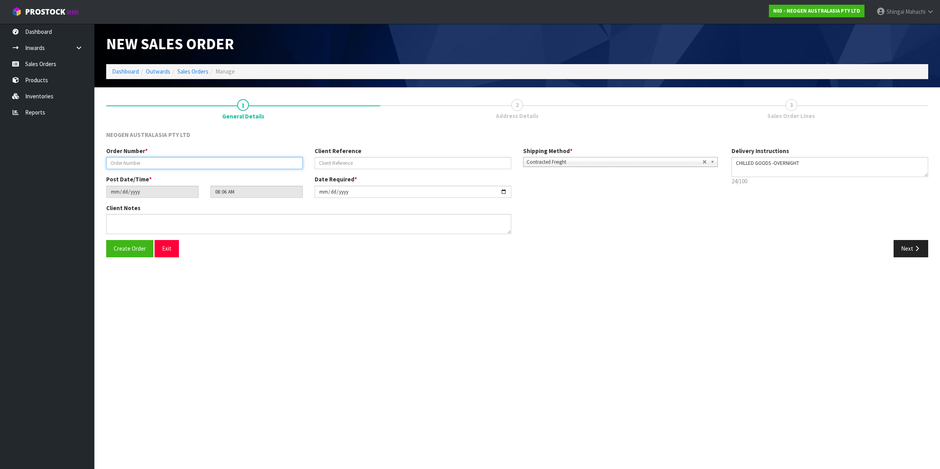
click at [132, 162] on input "text" at bounding box center [204, 163] width 197 height 12
type input "102001494"
click at [353, 160] on input "text" at bounding box center [413, 163] width 197 height 12
paste input "PO24256511 OCTOBER"
type input "PO24256511 OCTOBER"
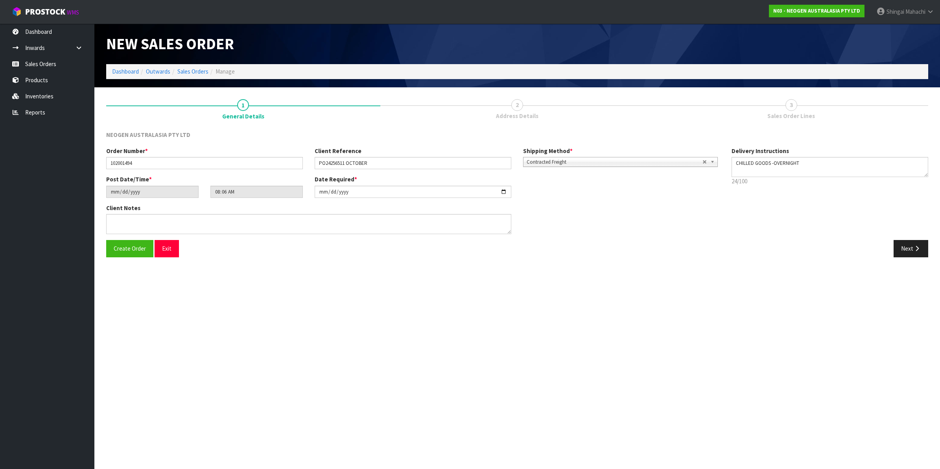
click at [134, 213] on div "Client Notes" at bounding box center [308, 219] width 405 height 30
click at [129, 221] on textarea at bounding box center [308, 224] width 405 height 20
paste textarea "[PERSON_NAME]"
type textarea "ATTN: [PERSON_NAME]"
click at [914, 246] on icon "button" at bounding box center [916, 248] width 7 height 6
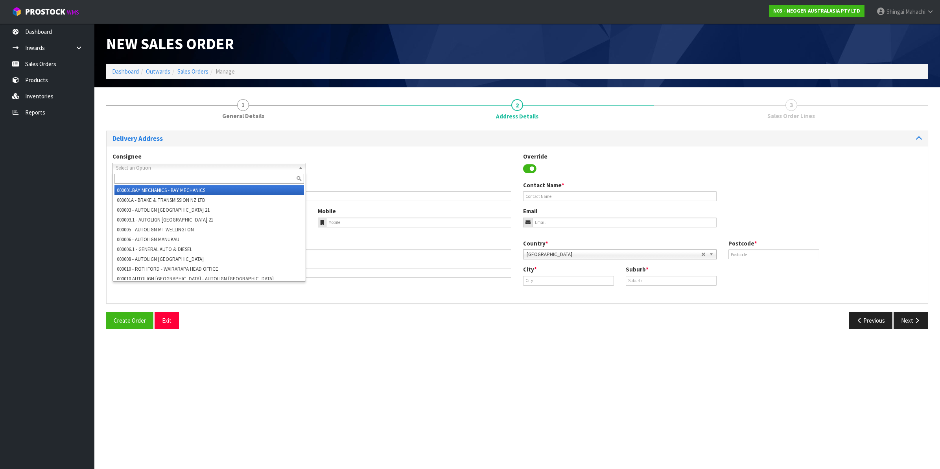
click at [125, 168] on span "Select an Option" at bounding box center [205, 167] width 179 height 9
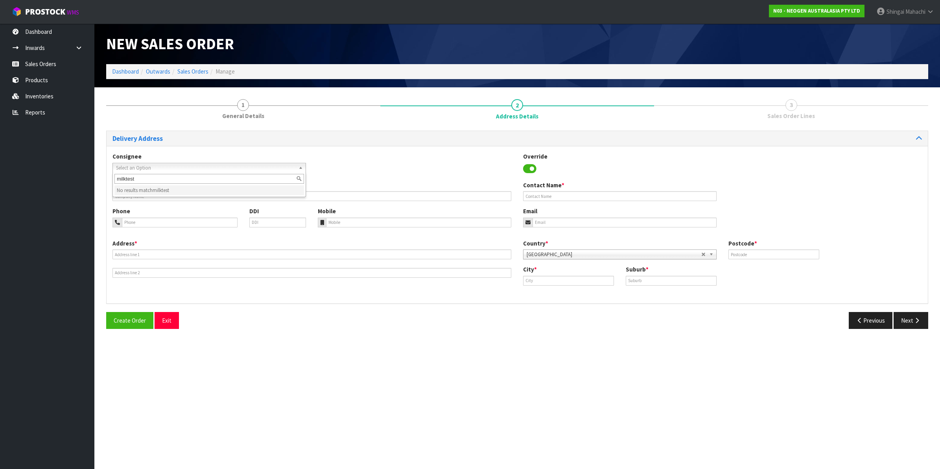
type input "milktest"
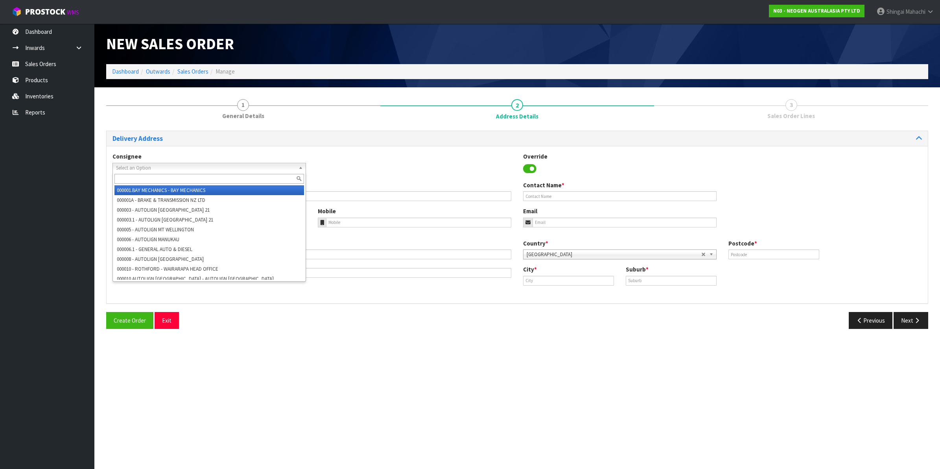
click at [154, 168] on span "Select an Option" at bounding box center [205, 167] width 179 height 9
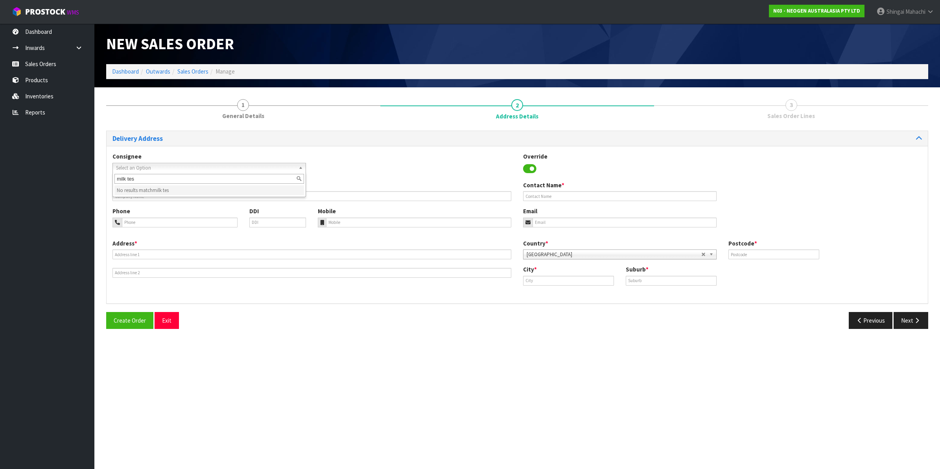
type input "milk tes"
click at [333, 192] on input "text" at bounding box center [311, 196] width 399 height 10
click at [144, 194] on input "text" at bounding box center [311, 196] width 399 height 10
paste input "MILKTEST GP LIMITED"
type input "MILKTEST GP LIMITED"
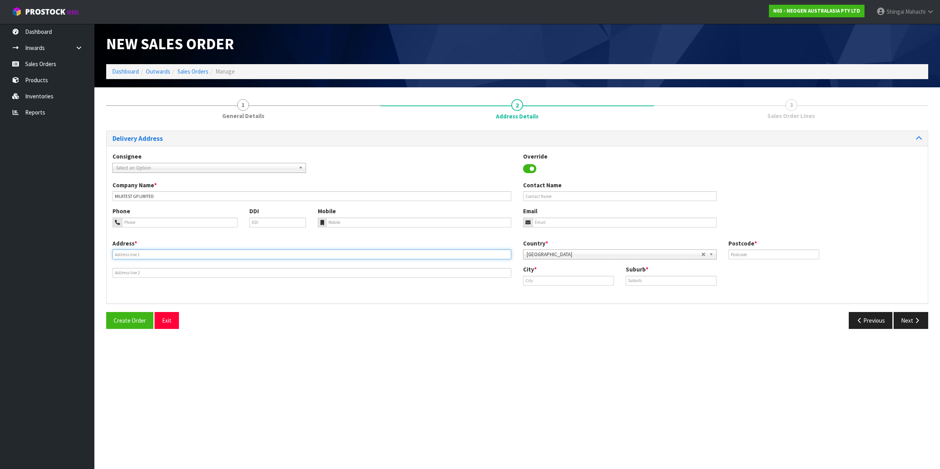
click at [136, 255] on input "text" at bounding box center [311, 254] width 399 height 10
paste input "1344 [PERSON_NAME][GEOGRAPHIC_DATA]"
type input "1344 [PERSON_NAME][GEOGRAPHIC_DATA]"
click at [647, 279] on input "text" at bounding box center [671, 281] width 91 height 10
paste input "HOROTIU"
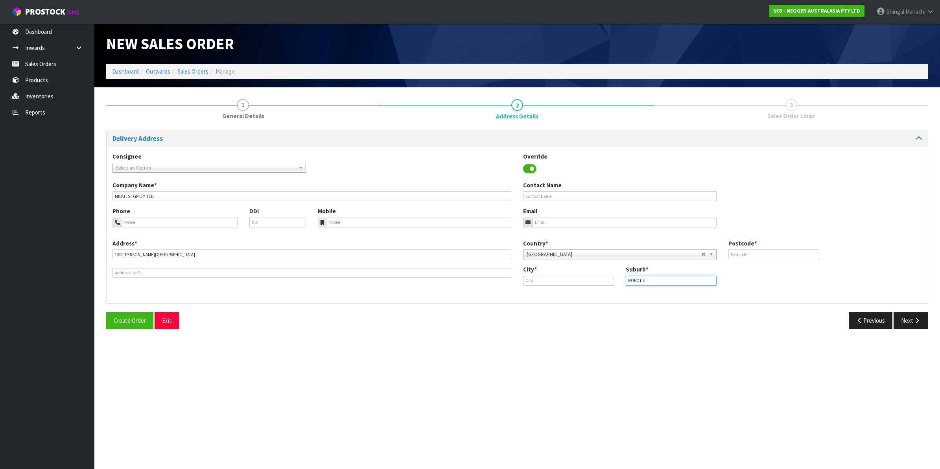
type input "HOROTIU"
click at [562, 280] on input "text" at bounding box center [568, 281] width 91 height 10
click at [549, 291] on link "[PERSON_NAME]" at bounding box center [554, 294] width 62 height 11
type input "[PERSON_NAME]"
click at [741, 254] on input "text" at bounding box center [773, 254] width 91 height 10
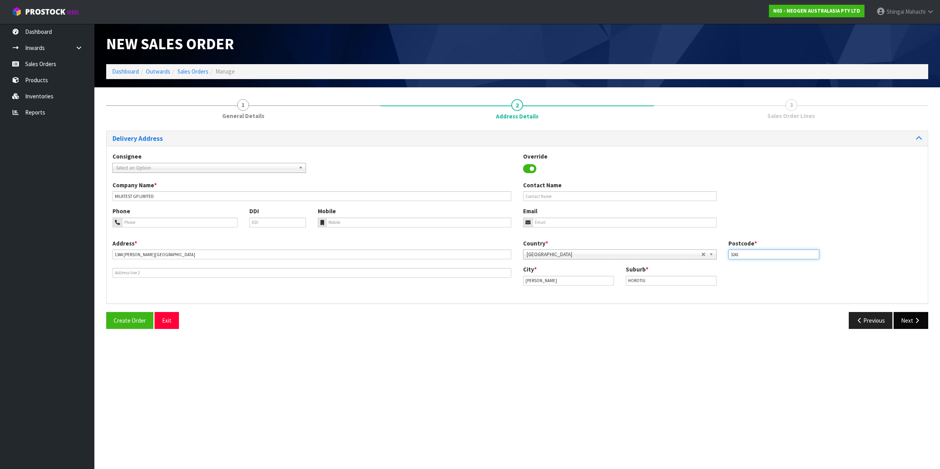
type input "3241"
click at [910, 321] on button "Next" at bounding box center [911, 320] width 35 height 17
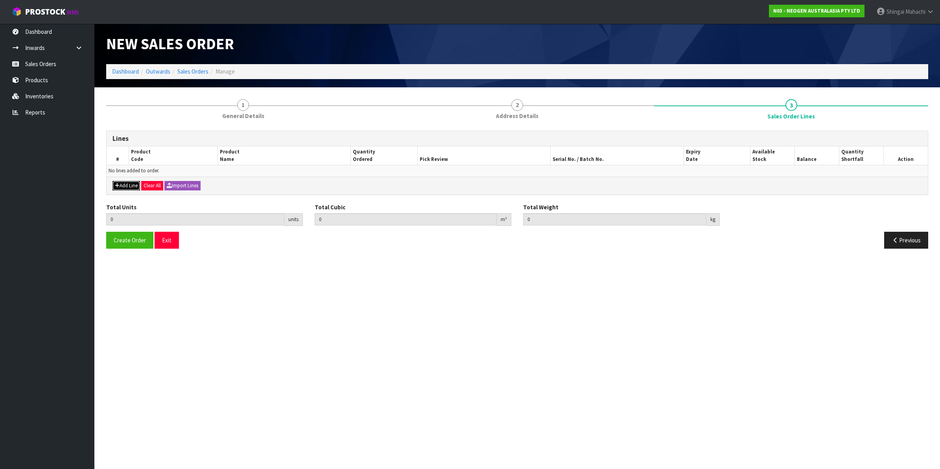
click at [130, 184] on button "Add Line" at bounding box center [126, 185] width 28 height 9
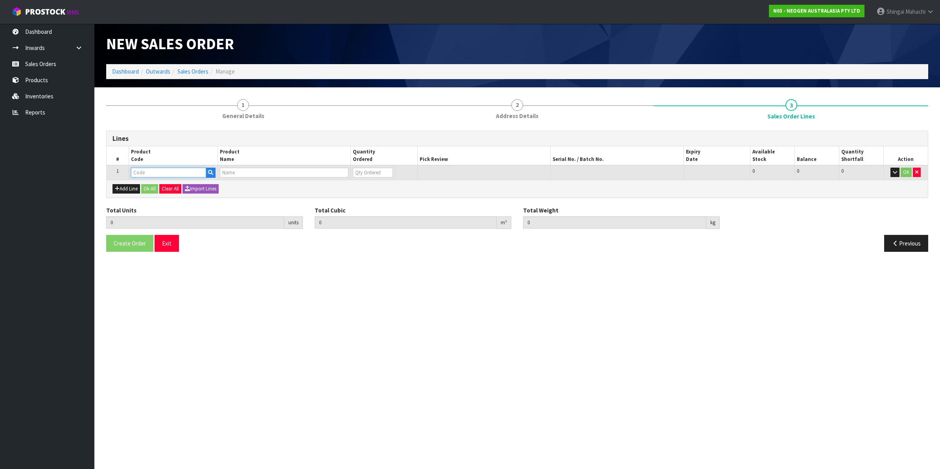
click at [142, 171] on input "text" at bounding box center [168, 173] width 75 height 10
paste input "700002120"
type input "700002120"
type input "0.000000"
type input "0.000"
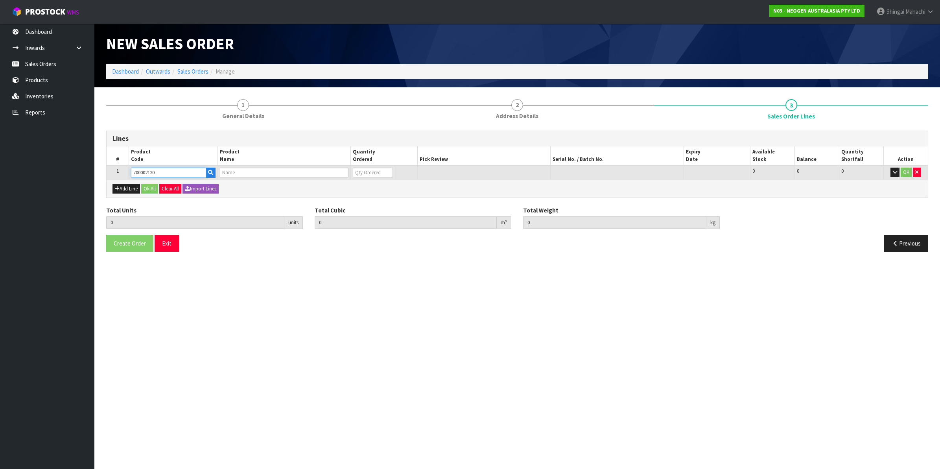
type input "7100039374 - 6406 PETRIFILM AEROBIC CT PLT 1000EA/CS"
type input "0"
type input "700002120"
click at [323, 175] on tr "1 700002120 7100039374 - 6406 PETRIFILM AEROBIC CT PLT 1000EA/CS 0 BOX 52 52 0 …" at bounding box center [517, 172] width 821 height 15
type input "3"
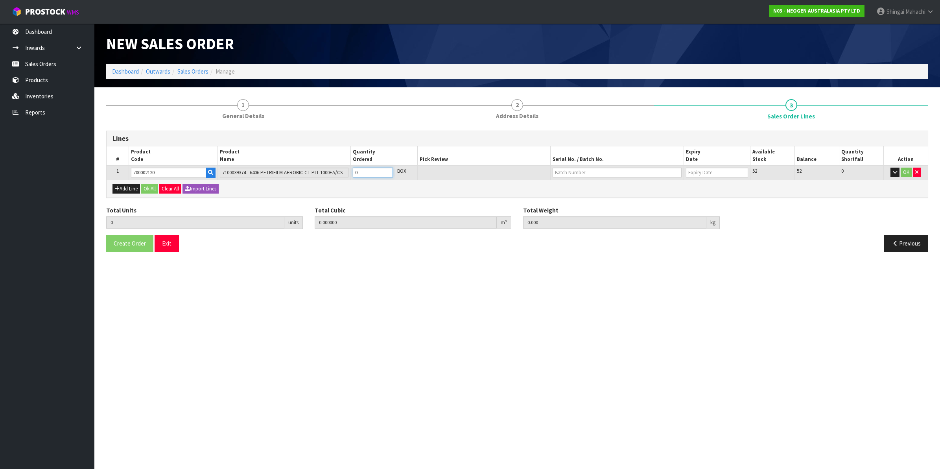
type input "0.02208"
type input "6"
type input "3"
click at [573, 172] on input "text" at bounding box center [617, 173] width 129 height 10
click at [579, 198] on link "345946" at bounding box center [584, 196] width 62 height 11
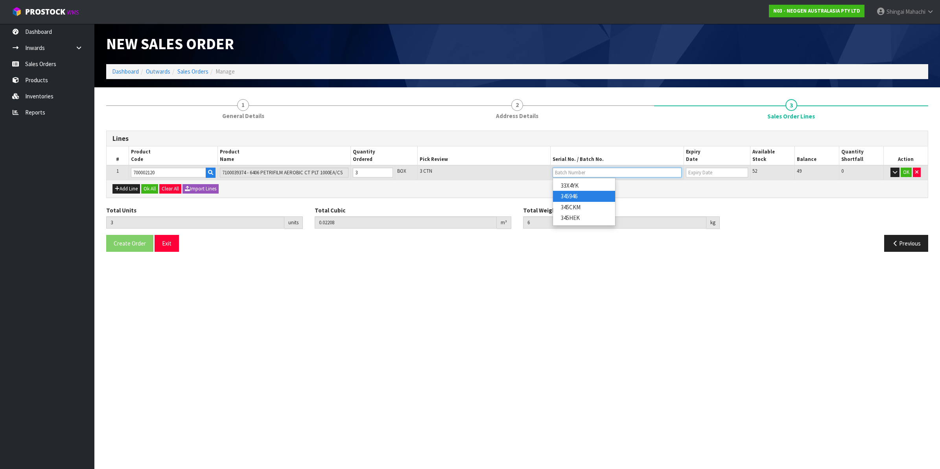
type input "345946"
type input "[DATE]"
click at [905, 169] on button "OK" at bounding box center [906, 172] width 11 height 9
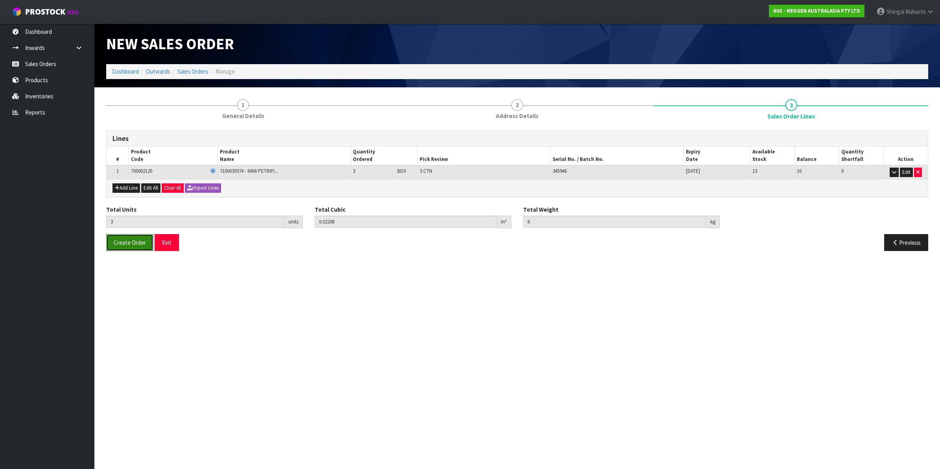
click at [119, 238] on button "Create Order" at bounding box center [129, 242] width 47 height 17
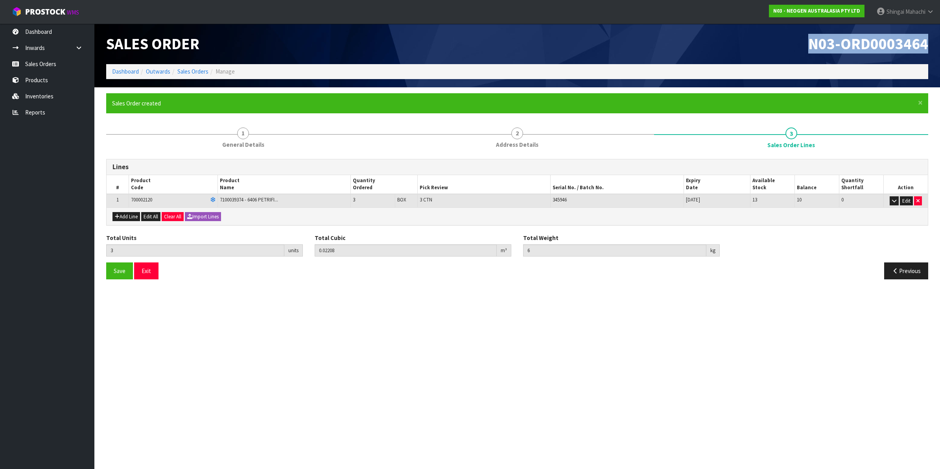
drag, startPoint x: 807, startPoint y: 43, endPoint x: 933, endPoint y: 39, distance: 126.3
click at [933, 39] on div "N03-ORD0003464" at bounding box center [725, 44] width 417 height 41
copy span "N03-ORD0003464"
click at [190, 71] on link "Sales Orders" at bounding box center [192, 71] width 31 height 7
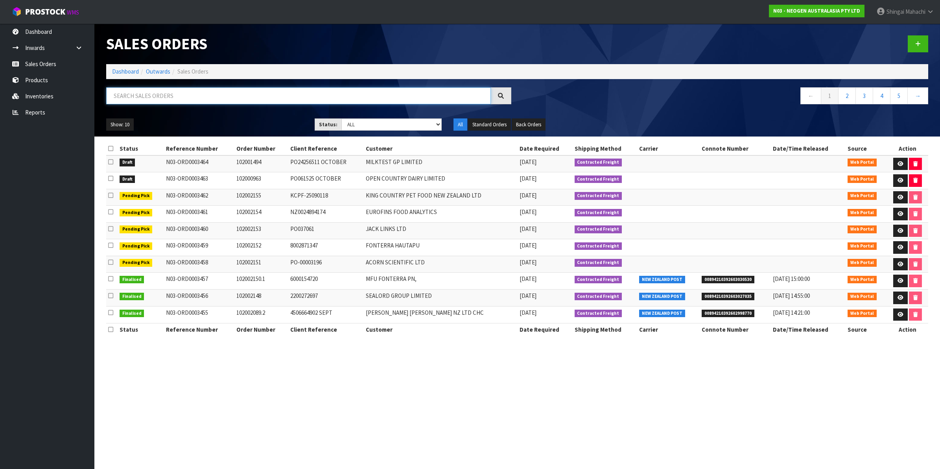
click at [168, 97] on input "text" at bounding box center [298, 95] width 385 height 17
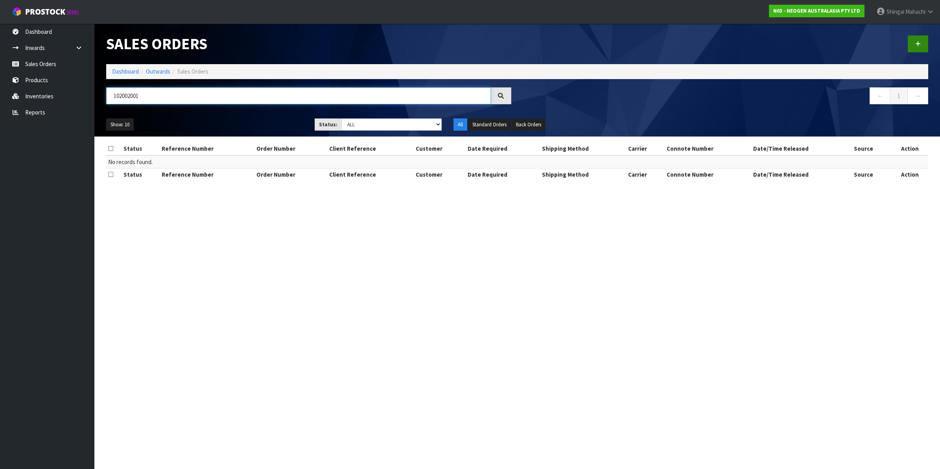
type input "102002001"
click at [919, 42] on icon at bounding box center [918, 44] width 6 height 6
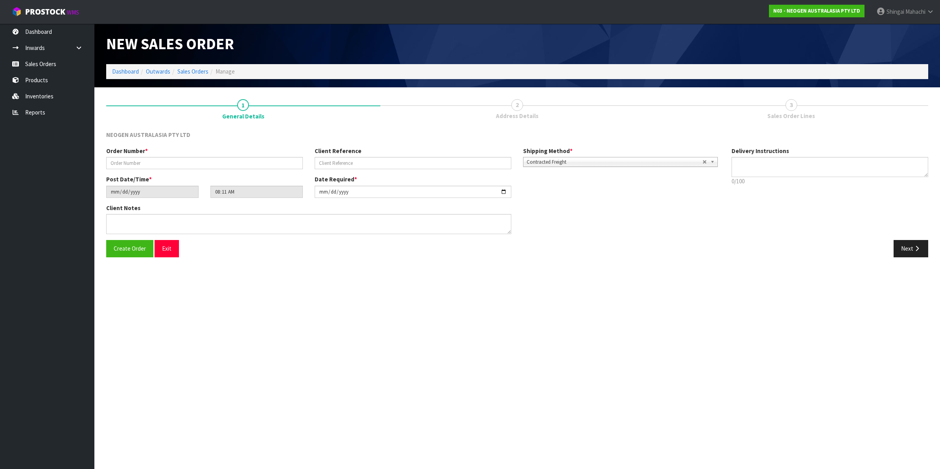
type textarea "CHILLED GOODS -OVERNIGHT"
click at [129, 164] on input "text" at bounding box center [204, 163] width 197 height 12
type input "102002001"
click at [327, 164] on input "text" at bounding box center [413, 163] width 197 height 12
paste input "TEENAGSWABS SO OCTOBER"
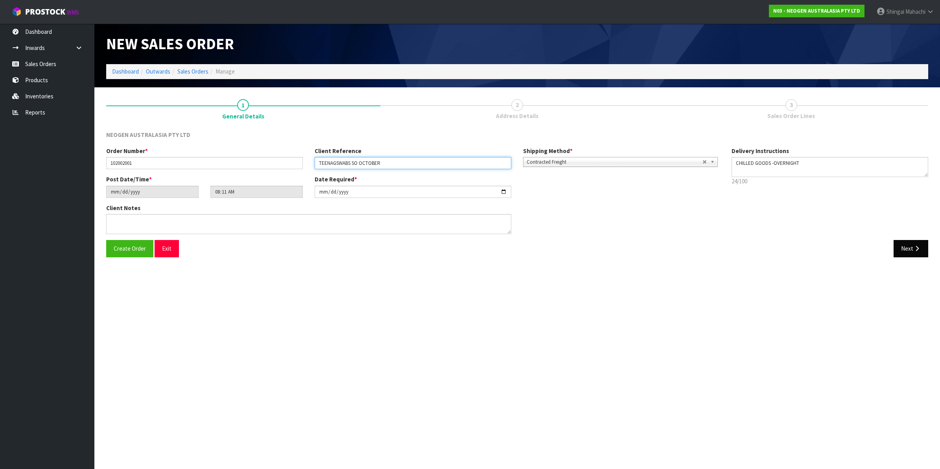
type input "TEENAGSWABS SO OCTOBER"
click at [905, 244] on button "Next" at bounding box center [911, 248] width 35 height 17
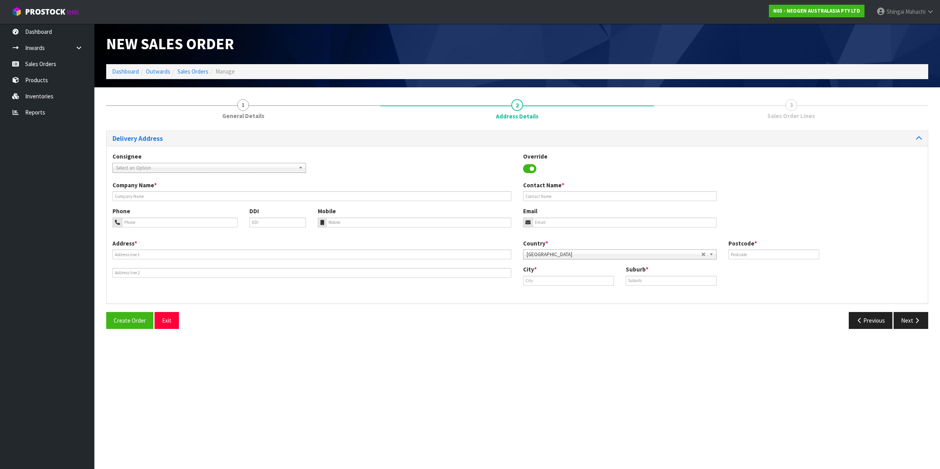
click at [136, 166] on span "Select an Option" at bounding box center [205, 167] width 179 height 9
type input "pure bottling"
click at [158, 189] on em "PURE BOTTLING" at bounding box center [163, 190] width 35 height 7
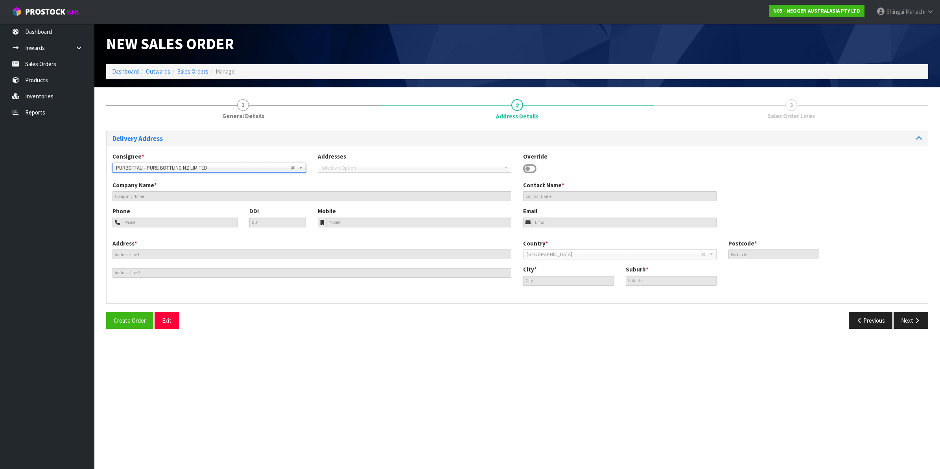
type input "PURE BOTTLING NZ LIMITED"
type input "INVOICE/ACCOUNTS"
type input "[STREET_ADDRESS]"
type input "3112"
type input "[GEOGRAPHIC_DATA]"
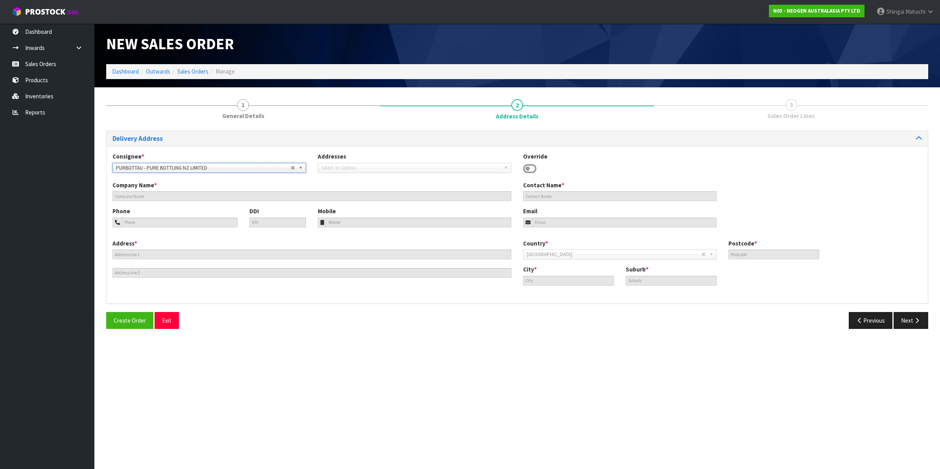
type input "GREERTON"
click at [903, 318] on button "Next" at bounding box center [911, 320] width 35 height 17
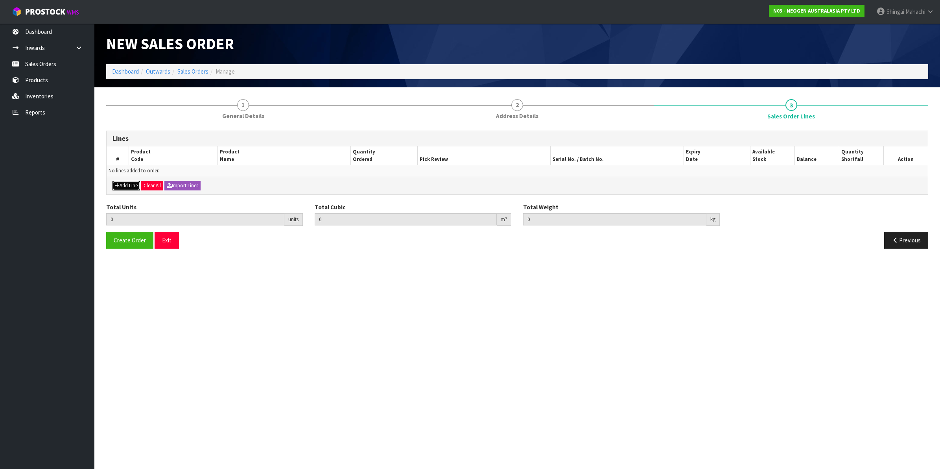
click at [124, 186] on button "Add Line" at bounding box center [126, 185] width 28 height 9
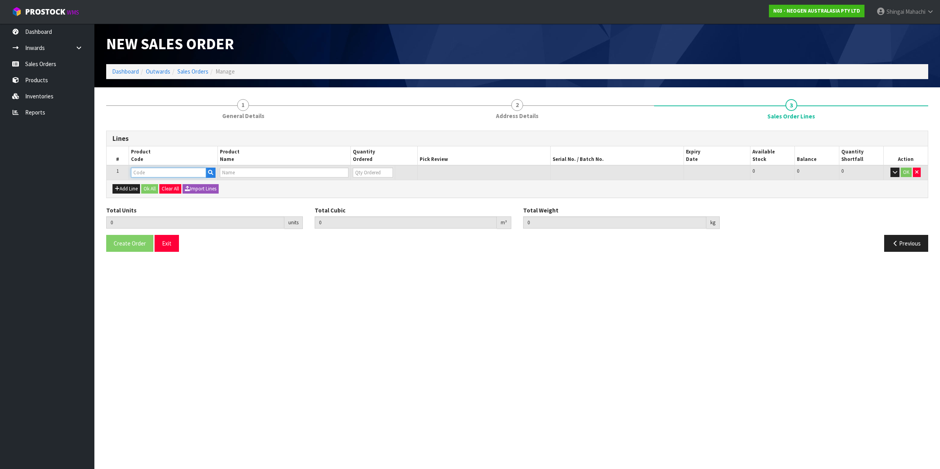
click at [140, 174] on input "text" at bounding box center [168, 173] width 75 height 10
type input "102002001"
click at [230, 171] on input "text" at bounding box center [284, 173] width 129 height 10
click at [901, 243] on button "Previous" at bounding box center [906, 243] width 44 height 17
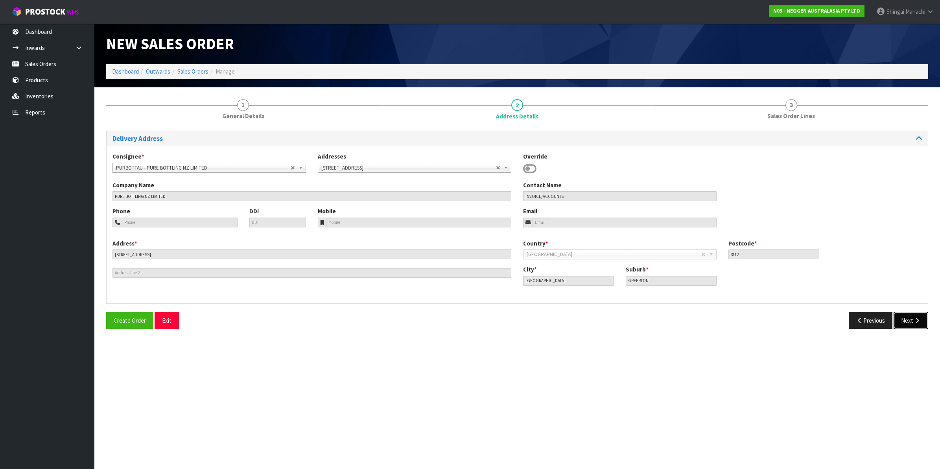
click at [915, 317] on button "Next" at bounding box center [911, 320] width 35 height 17
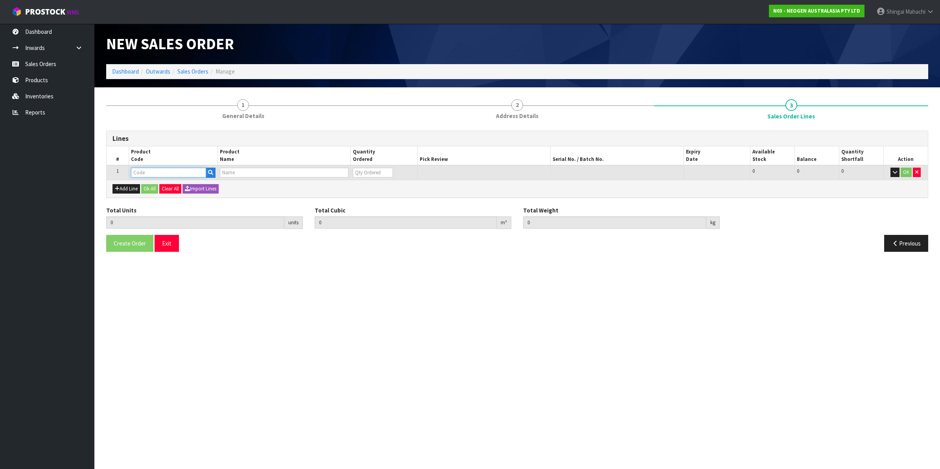
click at [138, 168] on input "text" at bounding box center [168, 173] width 75 height 10
click at [144, 170] on input "text" at bounding box center [168, 173] width 75 height 10
paste input "700002207"
type input "700002207"
type input "7100067519 - UXL100 CLEAN-TRACE SURF ATP 100EA/PK"
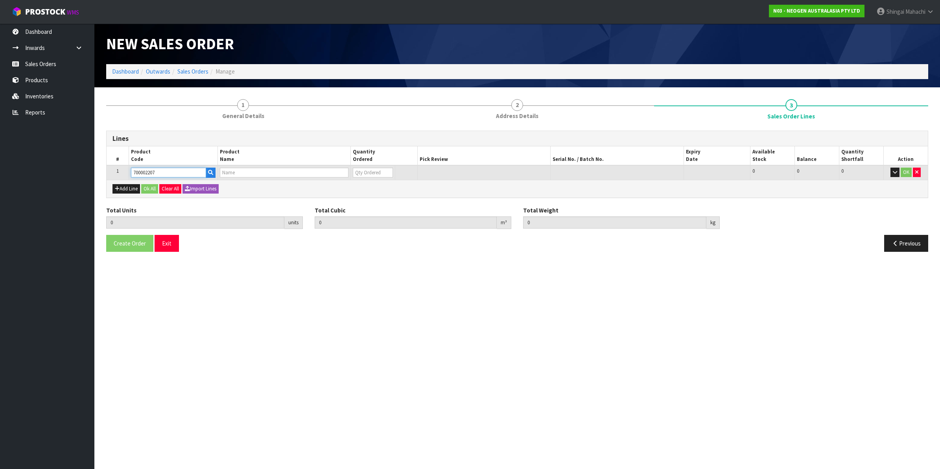
type input "0"
type input "0.000000"
type input "0.000"
type input "700002207"
click at [315, 173] on tr "1 700002207 7100067519 - UXL100 CLEAN-TRACE SURF ATP 100EA/PK 0 BOX 494 494 0 OK" at bounding box center [517, 172] width 821 height 15
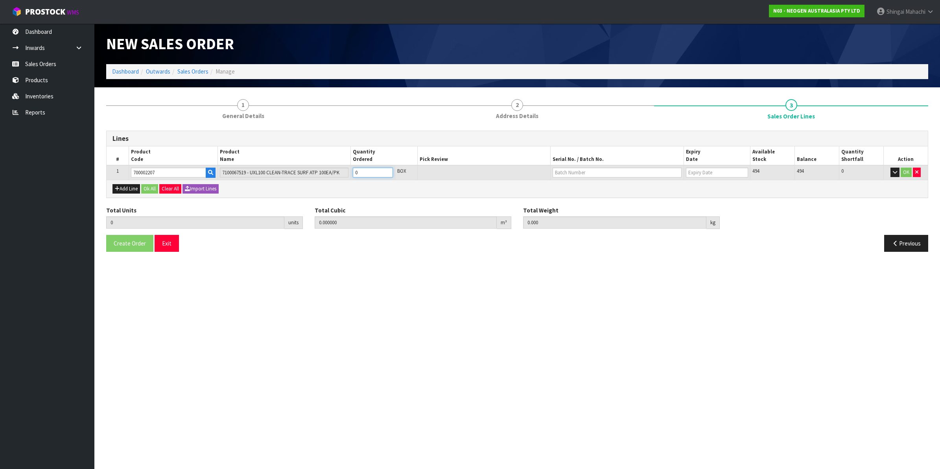
type input "3"
type input "0.019488"
type input "2.88"
type input "3"
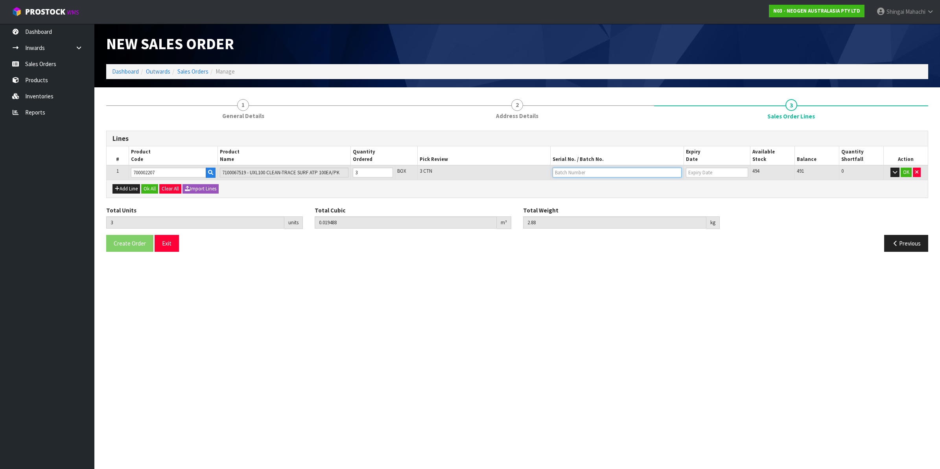
click at [571, 172] on input "text" at bounding box center [617, 173] width 129 height 10
click at [591, 187] on link "3000031847" at bounding box center [584, 185] width 62 height 11
type input "3000031847"
type input "[DATE]"
click at [907, 172] on button "OK" at bounding box center [906, 172] width 11 height 9
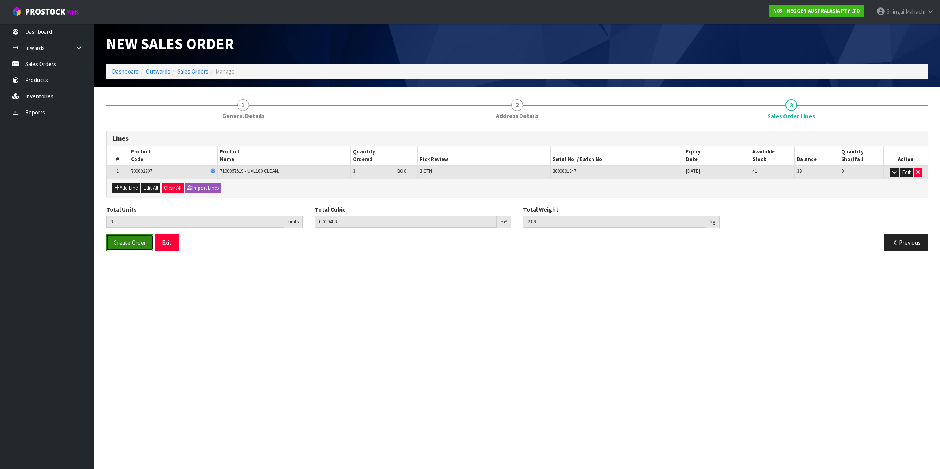
click at [126, 243] on span "Create Order" at bounding box center [130, 242] width 32 height 7
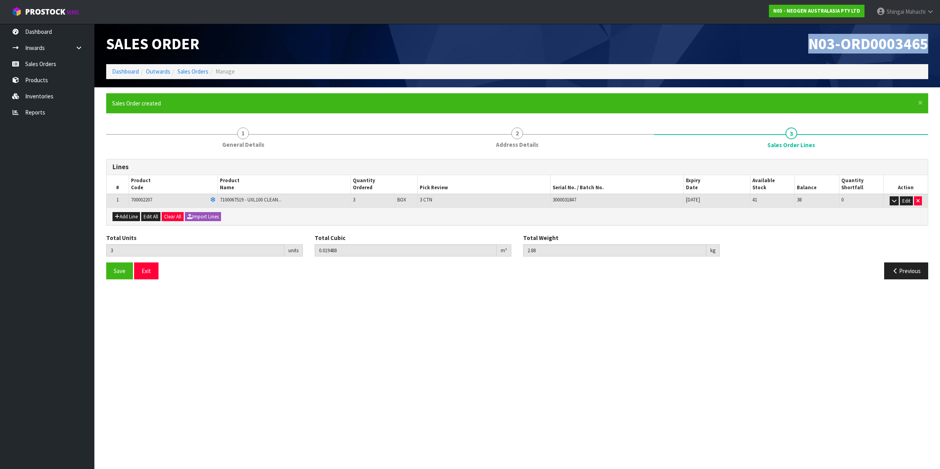
drag, startPoint x: 808, startPoint y: 44, endPoint x: 927, endPoint y: 38, distance: 118.6
click at [927, 38] on h1 "N03-ORD0003465" at bounding box center [725, 43] width 405 height 17
copy span "N03-ORD0003465"
click at [193, 73] on link "Sales Orders" at bounding box center [192, 71] width 31 height 7
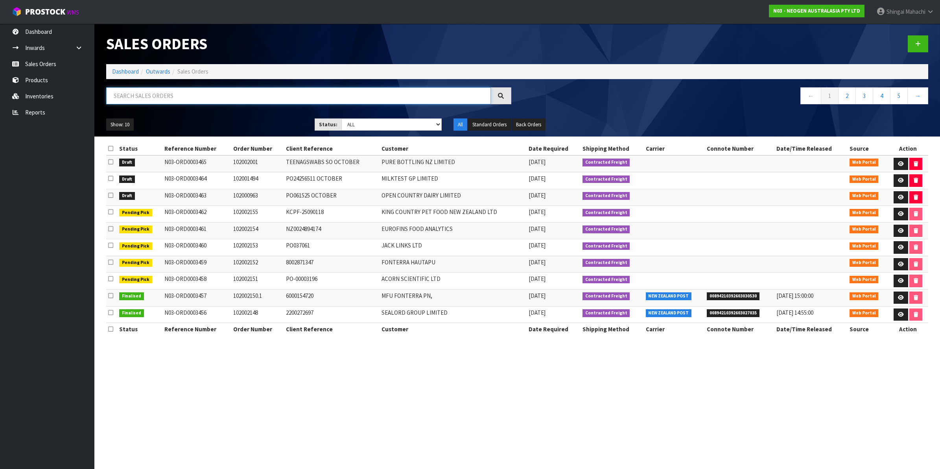
click at [146, 93] on input "text" at bounding box center [298, 95] width 385 height 17
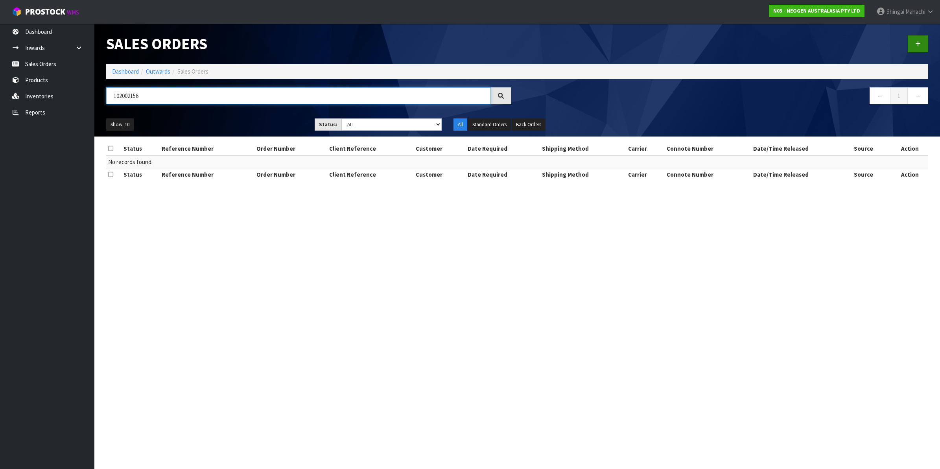
type input "102002156"
click at [915, 44] on icon at bounding box center [918, 44] width 6 height 6
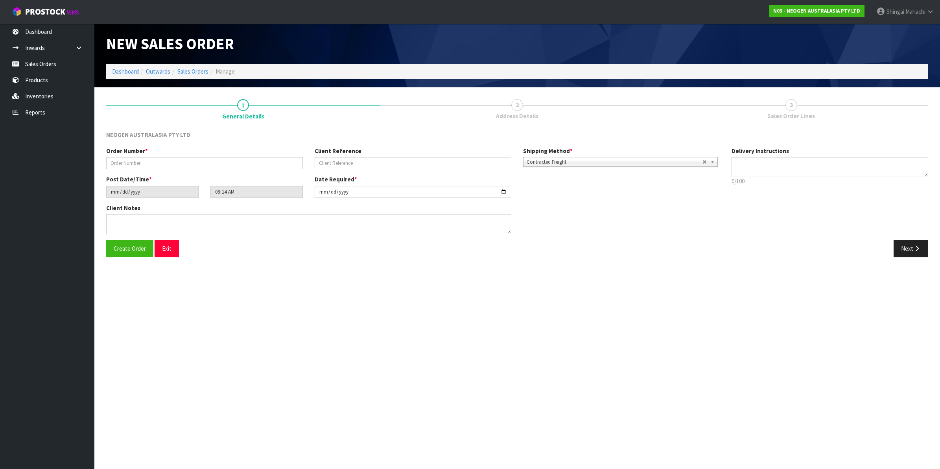
type textarea "CHILLED GOODS -OVERNIGHT"
click at [152, 160] on input "text" at bounding box center [204, 163] width 197 height 12
type input "102002156"
click at [333, 158] on input "text" at bounding box center [413, 163] width 197 height 12
paste input "[PERSON_NAME][EMAIL_ADDRESS][DOMAIN_NAME]"
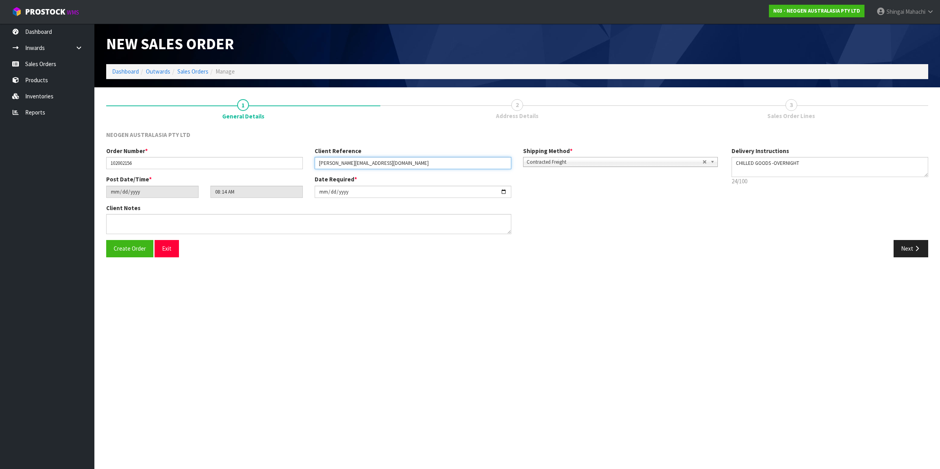
type input "[PERSON_NAME][EMAIL_ADDRESS][DOMAIN_NAME]"
click at [911, 248] on button "Next" at bounding box center [911, 248] width 35 height 17
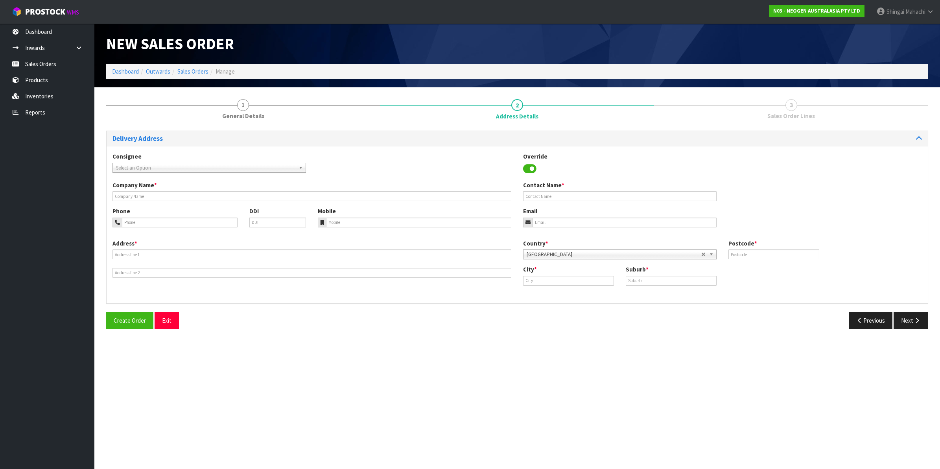
click at [128, 168] on span "Select an Option" at bounding box center [205, 167] width 179 height 9
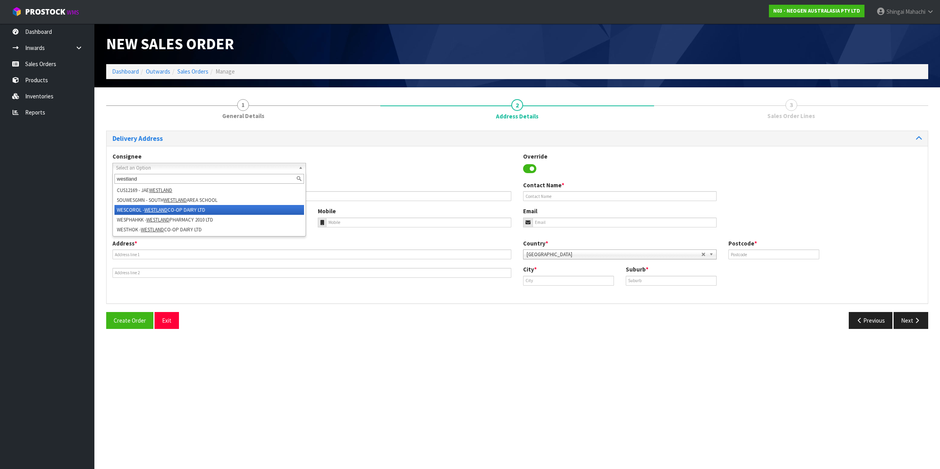
type input "westland"
click at [194, 210] on li "WESCOROL - WESTLAND CO-OP DAIRY LTD" at bounding box center [209, 210] width 190 height 10
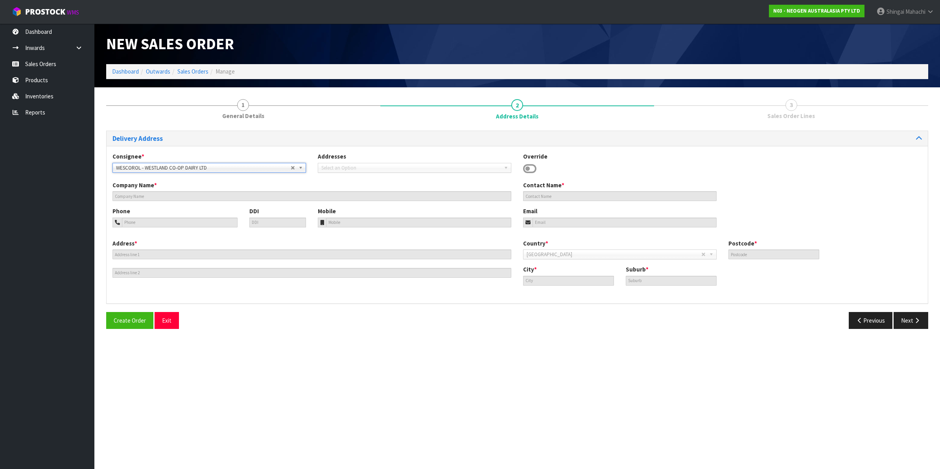
type input "WESTLAND CO-OP DAIRY LTD"
type input "ATTN: [PERSON_NAME]"
type input "[STREET_ADDRESS]"
type input "7675"
type input "ROLLESTON"
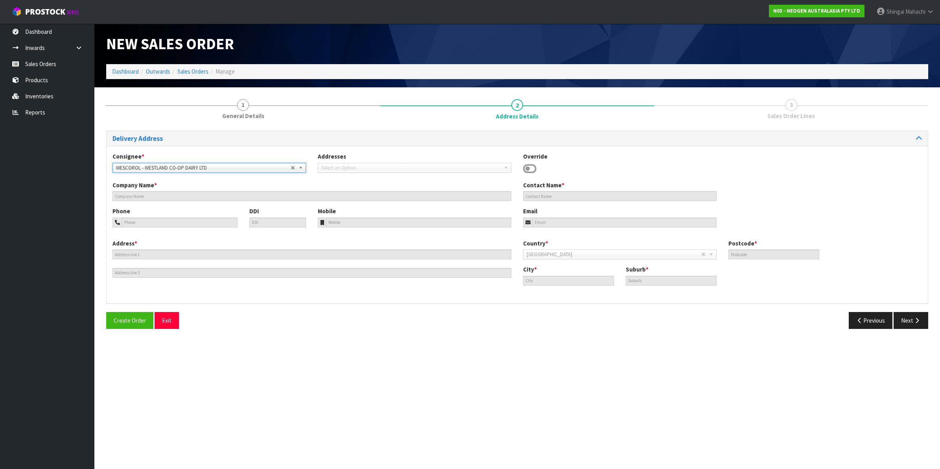
type input "ROLLESTON"
click at [909, 318] on button "Next" at bounding box center [911, 320] width 35 height 17
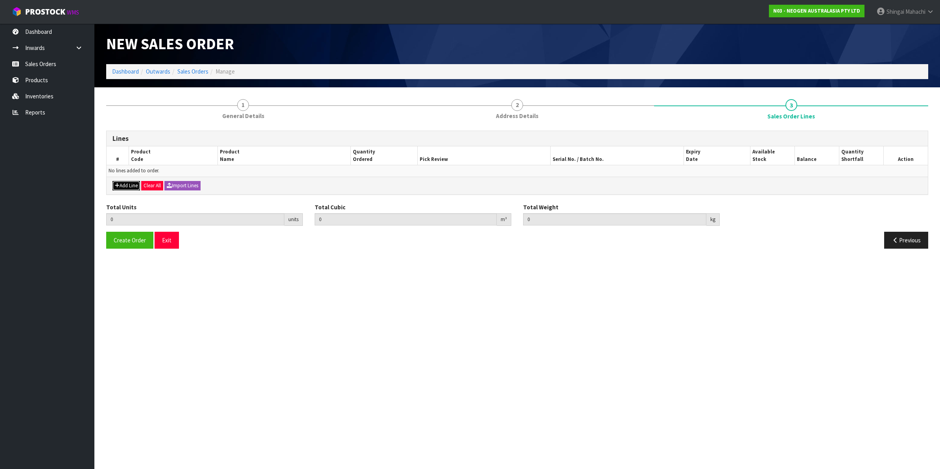
click at [131, 186] on button "Add Line" at bounding box center [126, 185] width 28 height 9
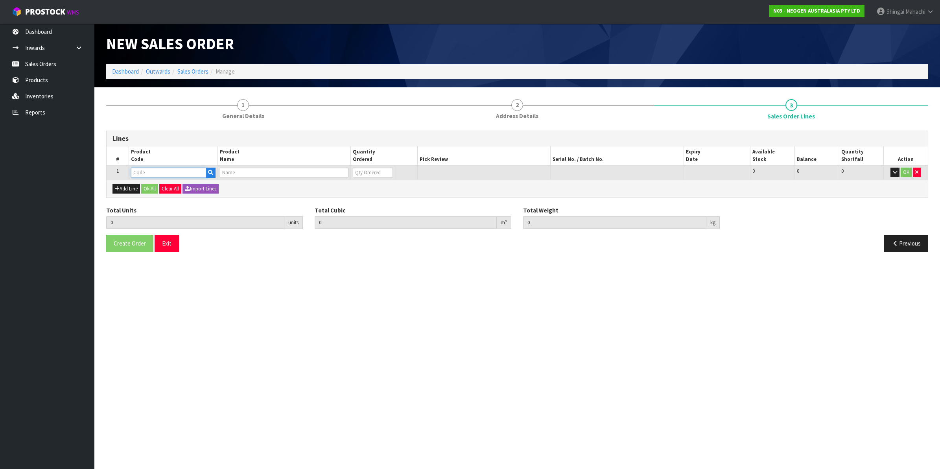
click at [137, 172] on input "text" at bounding box center [168, 173] width 75 height 10
click at [168, 172] on input "text" at bounding box center [168, 173] width 75 height 10
paste input "700005495"
type input "700005495"
type input "0.000000"
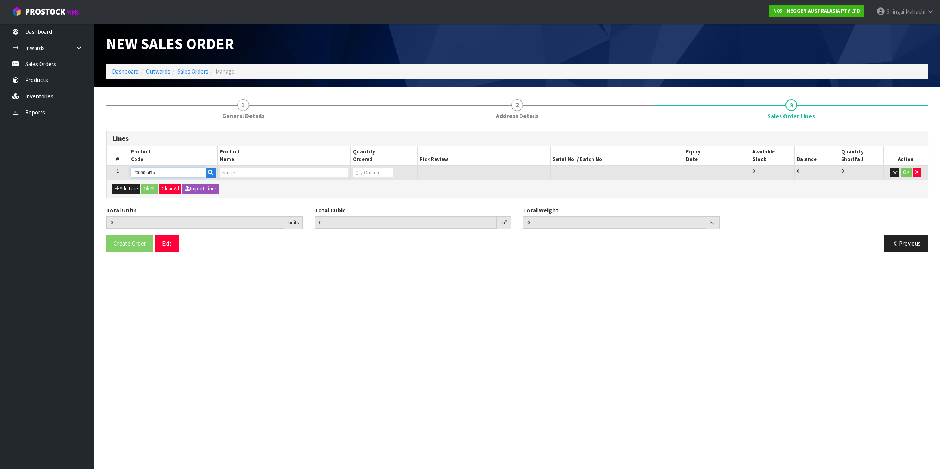
type input "0.000"
type input "7100263821 - 6479 PETRIFILM RAP AEROB PLT 500EA/CS PL"
type input "0"
type input "700005495"
click at [342, 173] on tr "1 700005495 7100263821 - 6479 PETRIFILM RAP AEROB PLT 500EA/CS PL 0 BOX 98 98 0…" at bounding box center [517, 172] width 821 height 15
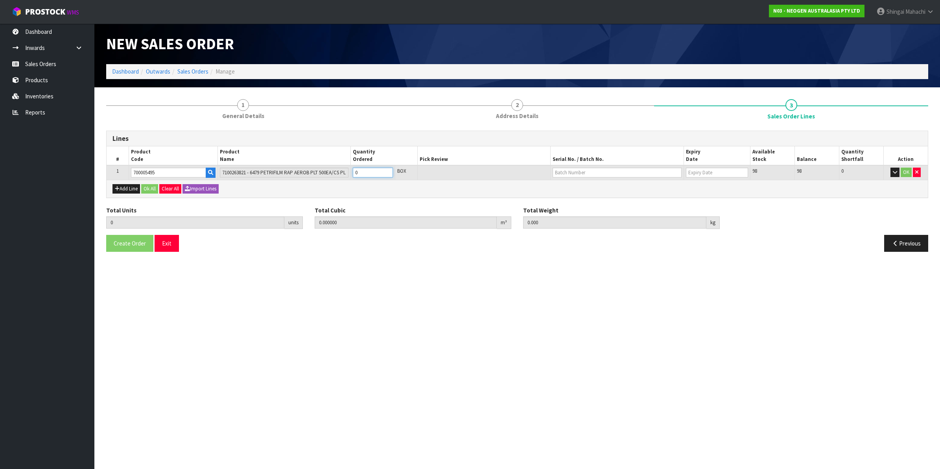
type input "5"
type input "0.04921"
type input "8"
type input "5"
click at [566, 170] on input "text" at bounding box center [617, 173] width 129 height 10
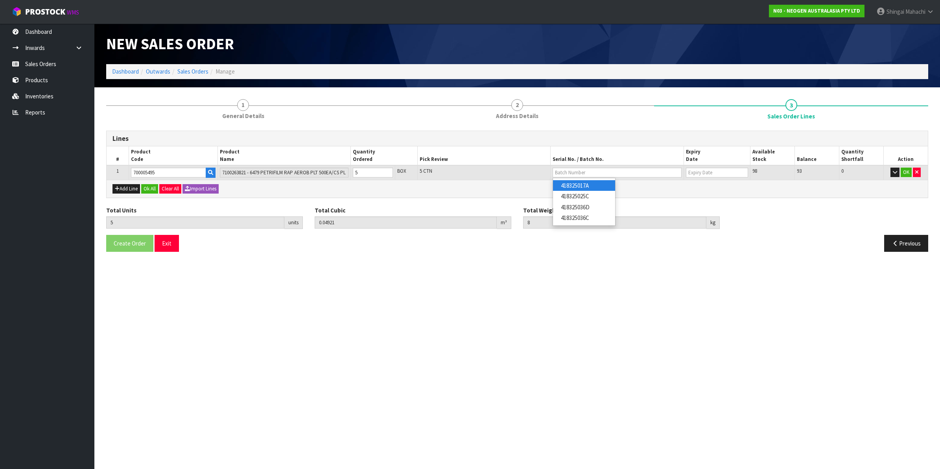
click at [588, 188] on link "418325017A" at bounding box center [584, 185] width 62 height 11
type input "418325017A"
type input "[DATE]"
click at [906, 170] on button "OK" at bounding box center [906, 172] width 11 height 9
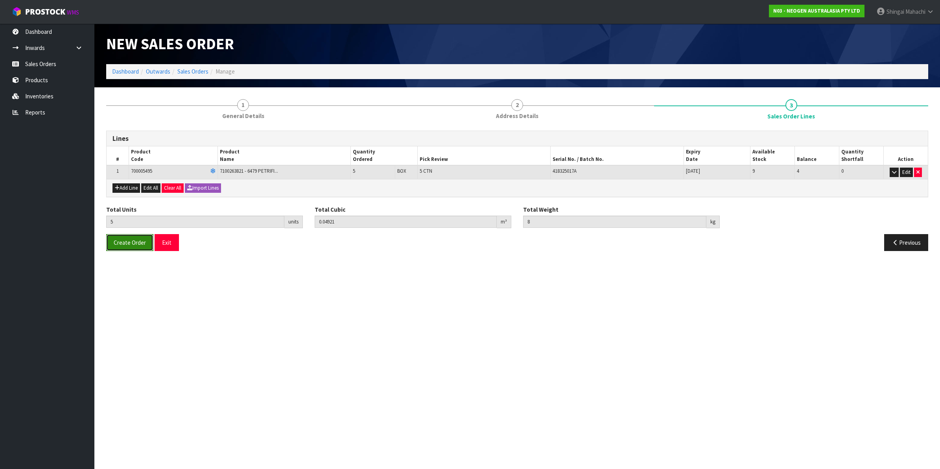
click at [125, 246] on span "Create Order" at bounding box center [130, 242] width 32 height 7
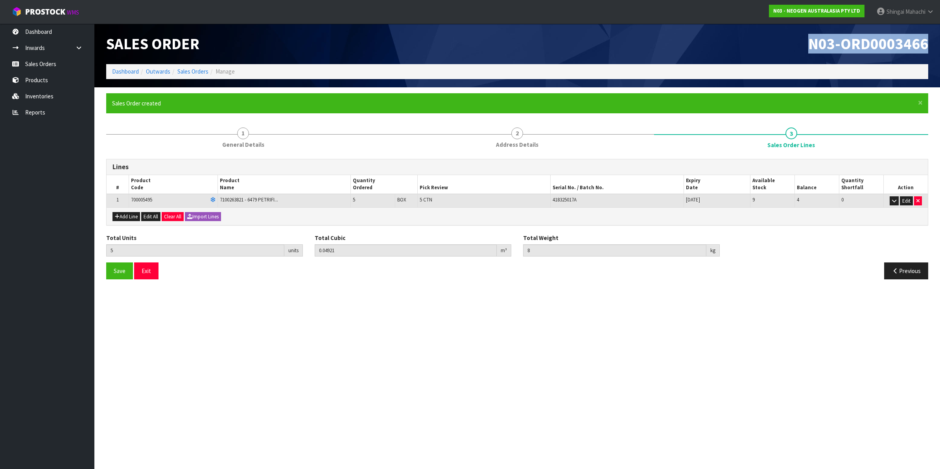
drag, startPoint x: 807, startPoint y: 41, endPoint x: 927, endPoint y: 43, distance: 120.0
click at [927, 43] on h1 "N03-ORD0003466" at bounding box center [725, 43] width 405 height 17
copy span "N03-ORD0003466"
click at [189, 67] on ol "Dashboard Outwards Sales Orders Manage" at bounding box center [517, 71] width 822 height 15
click at [187, 73] on link "Sales Orders" at bounding box center [192, 71] width 31 height 7
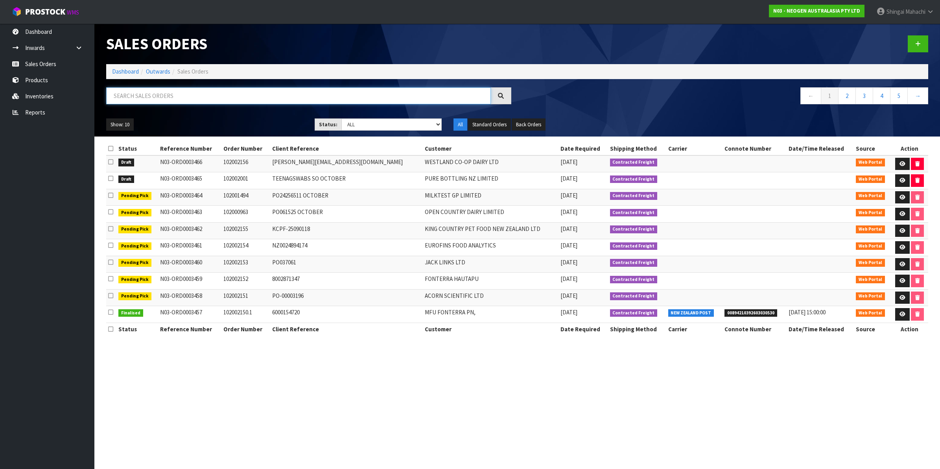
click at [127, 95] on input "text" at bounding box center [298, 95] width 385 height 17
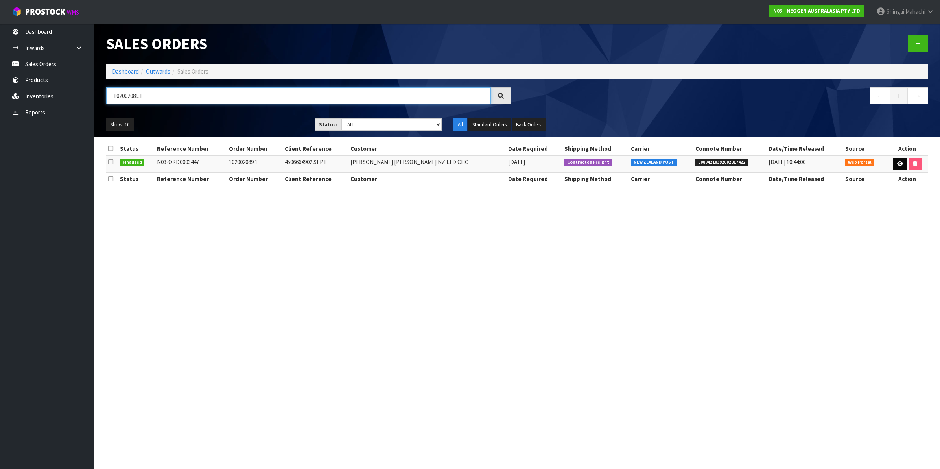
type input "102002089.1"
click at [898, 164] on icon at bounding box center [900, 163] width 6 height 5
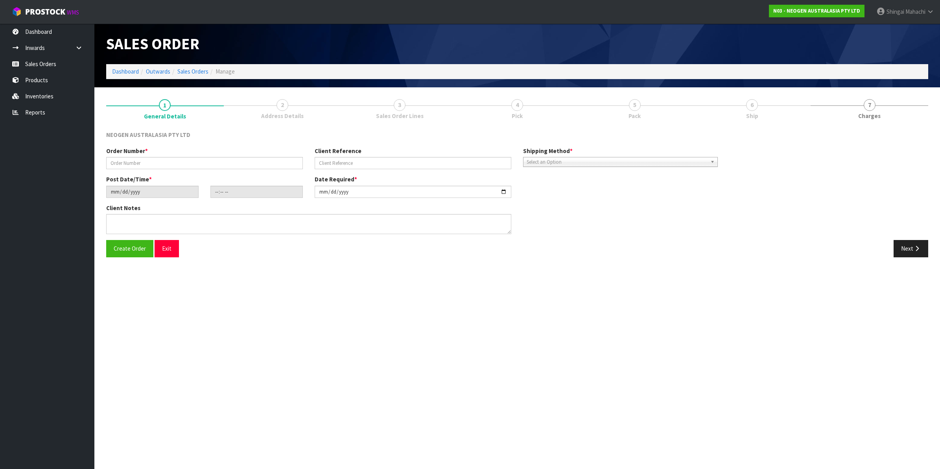
type input "102002089.1"
type input "4506664902 SEPT"
type input "[DATE]"
type input "09:28:00.000"
type input "[DATE]"
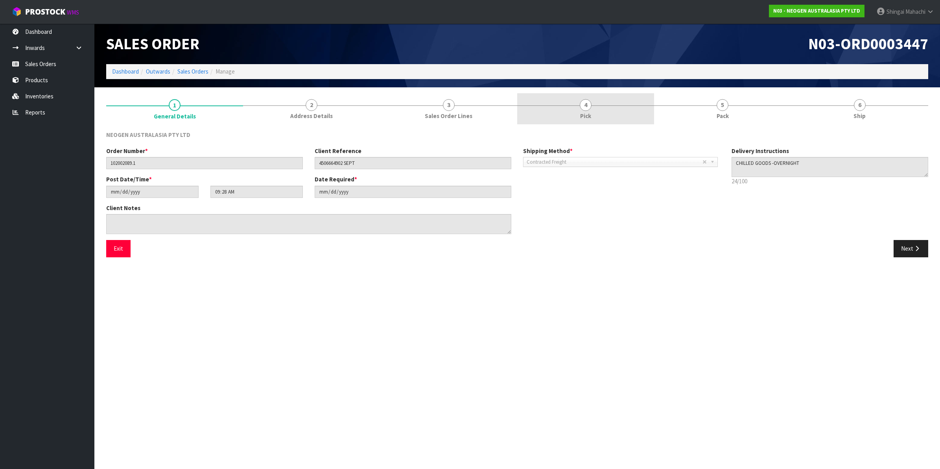
click at [585, 104] on span "4" at bounding box center [586, 105] width 12 height 12
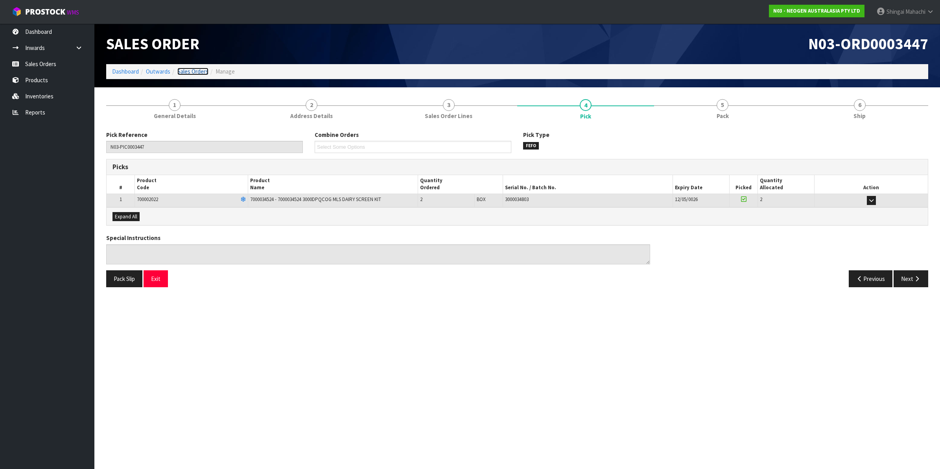
click at [206, 71] on link "Sales Orders" at bounding box center [192, 71] width 31 height 7
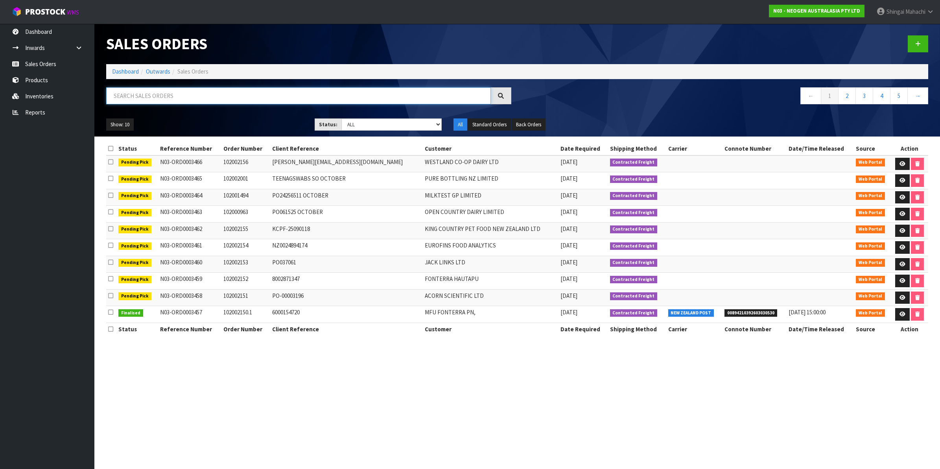
click at [152, 99] on input "text" at bounding box center [298, 95] width 385 height 17
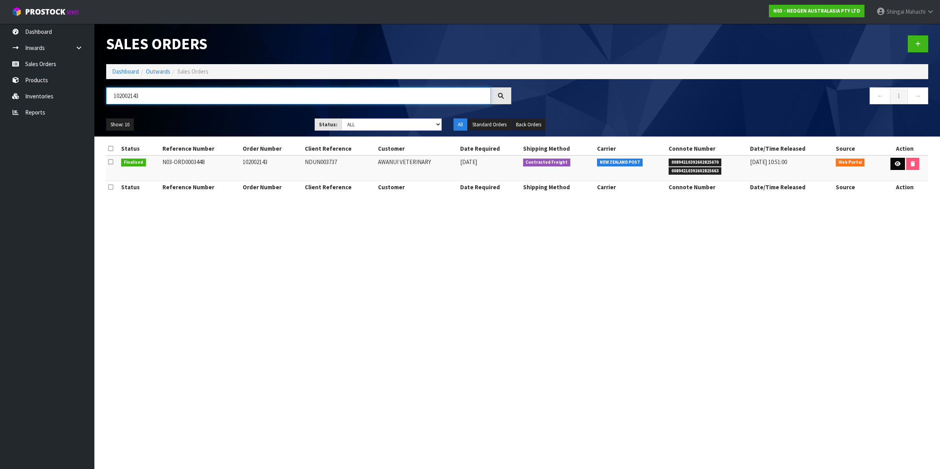
type input "102002143"
click at [897, 160] on link at bounding box center [897, 164] width 15 height 13
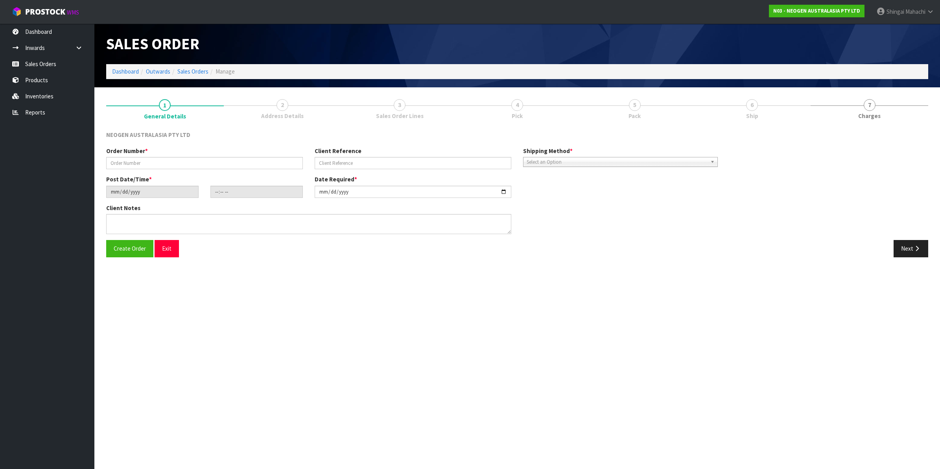
type input "102002143"
type input "NDUN003737"
type input "[DATE]"
type input "09:32:00.000"
type input "[DATE]"
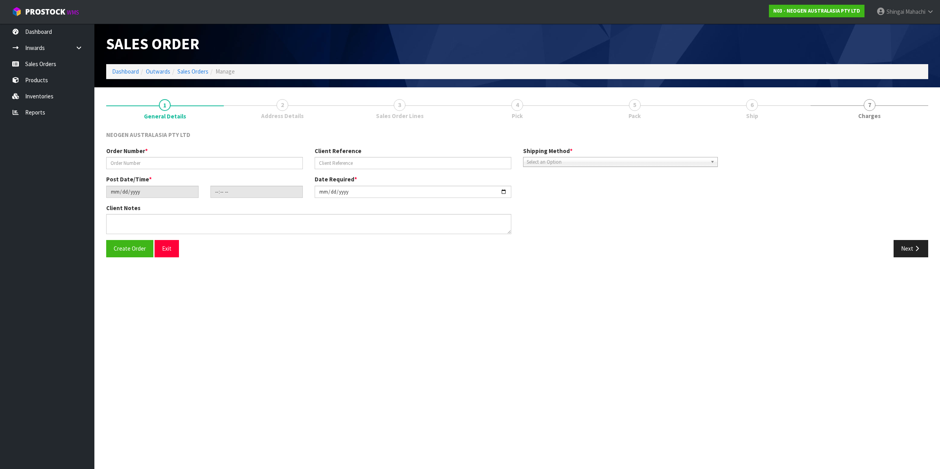
type textarea "ATTN: [PERSON_NAME] FITIAO_FOOD MICRO NDUN - GRIBBLES VETERINARY PATHOLOGY"
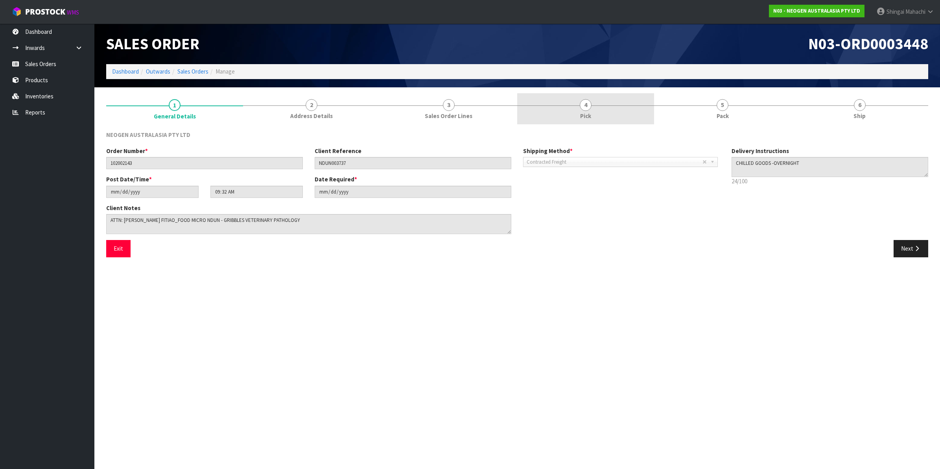
click at [585, 105] on span "4" at bounding box center [586, 105] width 12 height 12
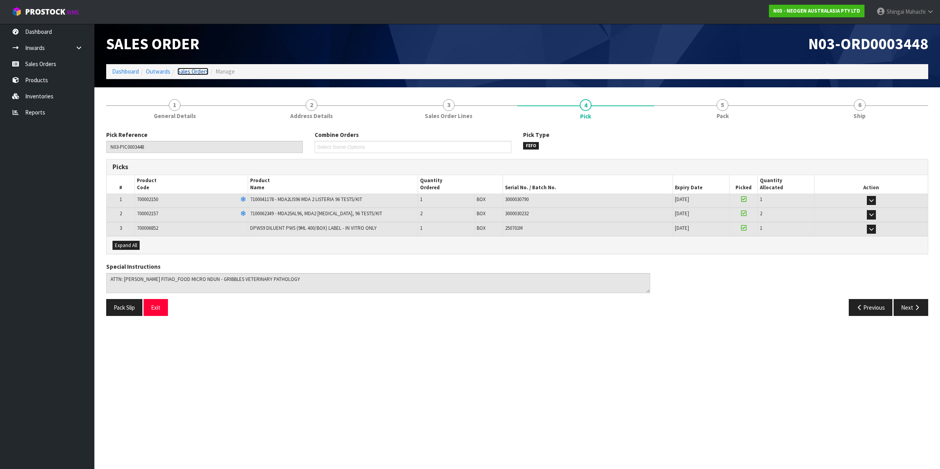
click at [194, 72] on link "Sales Orders" at bounding box center [192, 71] width 31 height 7
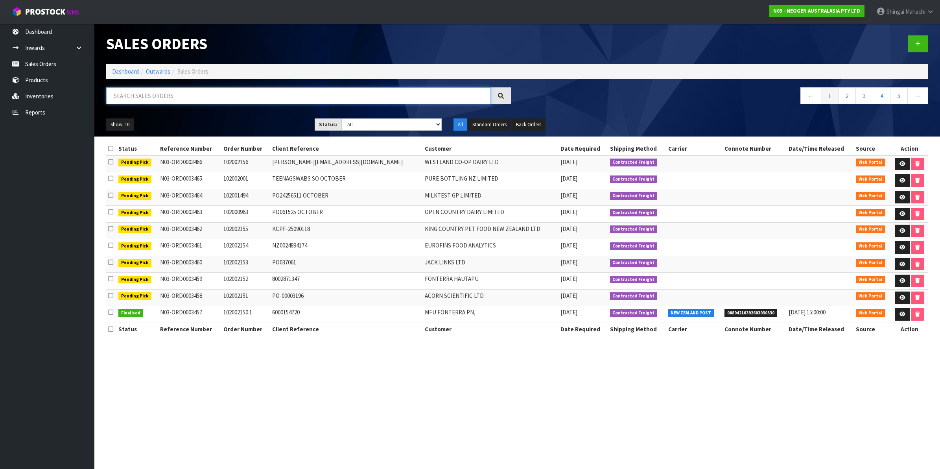
click at [162, 90] on input "text" at bounding box center [298, 95] width 385 height 17
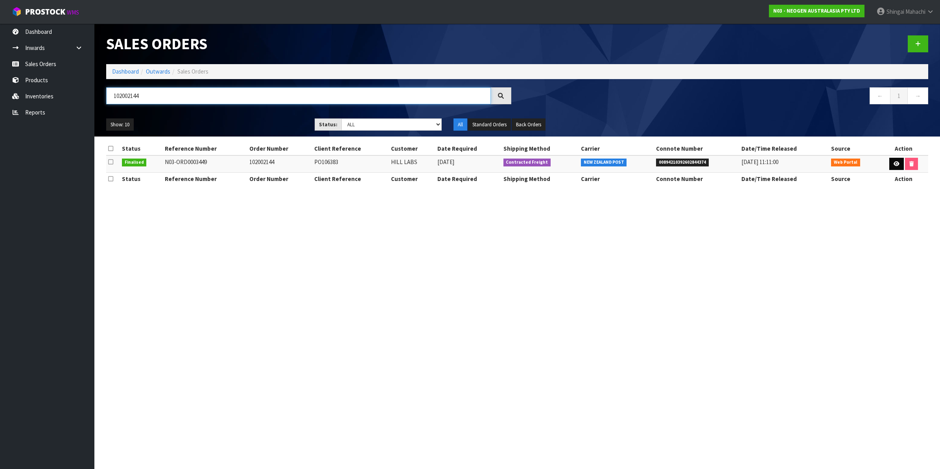
type input "102002144"
click at [894, 162] on icon at bounding box center [897, 163] width 6 height 5
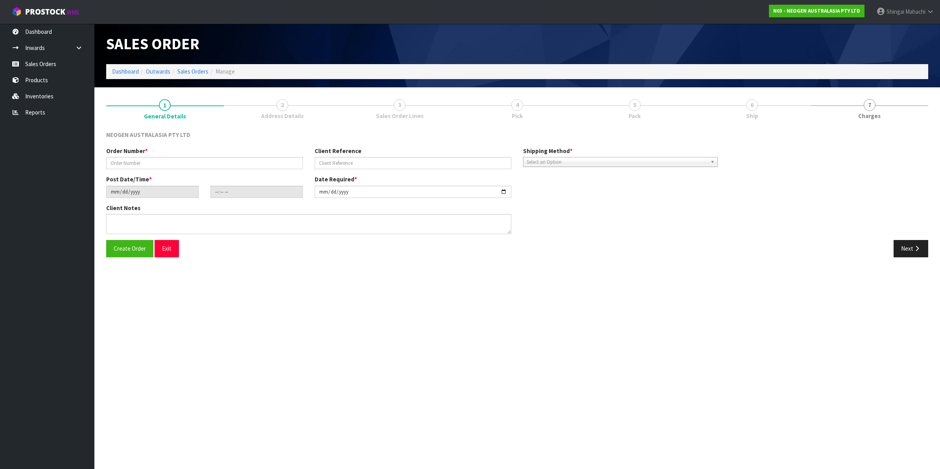
type input "102002144"
type input "PO106383"
type input "[DATE]"
type input "09:37:00.000"
type input "[DATE]"
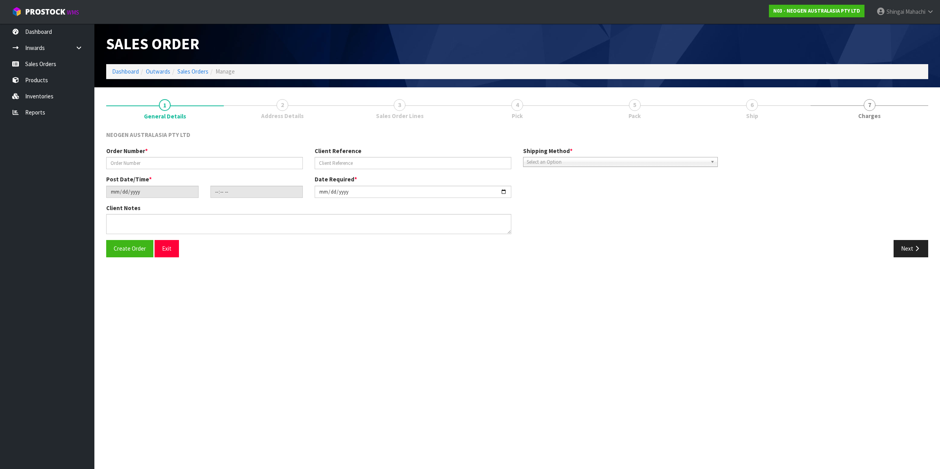
type textarea "ATTN: INWARDS GOODS"
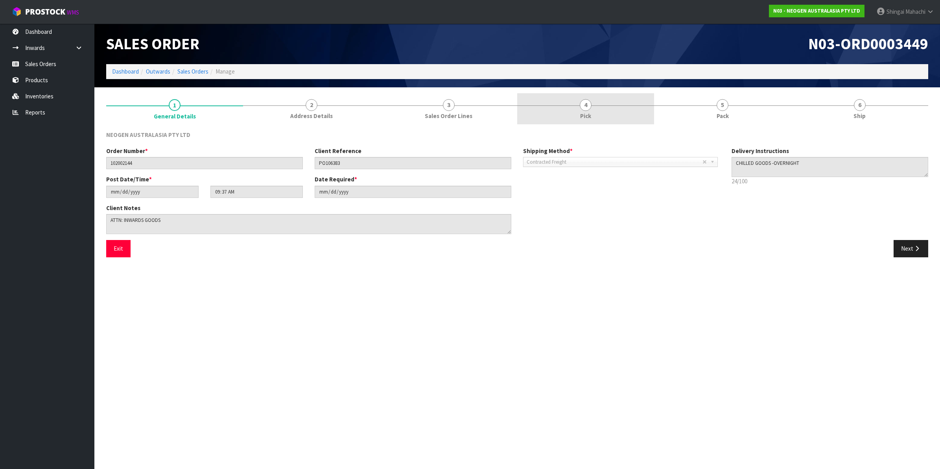
click at [586, 103] on span "4" at bounding box center [586, 105] width 12 height 12
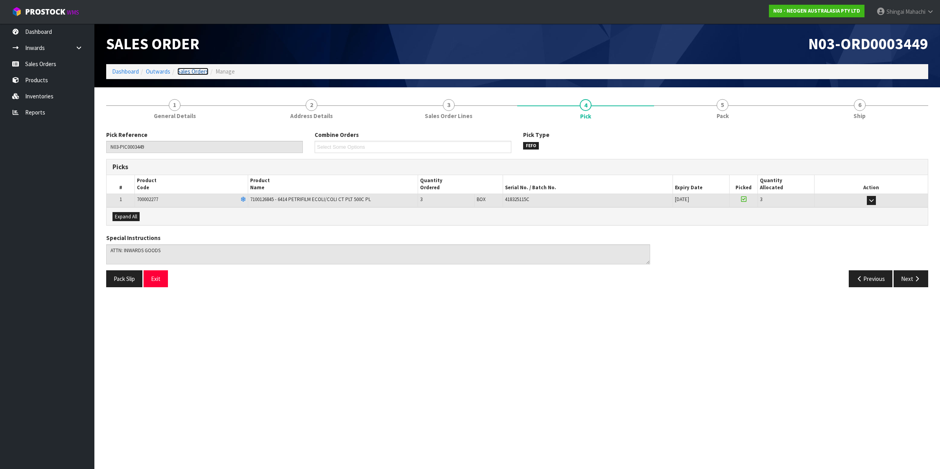
click at [203, 72] on link "Sales Orders" at bounding box center [192, 71] width 31 height 7
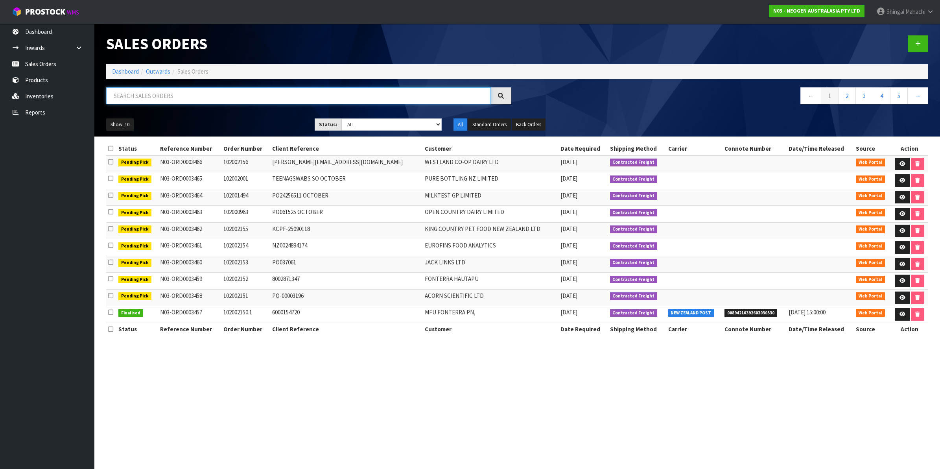
click at [155, 95] on input "text" at bounding box center [298, 95] width 385 height 17
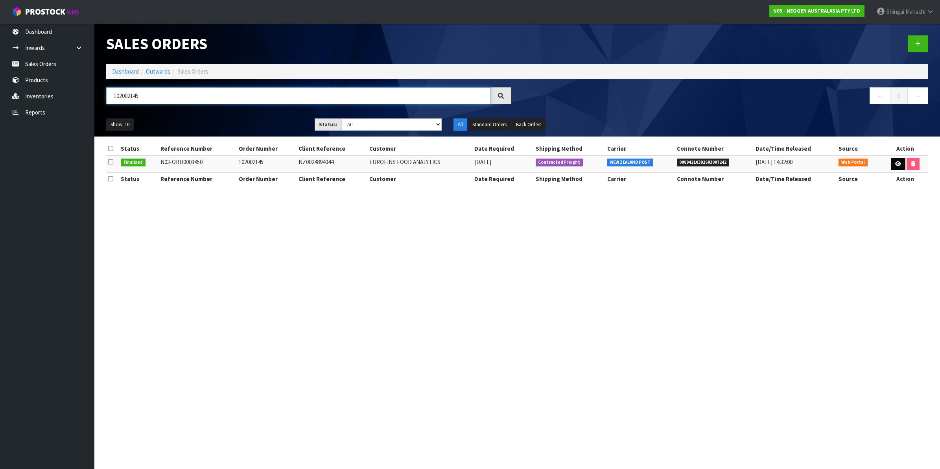
type input "102002145"
click at [895, 162] on icon at bounding box center [898, 163] width 6 height 5
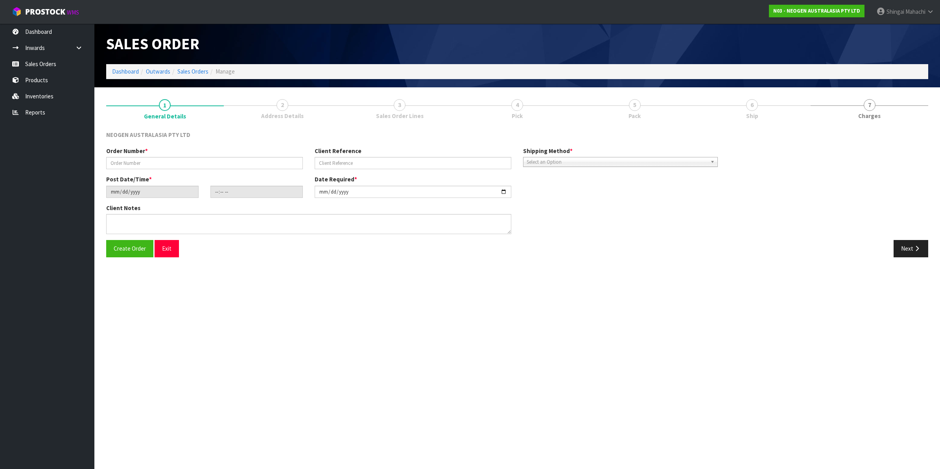
type input "102002145"
type input "NZ0024894044"
type input "[DATE]"
type input "10:01:00.000"
type input "[DATE]"
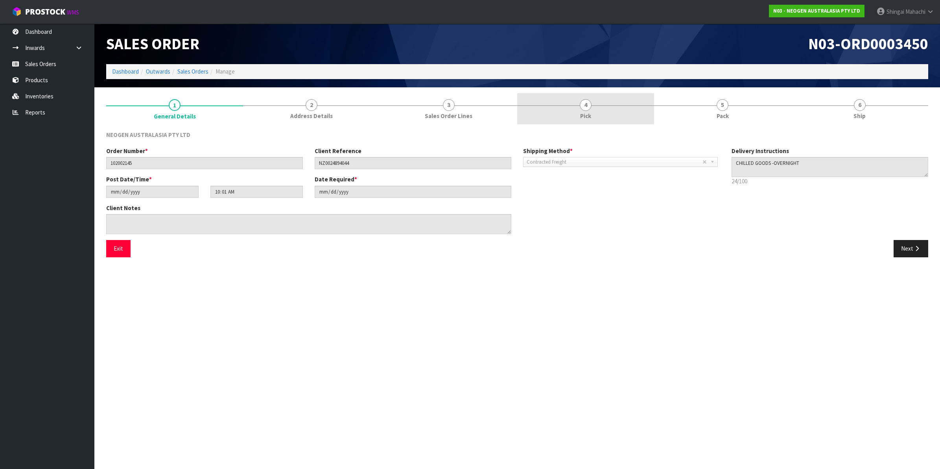
click at [584, 105] on span "4" at bounding box center [586, 105] width 12 height 12
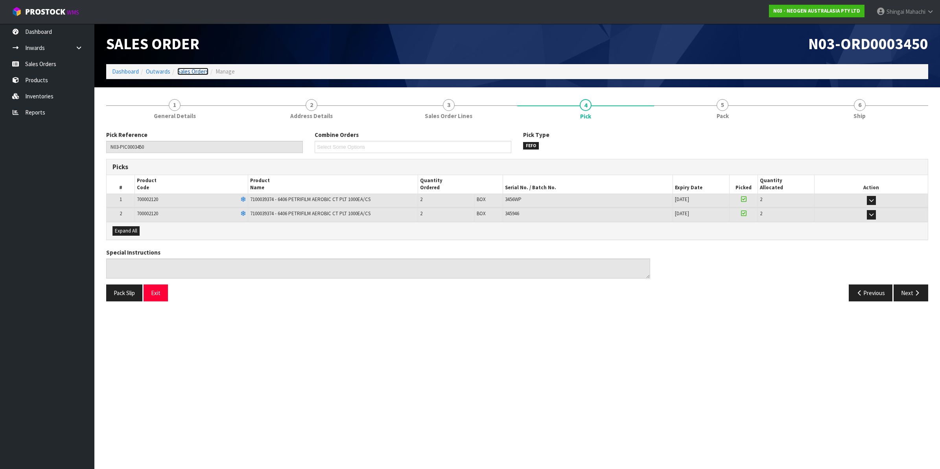
click at [193, 70] on link "Sales Orders" at bounding box center [192, 71] width 31 height 7
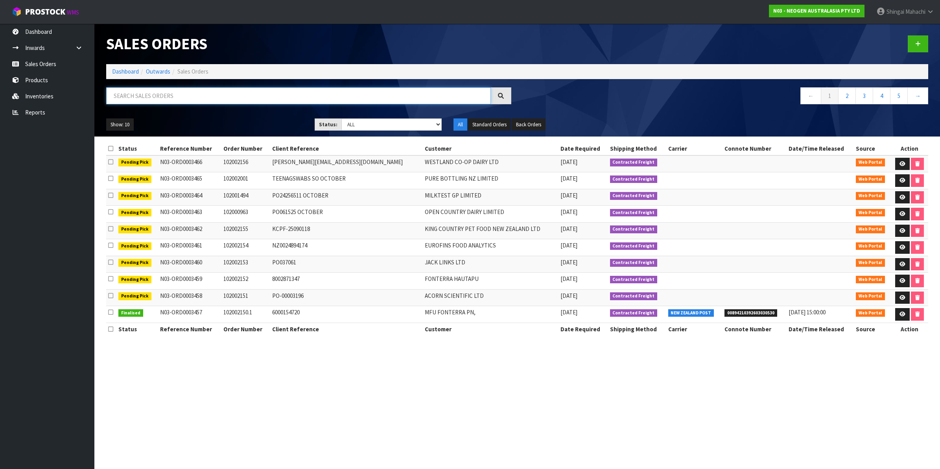
click at [170, 95] on input "text" at bounding box center [298, 95] width 385 height 17
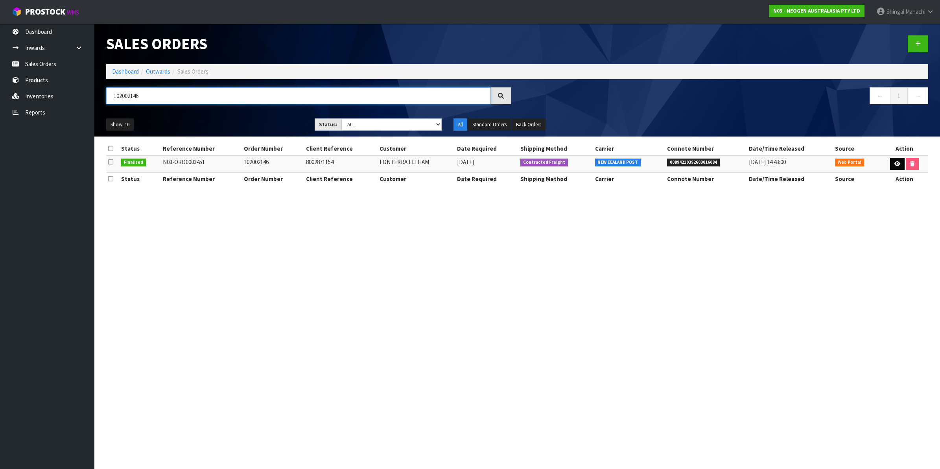
type input "102002146"
click at [894, 162] on icon at bounding box center [897, 163] width 6 height 5
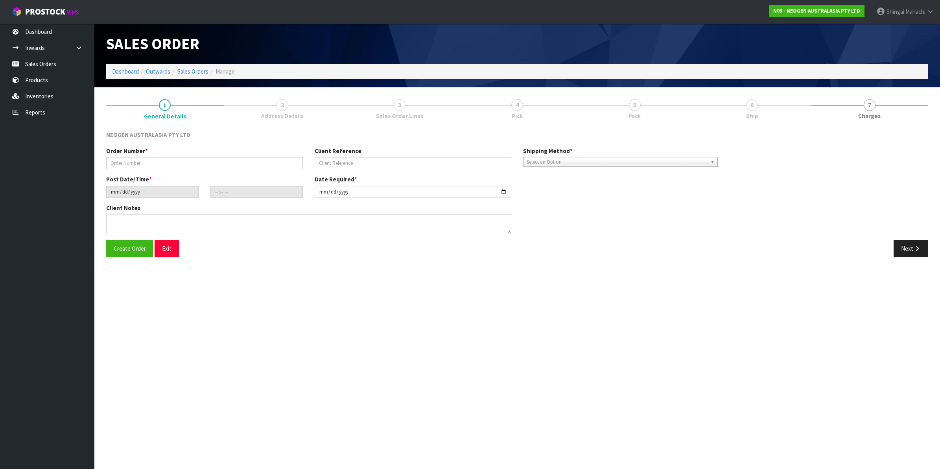
type input "102002146"
type input "8002871154"
type input "[DATE]"
type input "10:13:00.000"
type input "[DATE]"
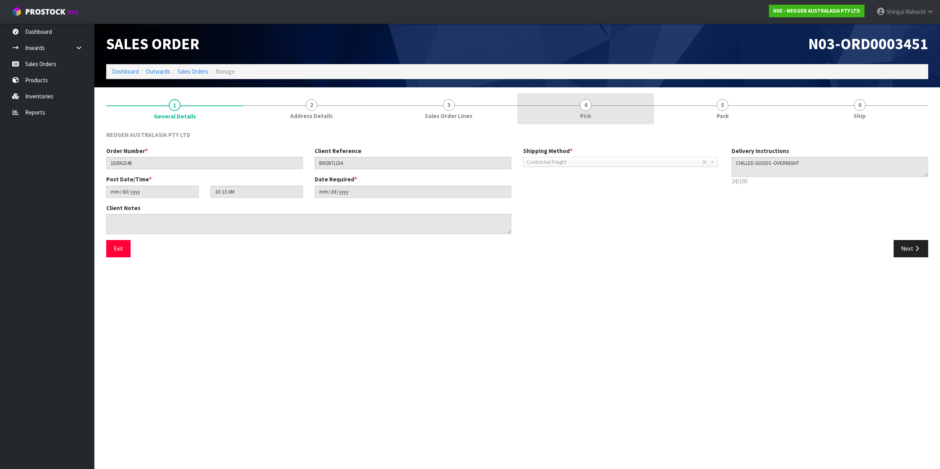
click at [586, 106] on span "4" at bounding box center [586, 105] width 12 height 12
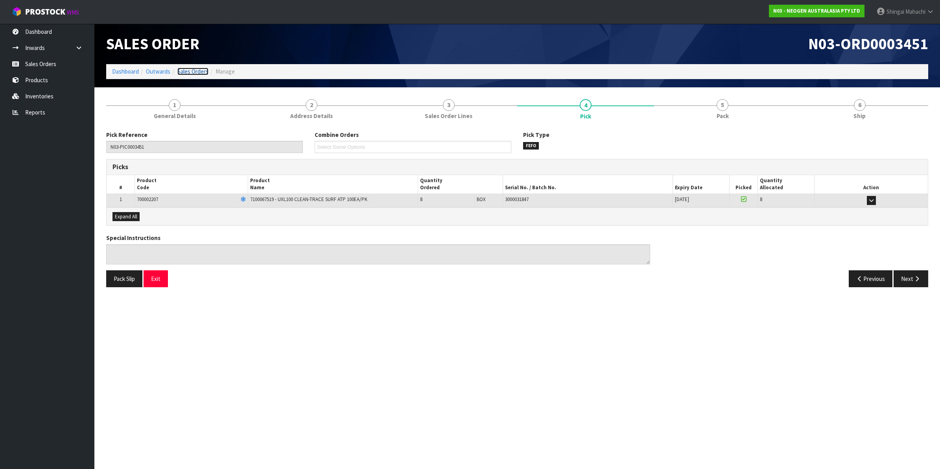
click at [199, 69] on link "Sales Orders" at bounding box center [192, 71] width 31 height 7
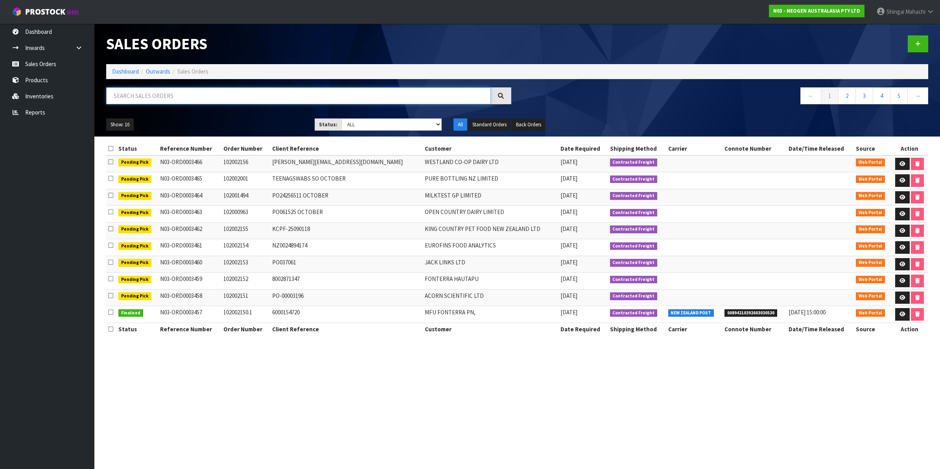
click at [175, 97] on input "text" at bounding box center [298, 95] width 385 height 17
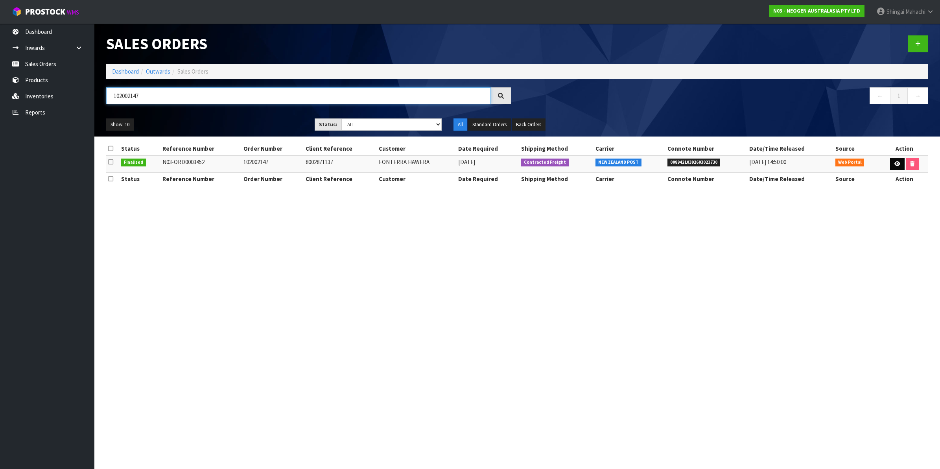
type input "102002147"
click at [897, 165] on icon at bounding box center [897, 163] width 6 height 5
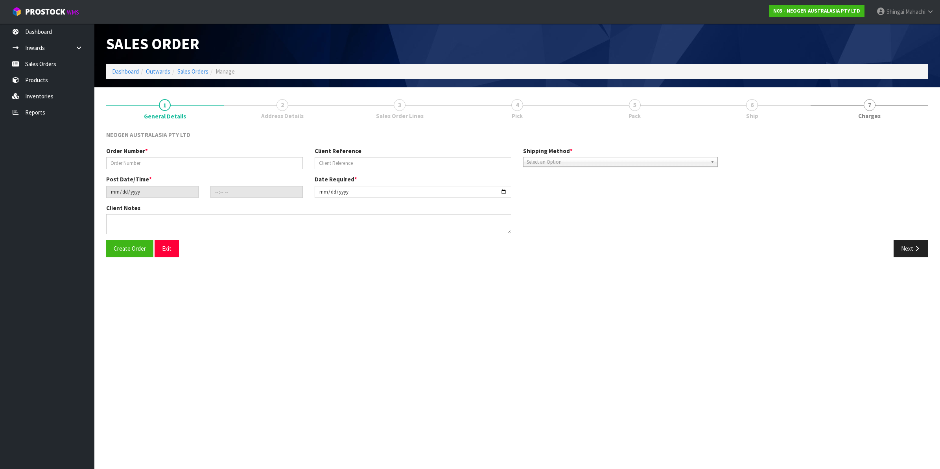
type input "102002147"
type input "8002871137"
type input "[DATE]"
type input "10:15:00.000"
type input "[DATE]"
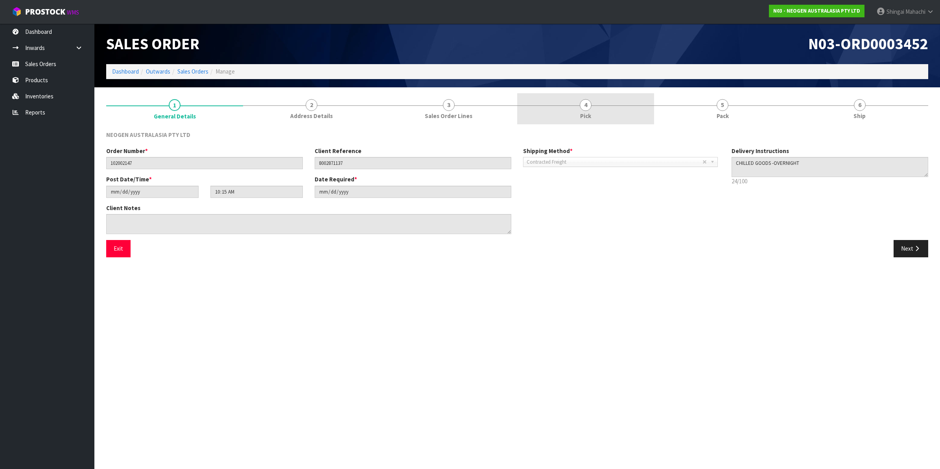
click at [581, 103] on span "4" at bounding box center [586, 105] width 12 height 12
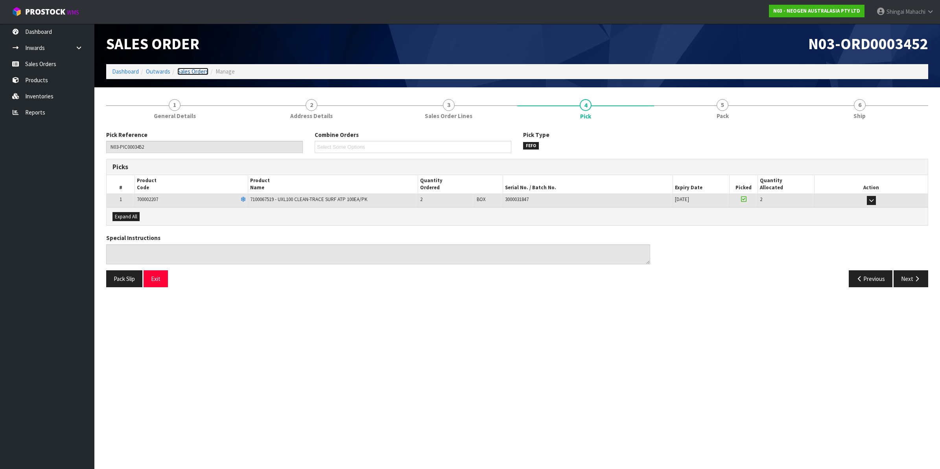
click at [200, 71] on link "Sales Orders" at bounding box center [192, 71] width 31 height 7
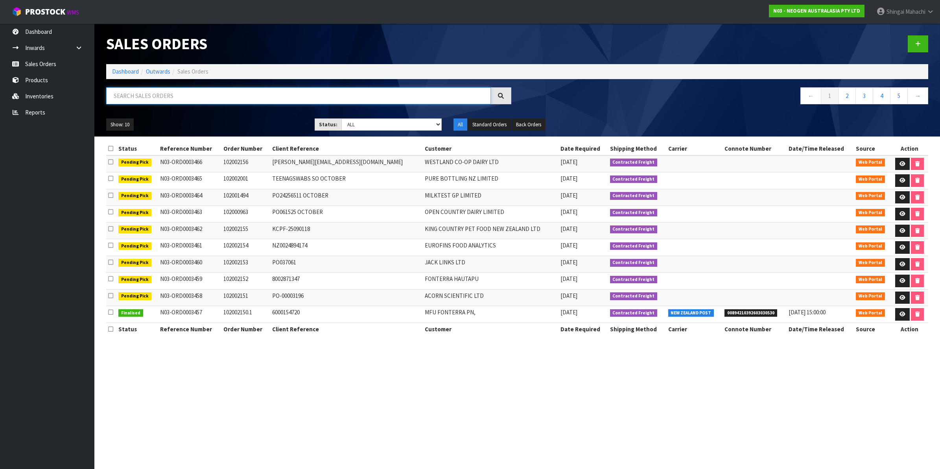
click at [140, 97] on input "text" at bounding box center [298, 95] width 385 height 17
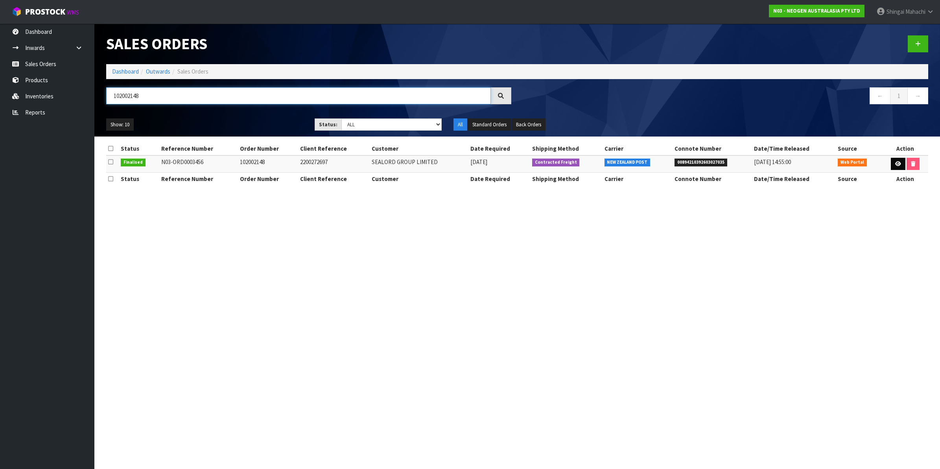
type input "102002148"
click at [896, 162] on icon at bounding box center [898, 163] width 6 height 5
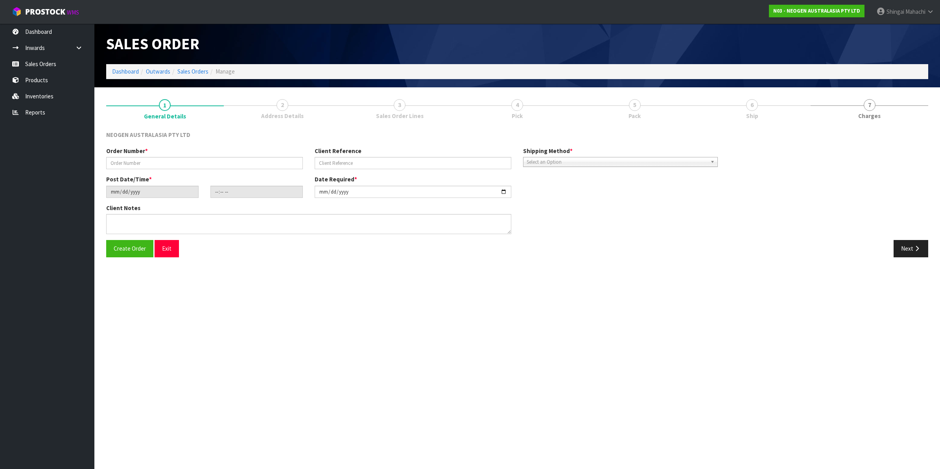
type input "102002148"
type input "2200272697"
type input "[DATE]"
type input "10:57:00.000"
type input "[DATE]"
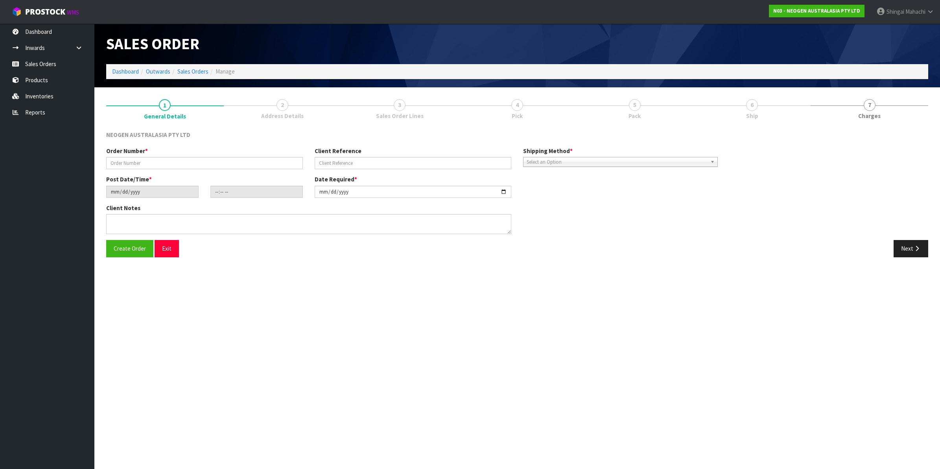
type textarea "ATTN: [PERSON_NAME] KULA_INWARDS GOODS"
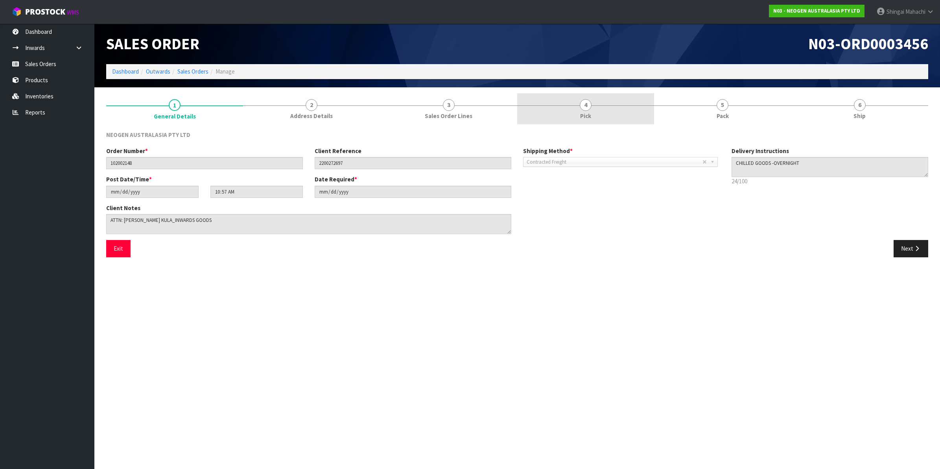
click at [585, 109] on span "4" at bounding box center [586, 105] width 12 height 12
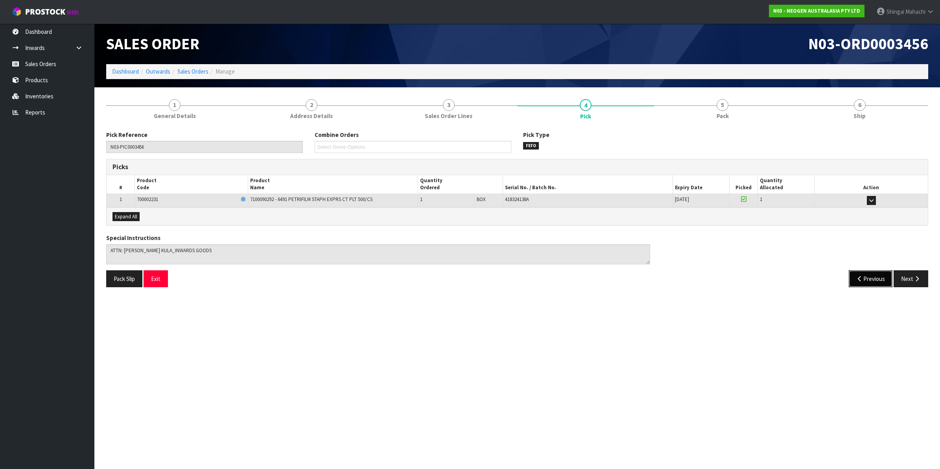
click at [870, 276] on button "Previous" at bounding box center [871, 278] width 44 height 17
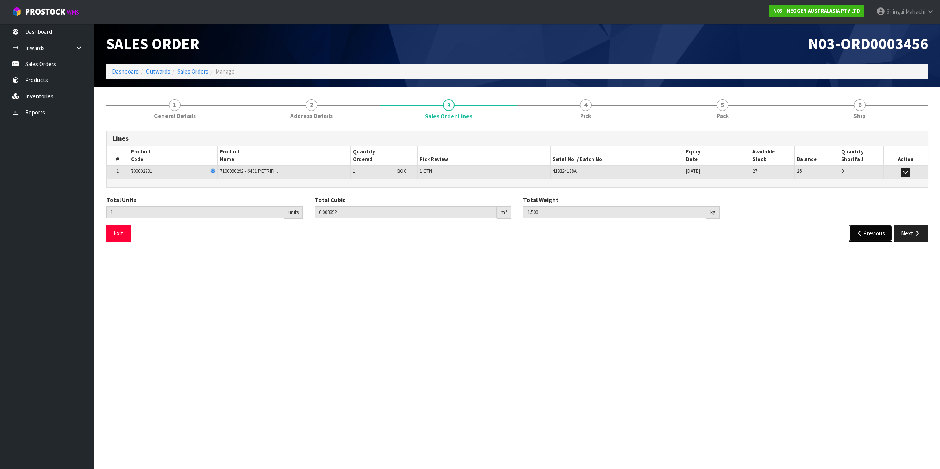
click at [870, 227] on button "Previous" at bounding box center [871, 233] width 44 height 17
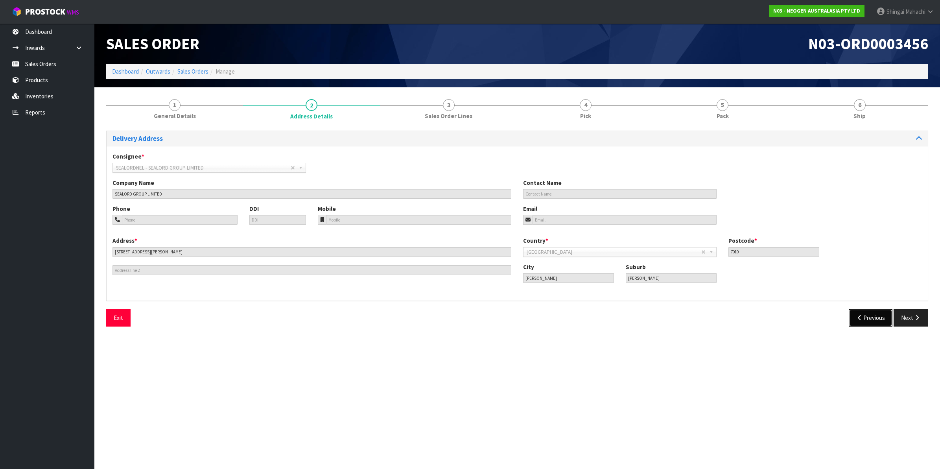
click at [870, 315] on button "Previous" at bounding box center [871, 317] width 44 height 17
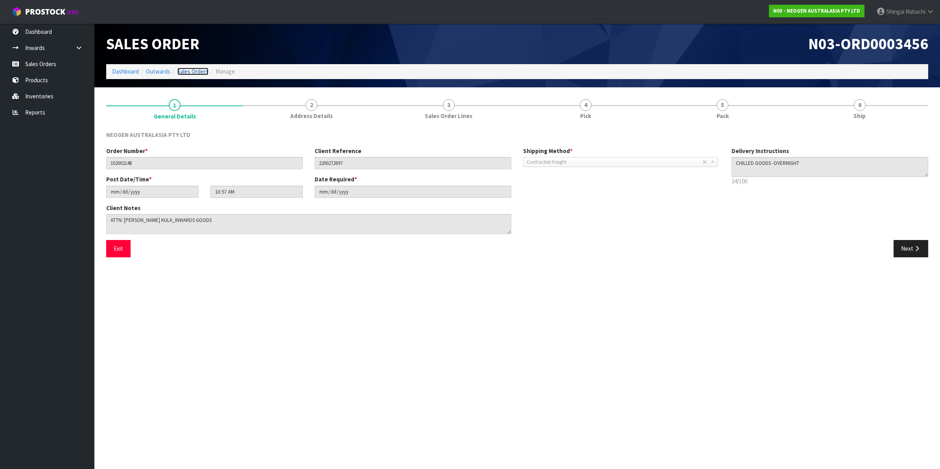
click at [195, 71] on link "Sales Orders" at bounding box center [192, 71] width 31 height 7
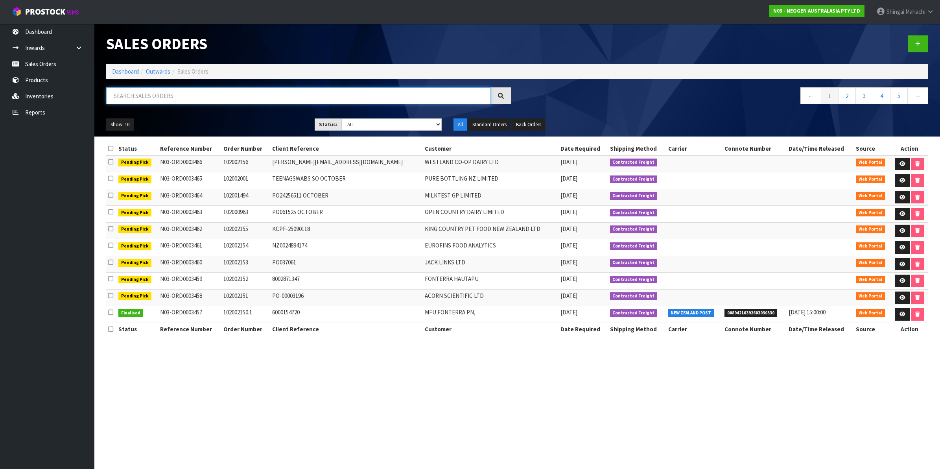
click at [144, 95] on input "text" at bounding box center [298, 95] width 385 height 17
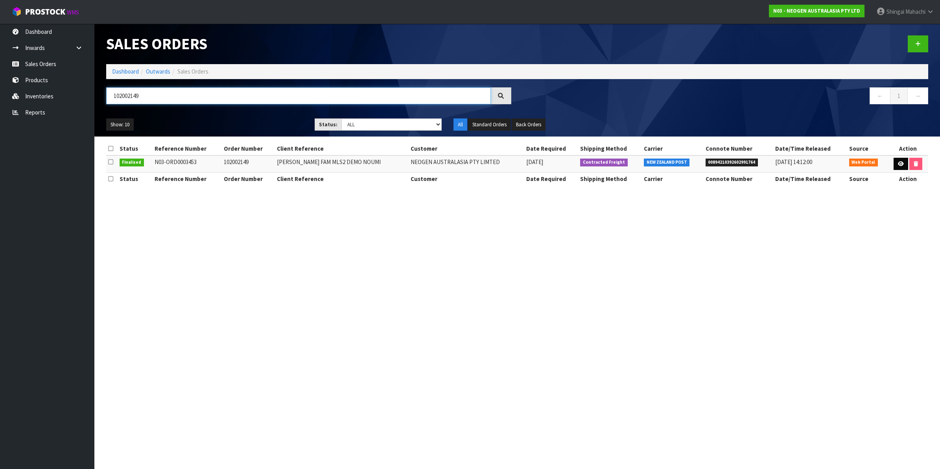
type input "102002149"
click at [898, 164] on icon at bounding box center [901, 163] width 6 height 5
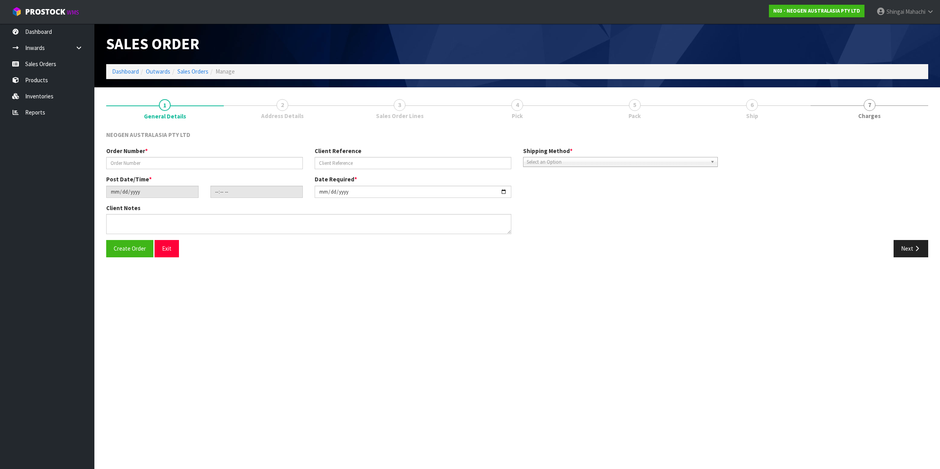
type input "102002149"
type input "[PERSON_NAME] FAM MLS2 DEMO NOUMI"
type input "[DATE]"
type input "10:19:00.000"
type input "[DATE]"
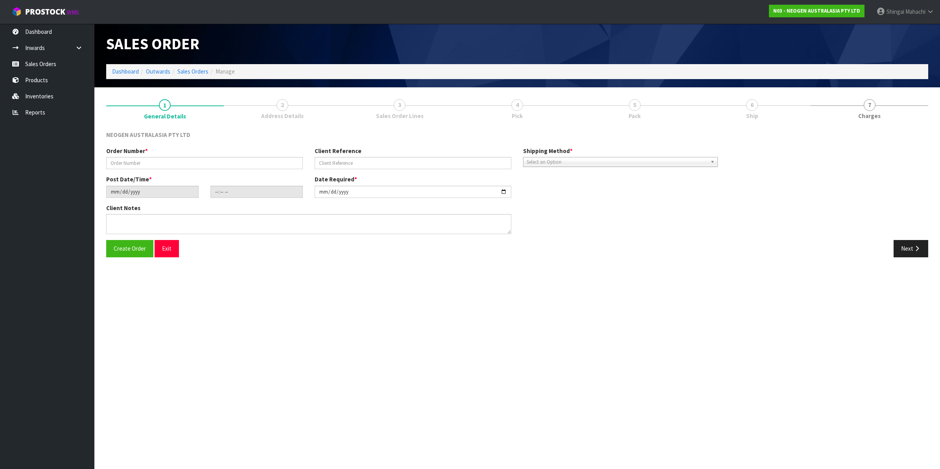
type textarea "ATTN: [PERSON_NAME]"
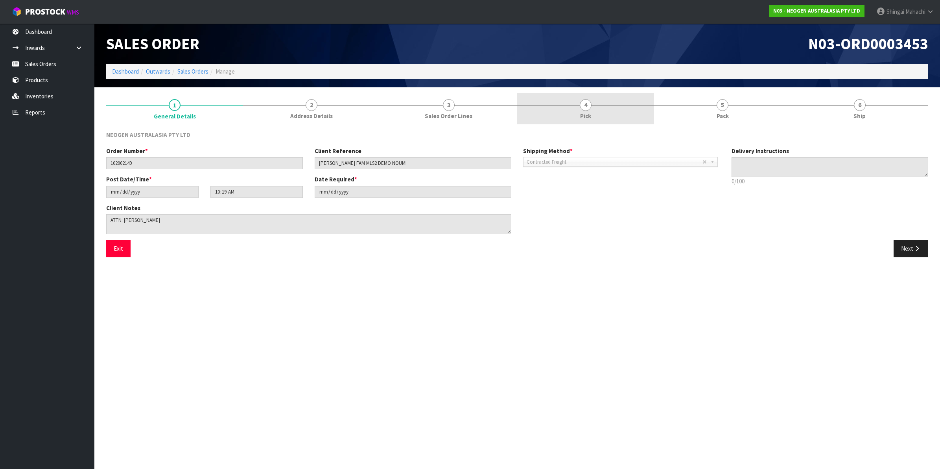
click at [587, 104] on span "4" at bounding box center [586, 105] width 12 height 12
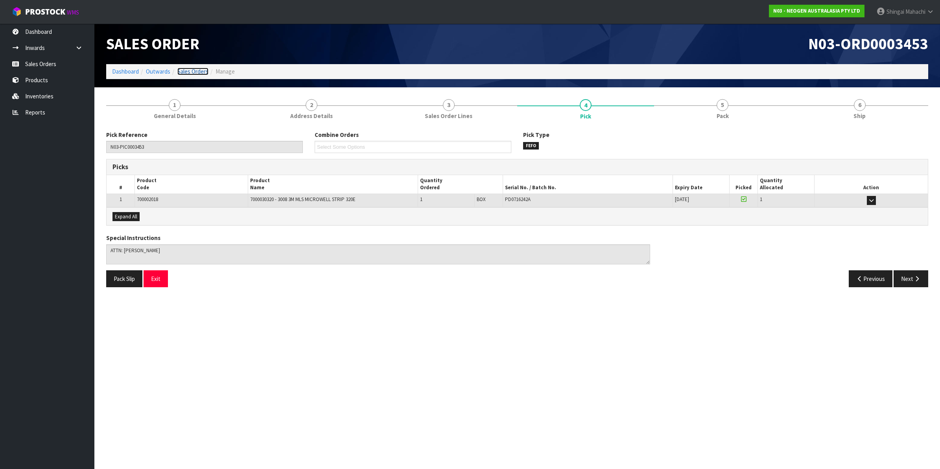
click at [190, 71] on link "Sales Orders" at bounding box center [192, 71] width 31 height 7
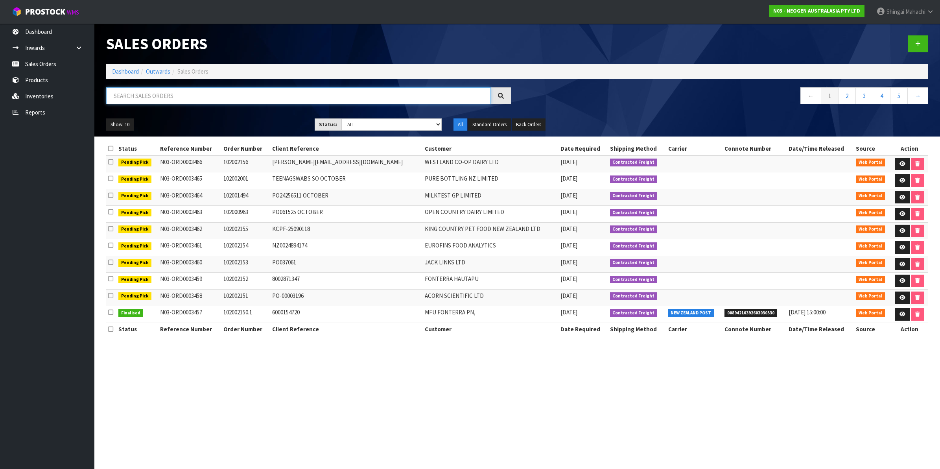
click at [162, 95] on input "text" at bounding box center [298, 95] width 385 height 17
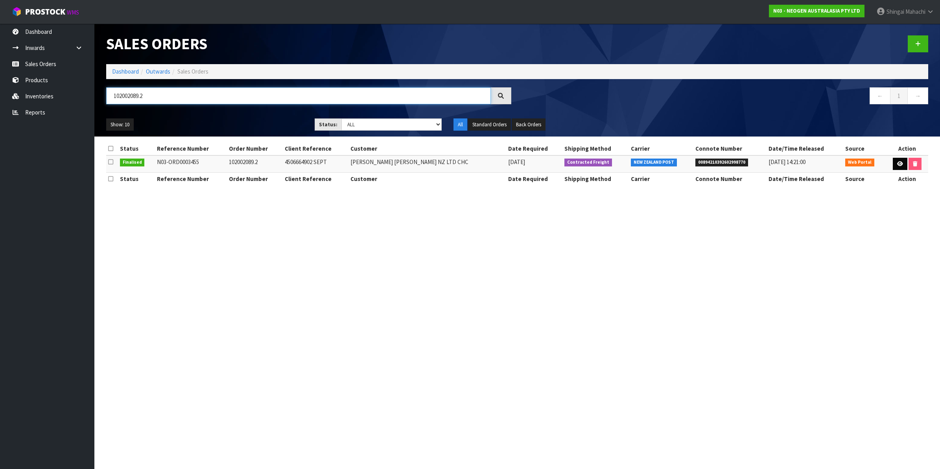
type input "102002089.2"
click at [900, 161] on link at bounding box center [900, 164] width 15 height 13
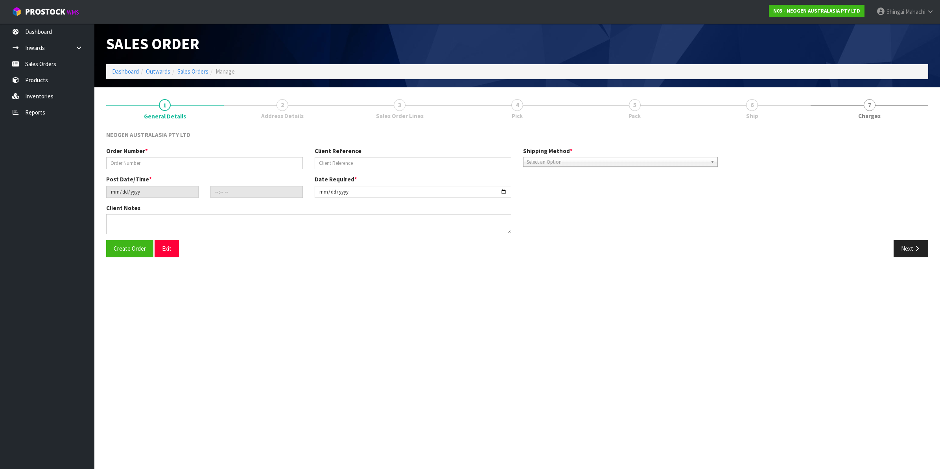
type input "102002089.2"
type input "4506664902 SEPT"
type input "[DATE]"
type input "10:54:00.000"
type input "[DATE]"
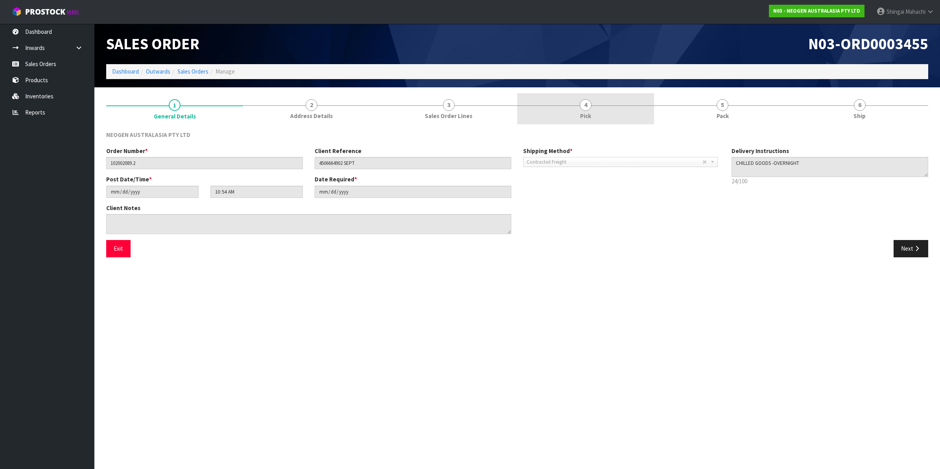
click at [584, 103] on span "4" at bounding box center [586, 105] width 12 height 12
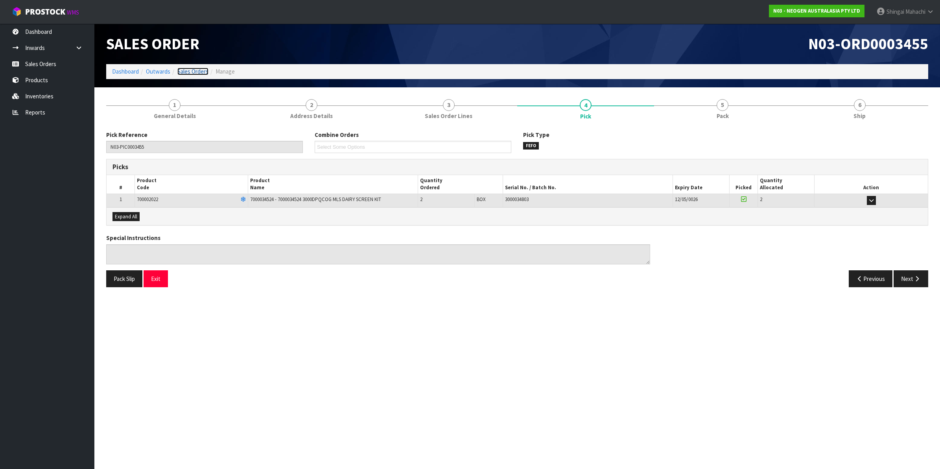
click at [193, 73] on link "Sales Orders" at bounding box center [192, 71] width 31 height 7
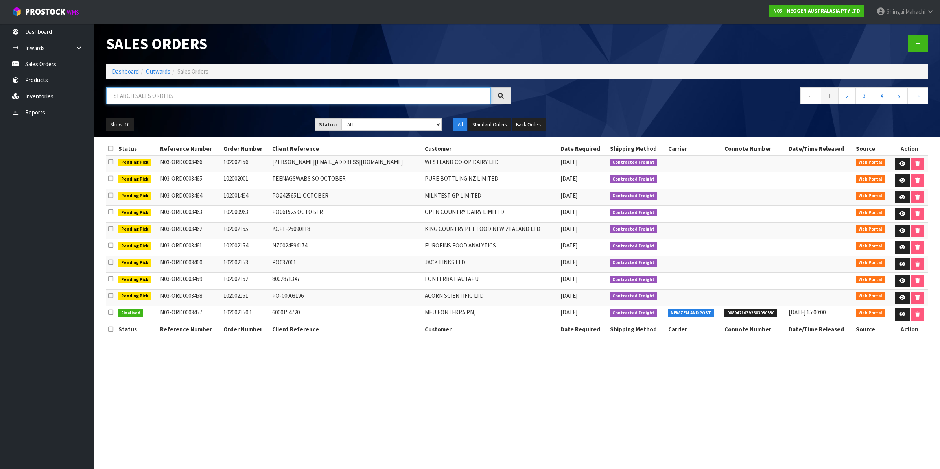
click at [160, 100] on input "text" at bounding box center [298, 95] width 385 height 17
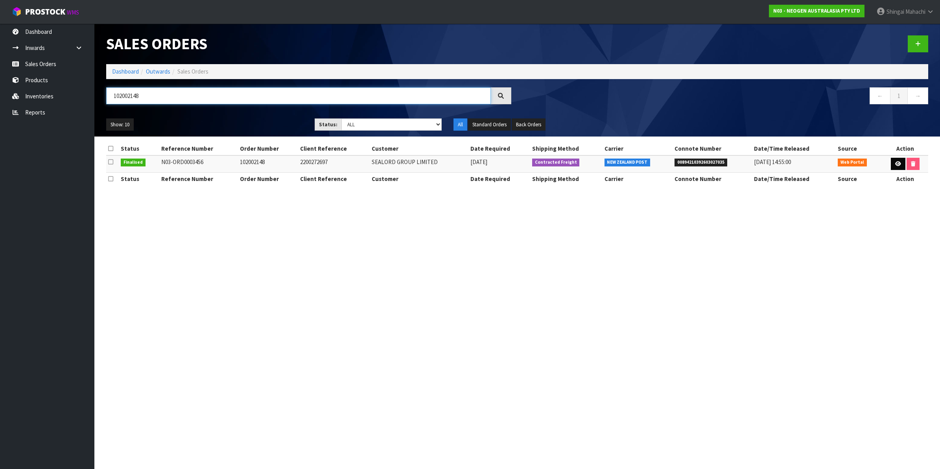
type input "102002148"
click at [895, 162] on icon at bounding box center [898, 163] width 6 height 5
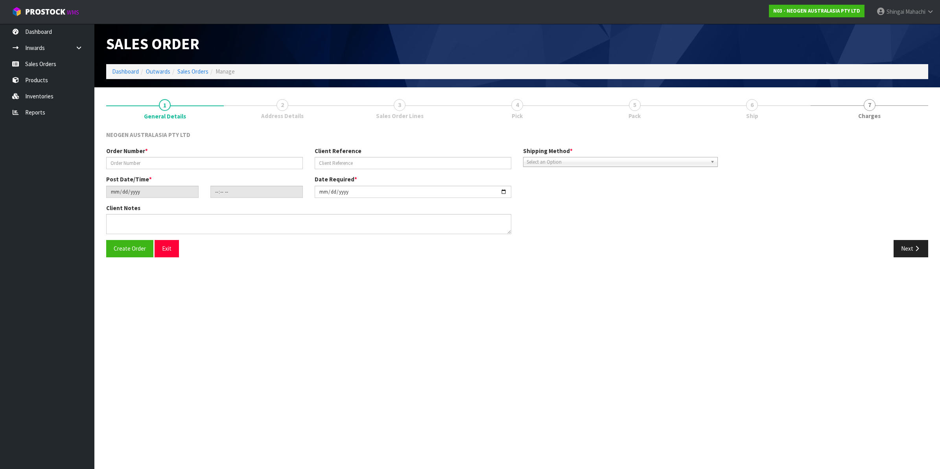
type input "102002148"
type input "2200272697"
type input "[DATE]"
type input "10:57:00.000"
type input "[DATE]"
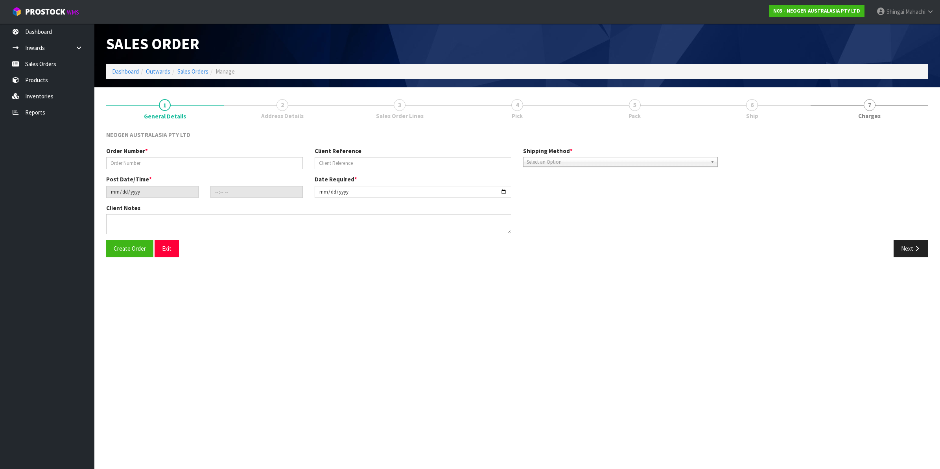
type textarea "ATTN: [PERSON_NAME] KULA_INWARDS GOODS"
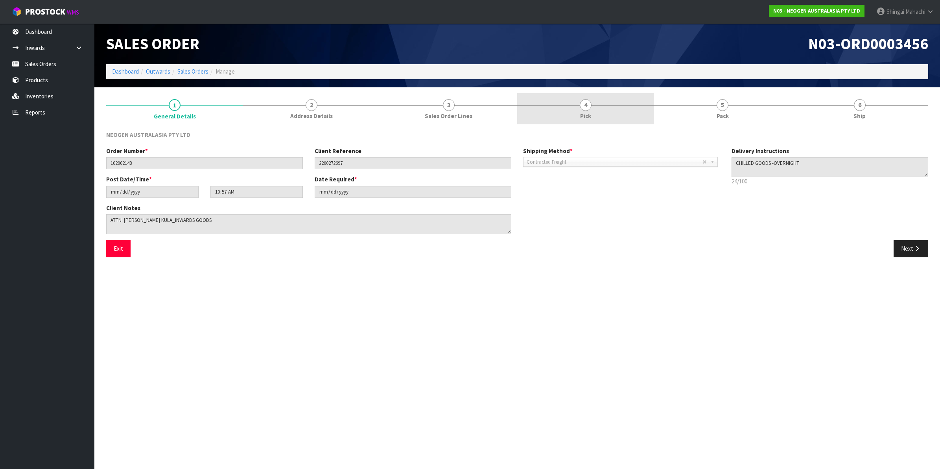
click at [584, 105] on span "4" at bounding box center [586, 105] width 12 height 12
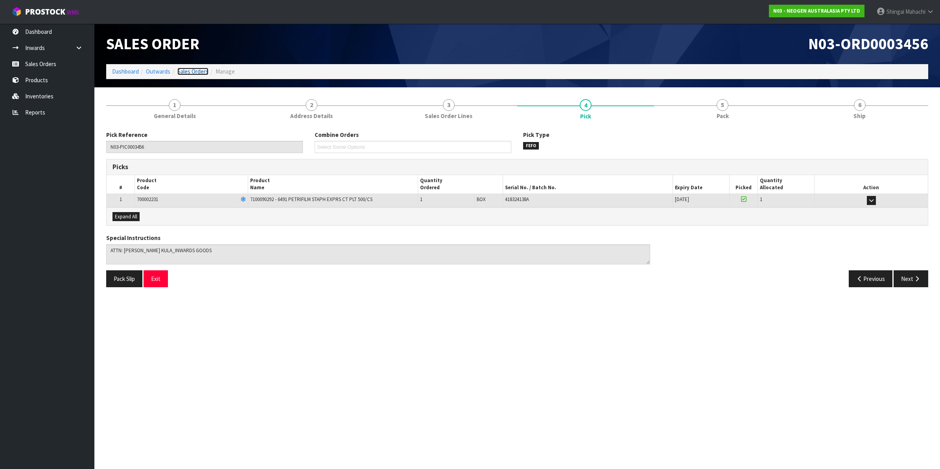
click at [187, 73] on link "Sales Orders" at bounding box center [192, 71] width 31 height 7
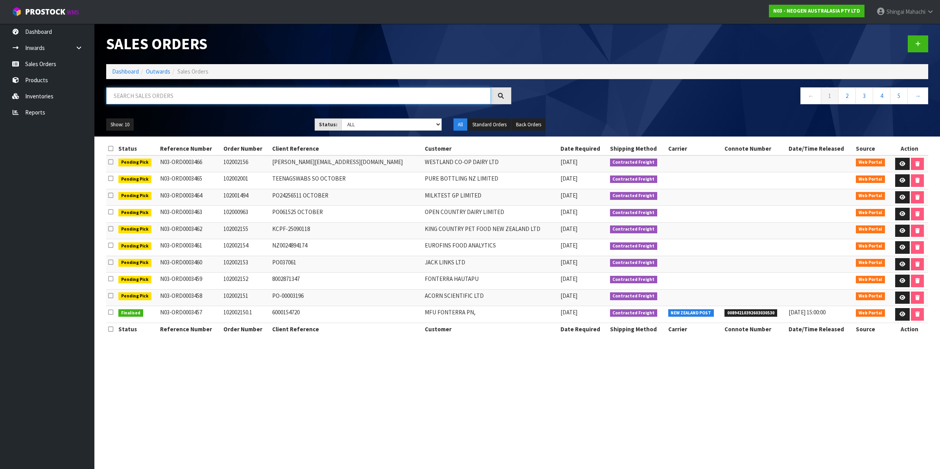
click at [162, 95] on input "text" at bounding box center [298, 95] width 385 height 17
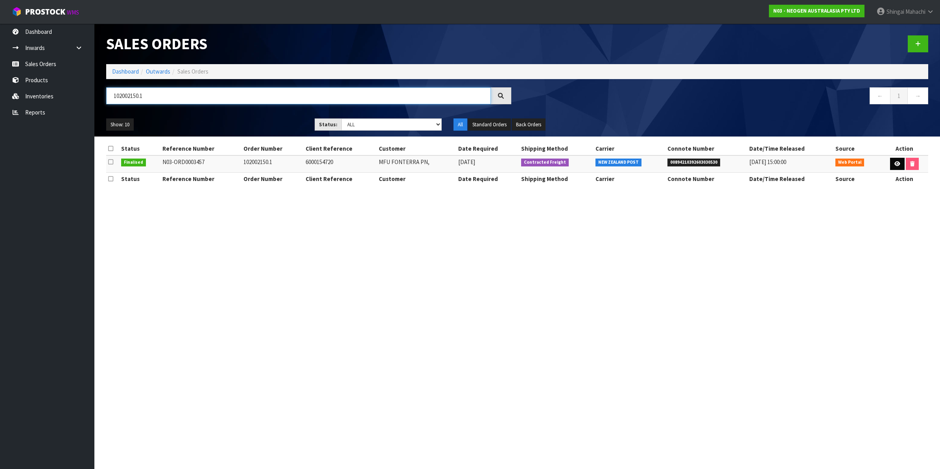
type input "102002150.1"
click at [895, 163] on icon at bounding box center [897, 163] width 6 height 5
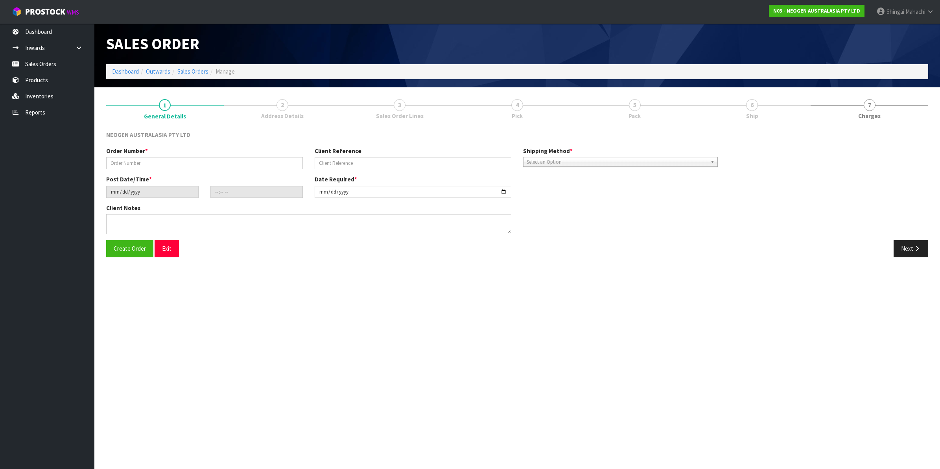
type input "102002150.1"
type input "6000154720"
type input "[DATE]"
type input "11:00:00.000"
type input "[DATE]"
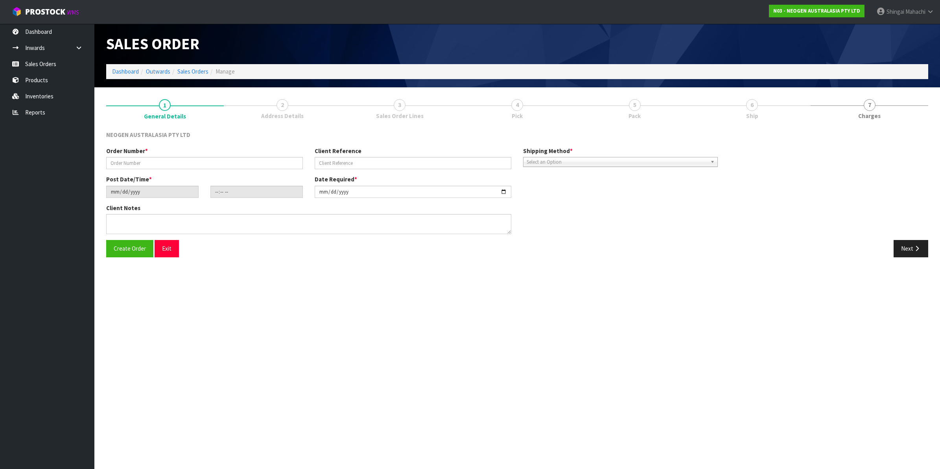
type textarea "ATTN: [PERSON_NAME]"
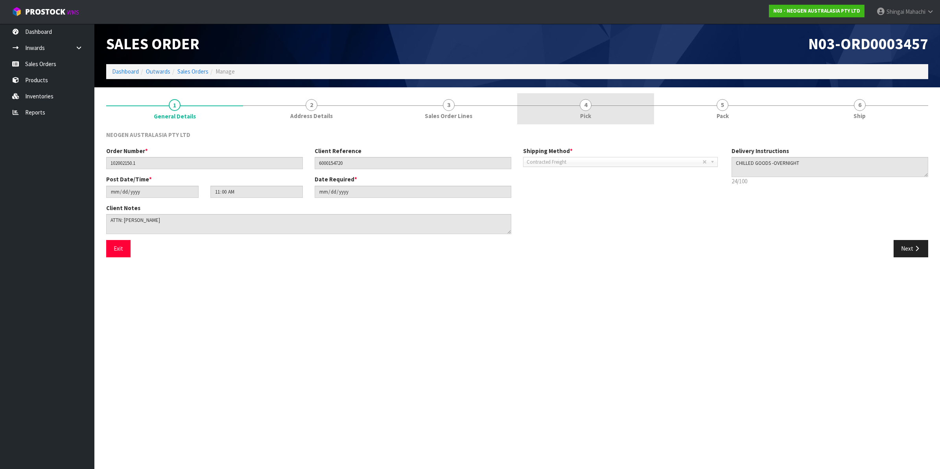
click at [585, 104] on span "4" at bounding box center [586, 105] width 12 height 12
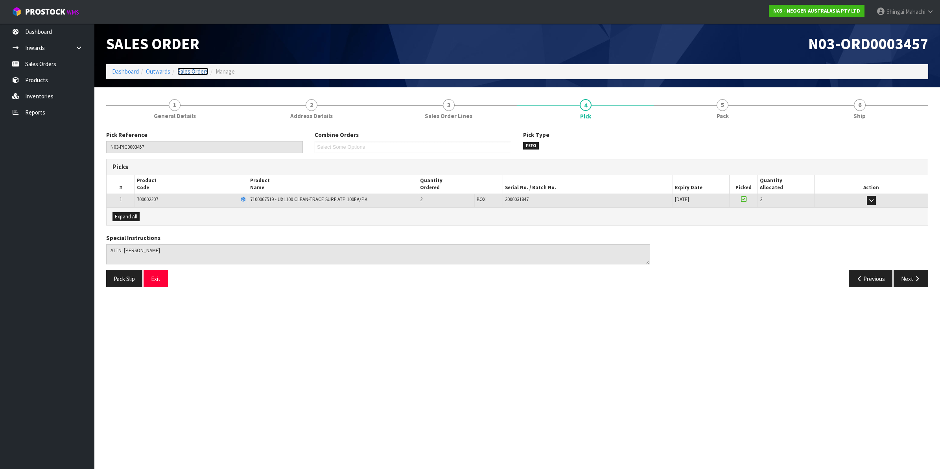
click at [197, 75] on link "Sales Orders" at bounding box center [192, 71] width 31 height 7
